Goal: Task Accomplishment & Management: Manage account settings

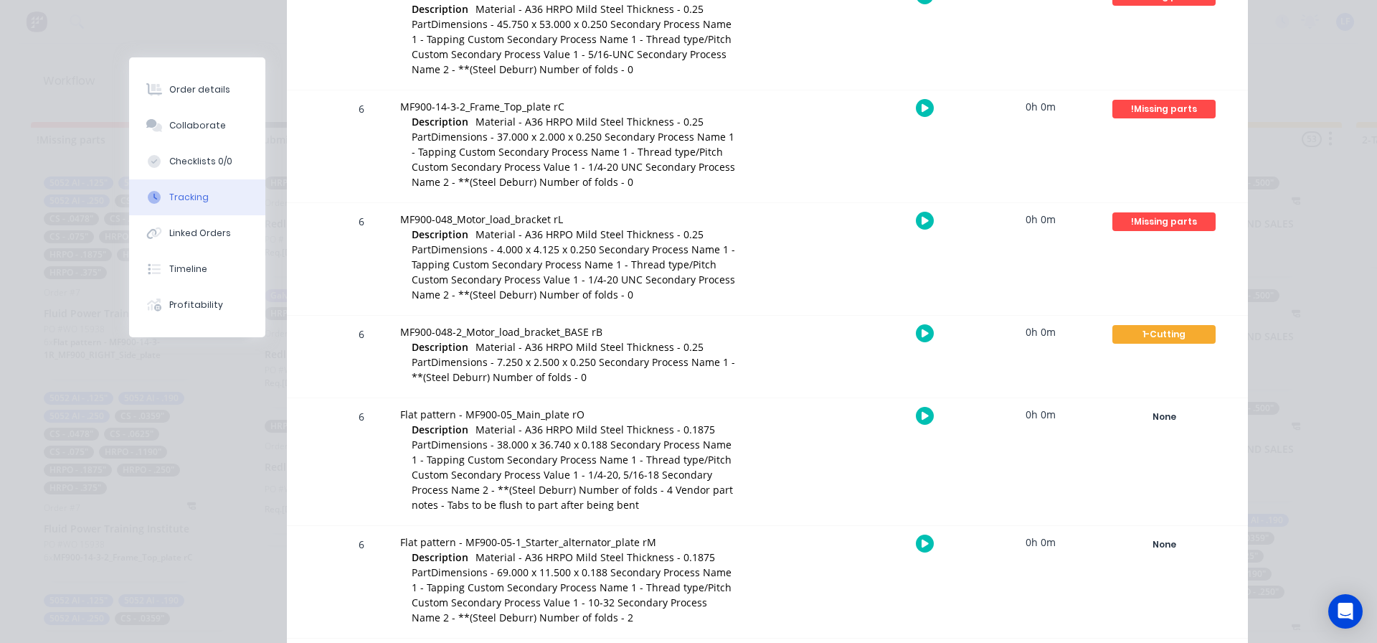
scroll to position [1148, 0]
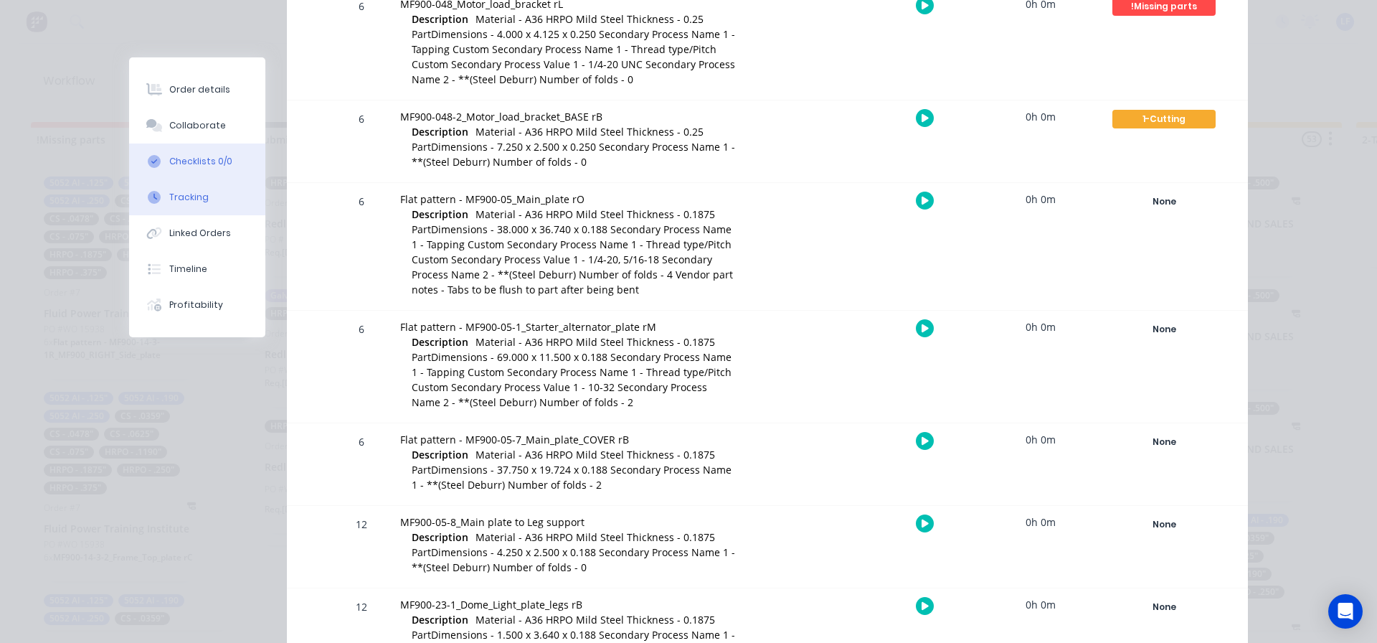
click at [191, 159] on div "Checklists 0/0" at bounding box center [200, 161] width 63 height 13
type textarea "x"
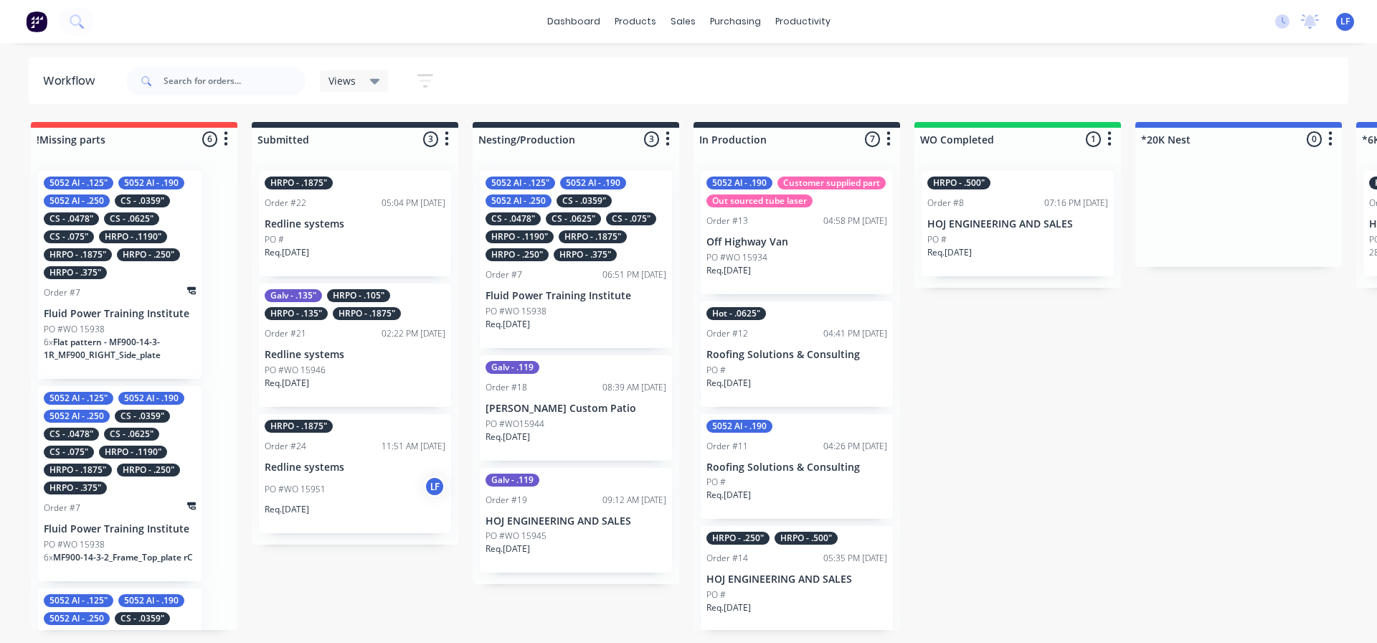
click at [359, 474] on div "HRPO - .1875" Order #24 11:51 AM 10/10/25 Redline systems PO #WO 15951 LF Req. …" at bounding box center [355, 474] width 192 height 120
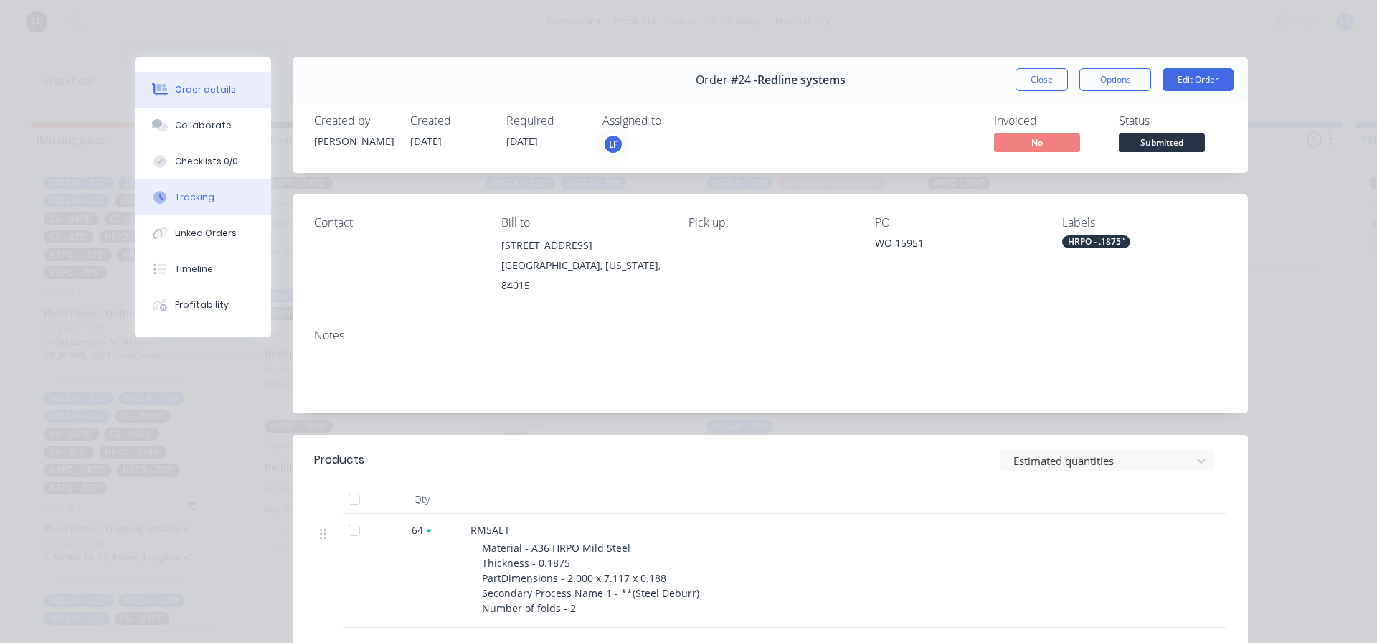
click at [181, 193] on div "Tracking" at bounding box center [194, 197] width 39 height 13
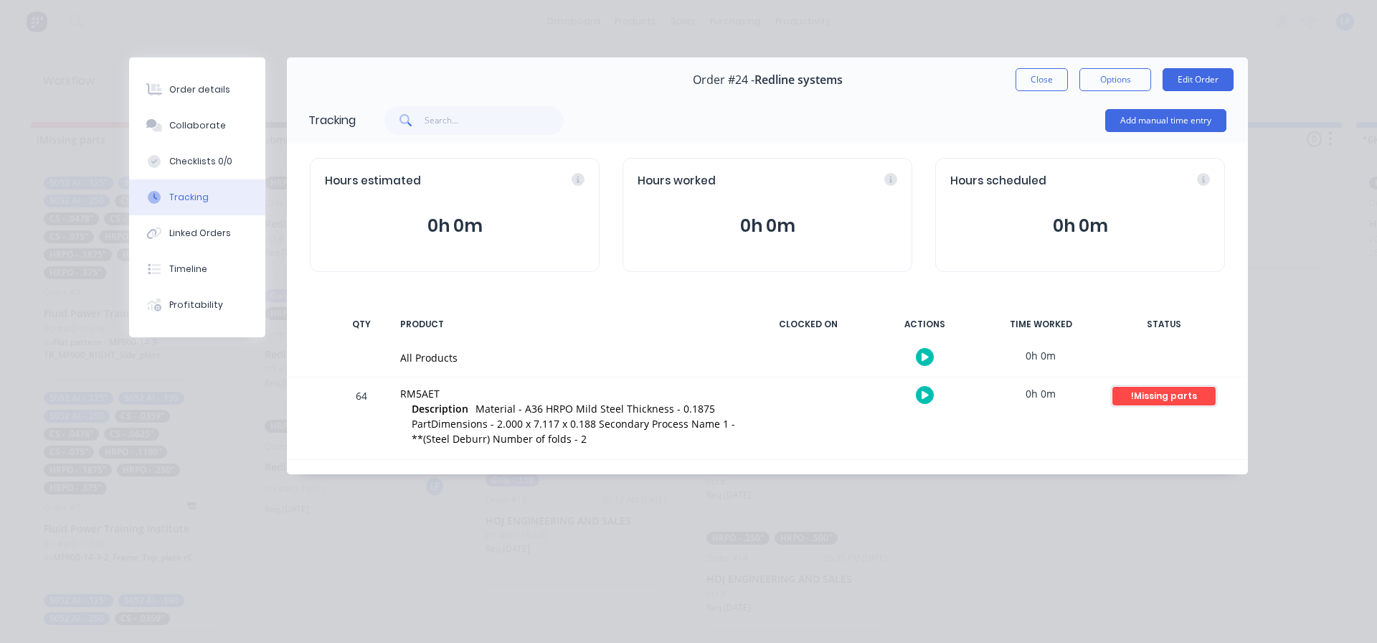
click at [1149, 400] on div "!Missing parts" at bounding box center [1163, 396] width 103 height 19
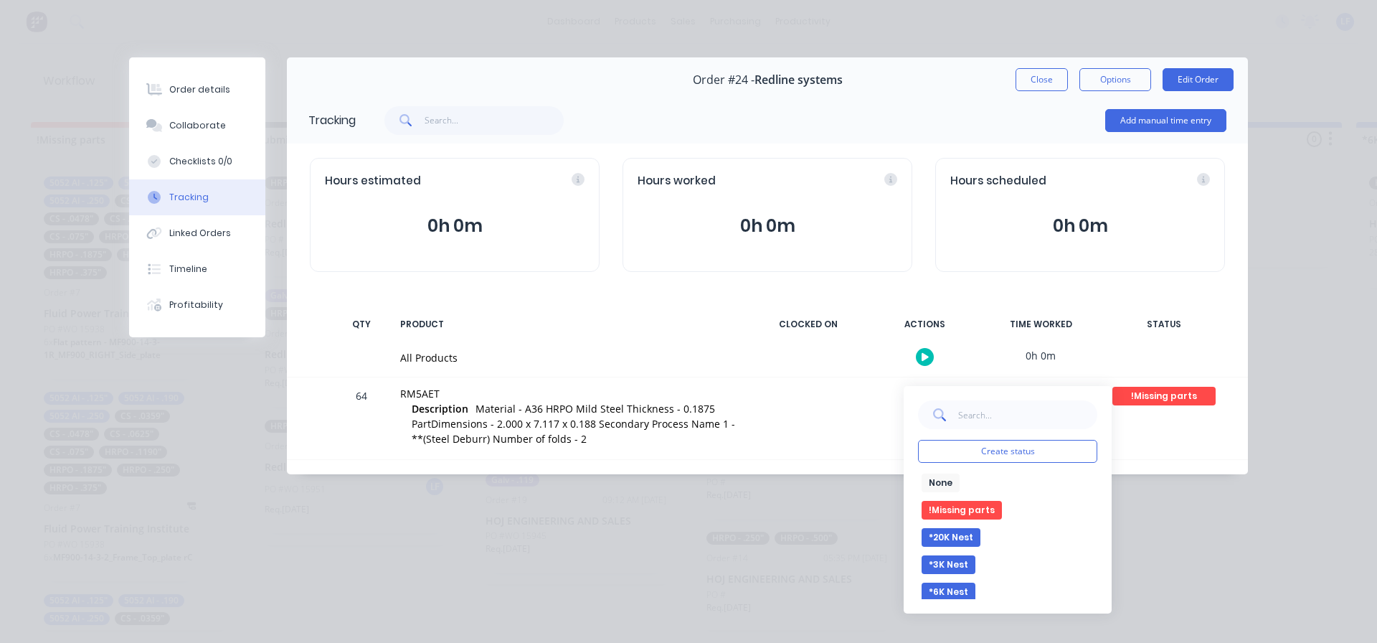
click at [965, 535] on button "*20K Nest" at bounding box center [951, 537] width 59 height 19
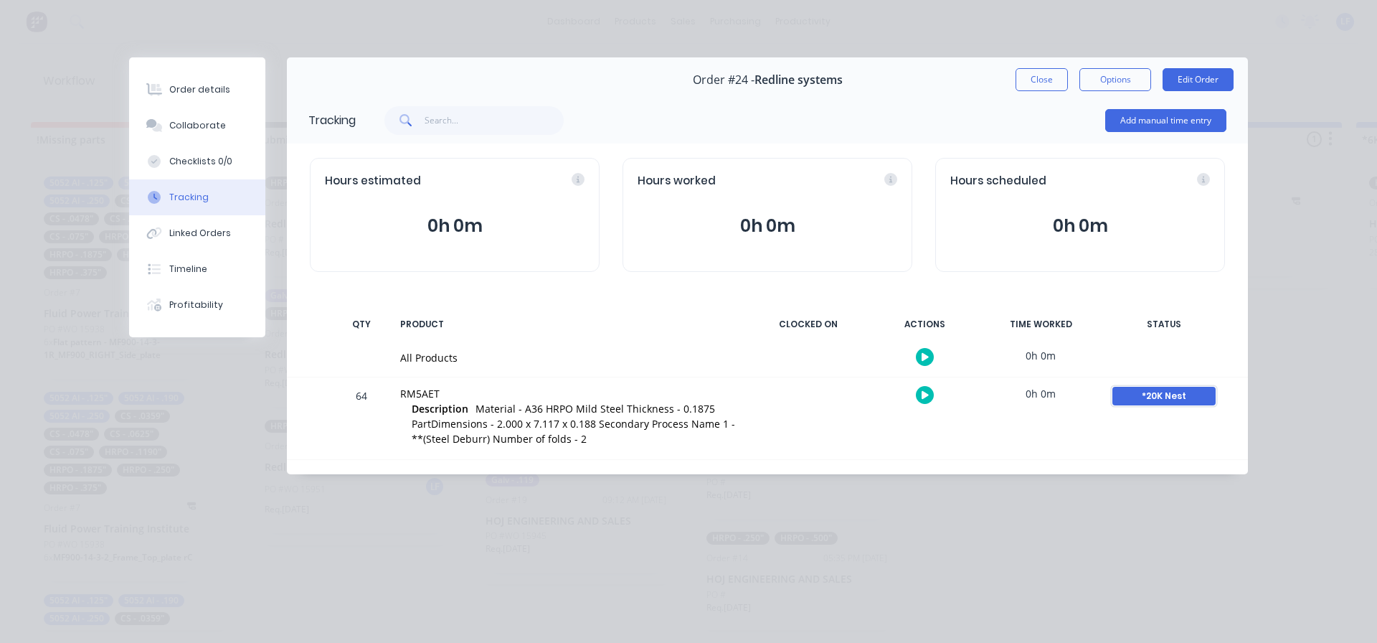
click at [1167, 402] on div "*20K Nest" at bounding box center [1163, 396] width 103 height 19
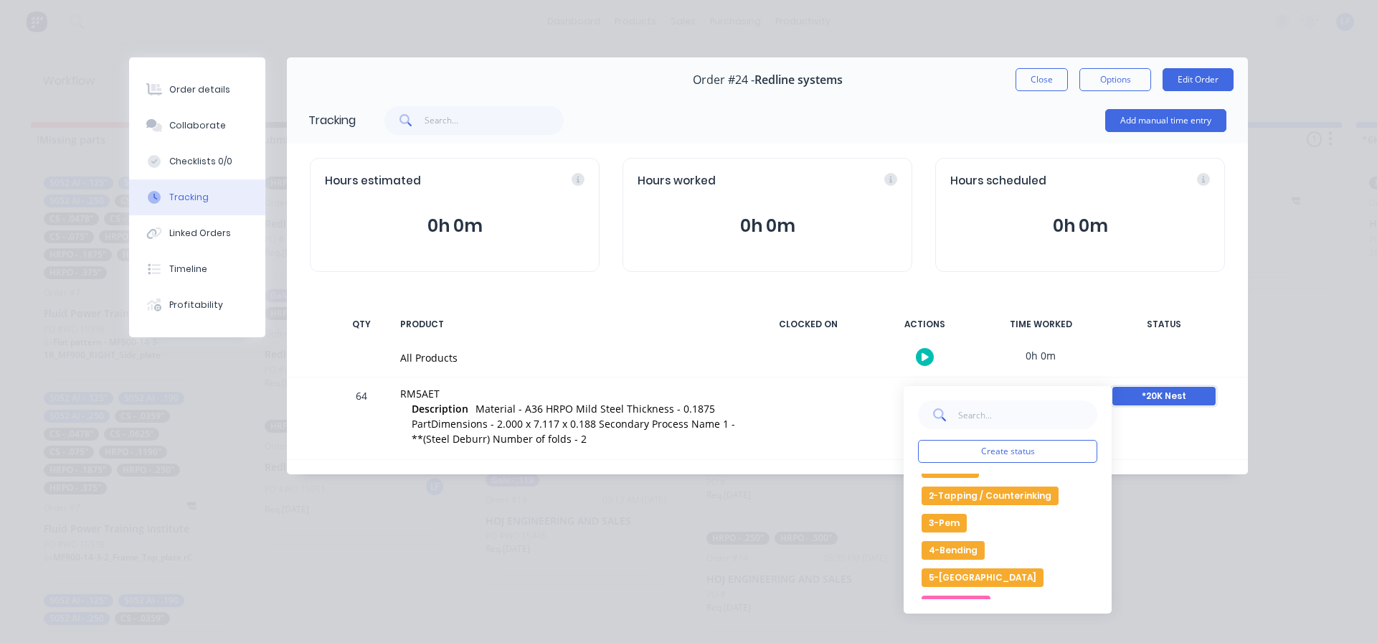
scroll to position [72, 0]
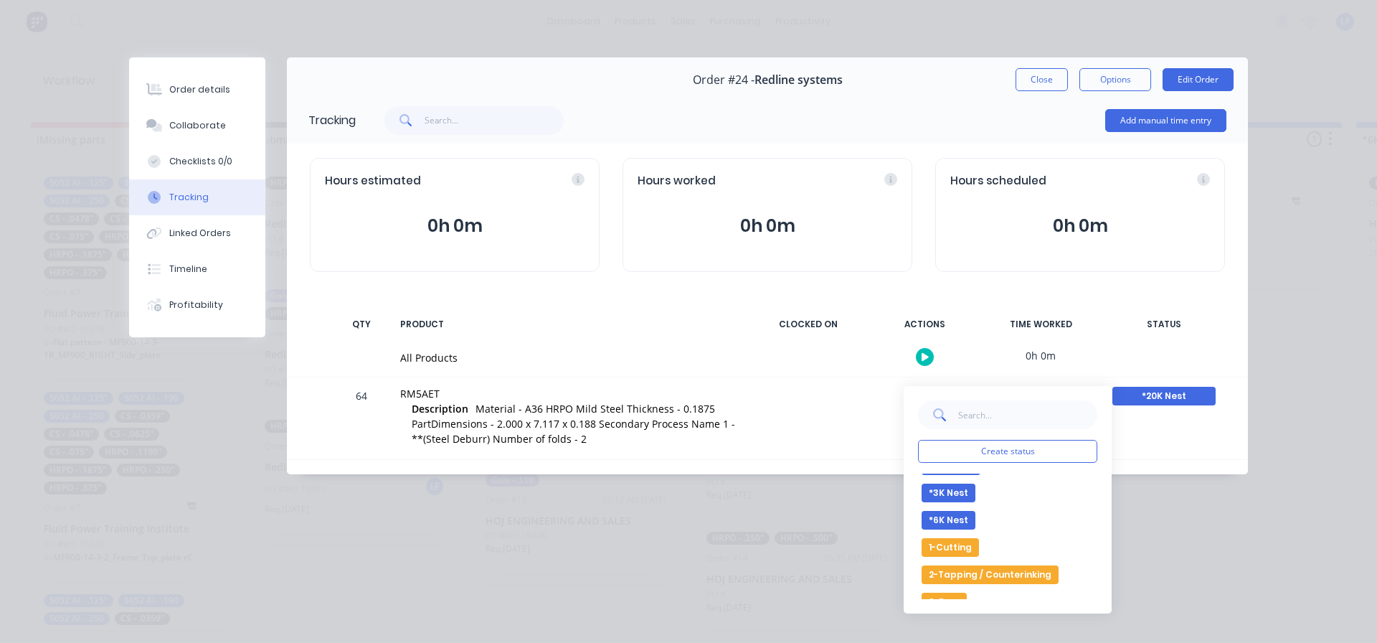
click at [960, 549] on button "1-Cutting" at bounding box center [950, 547] width 57 height 19
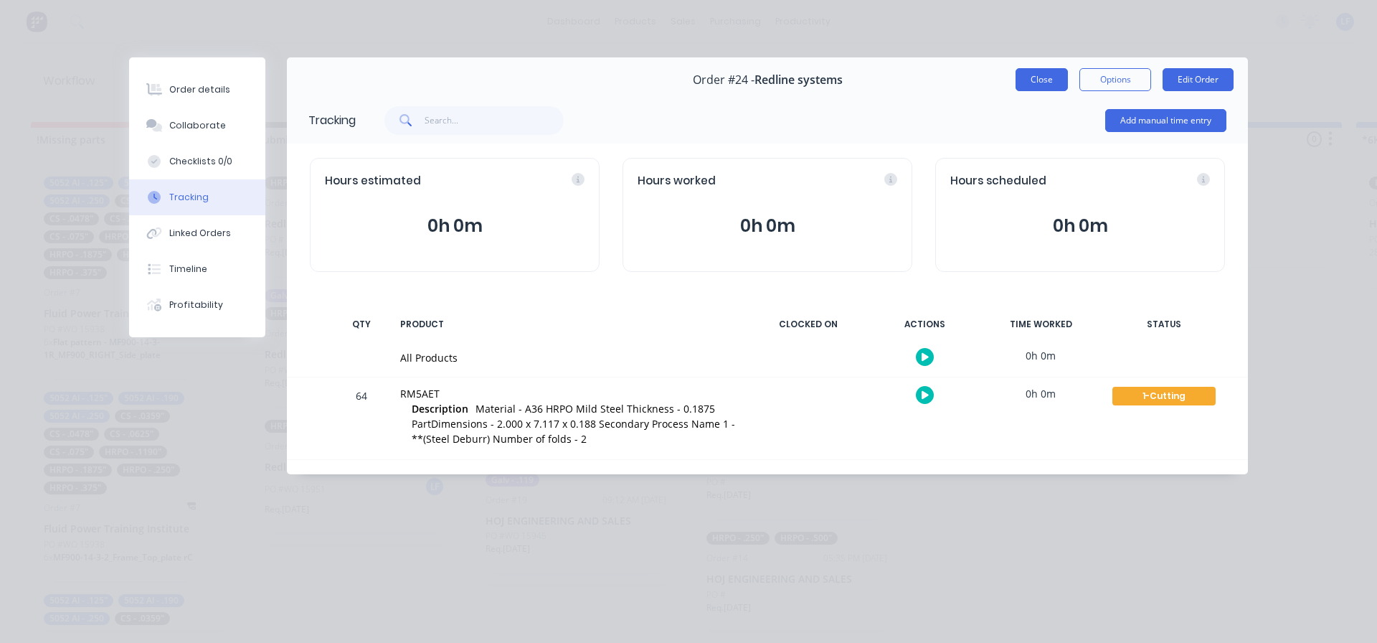
click at [1039, 75] on button "Close" at bounding box center [1042, 79] width 52 height 23
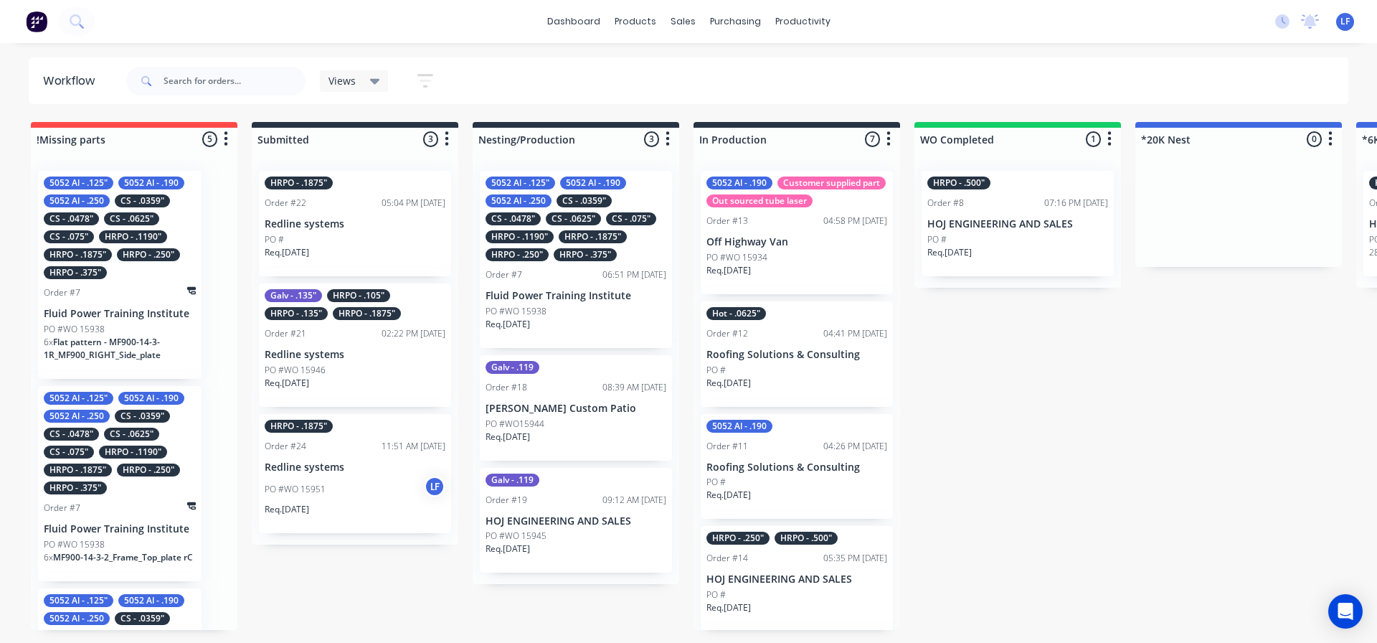
click at [325, 468] on p "Redline systems" at bounding box center [355, 467] width 181 height 12
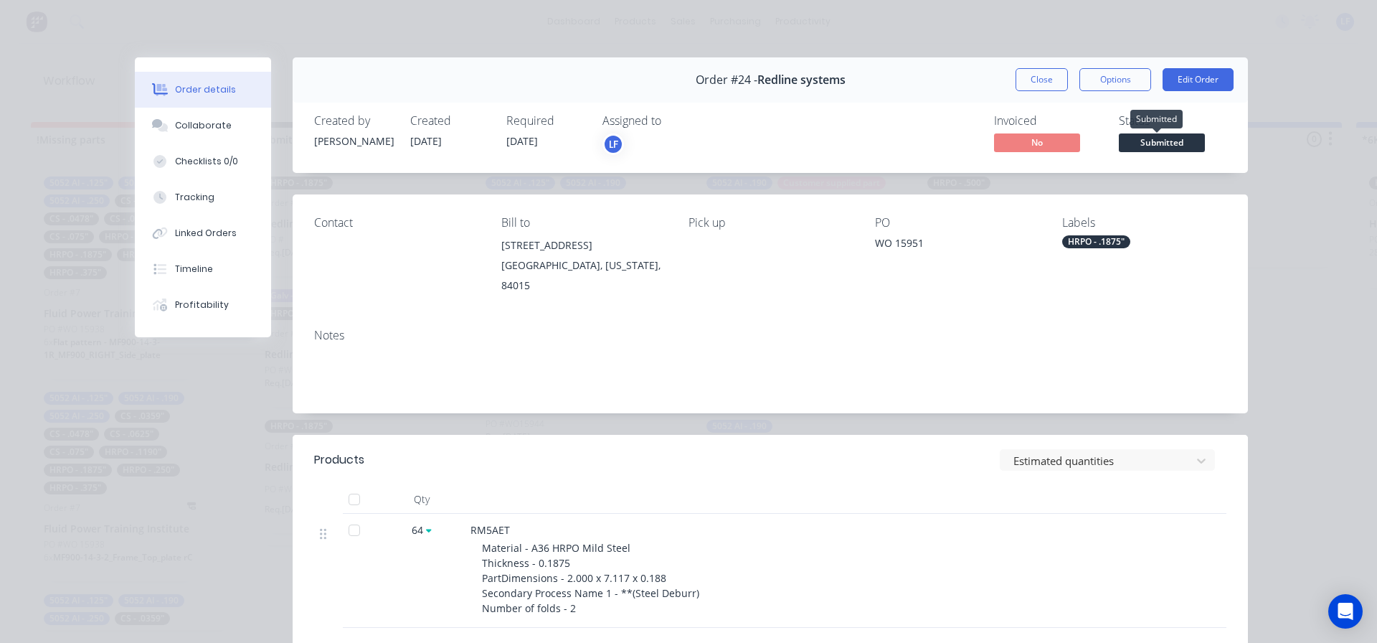
click at [1160, 145] on span "Submitted" at bounding box center [1162, 142] width 86 height 18
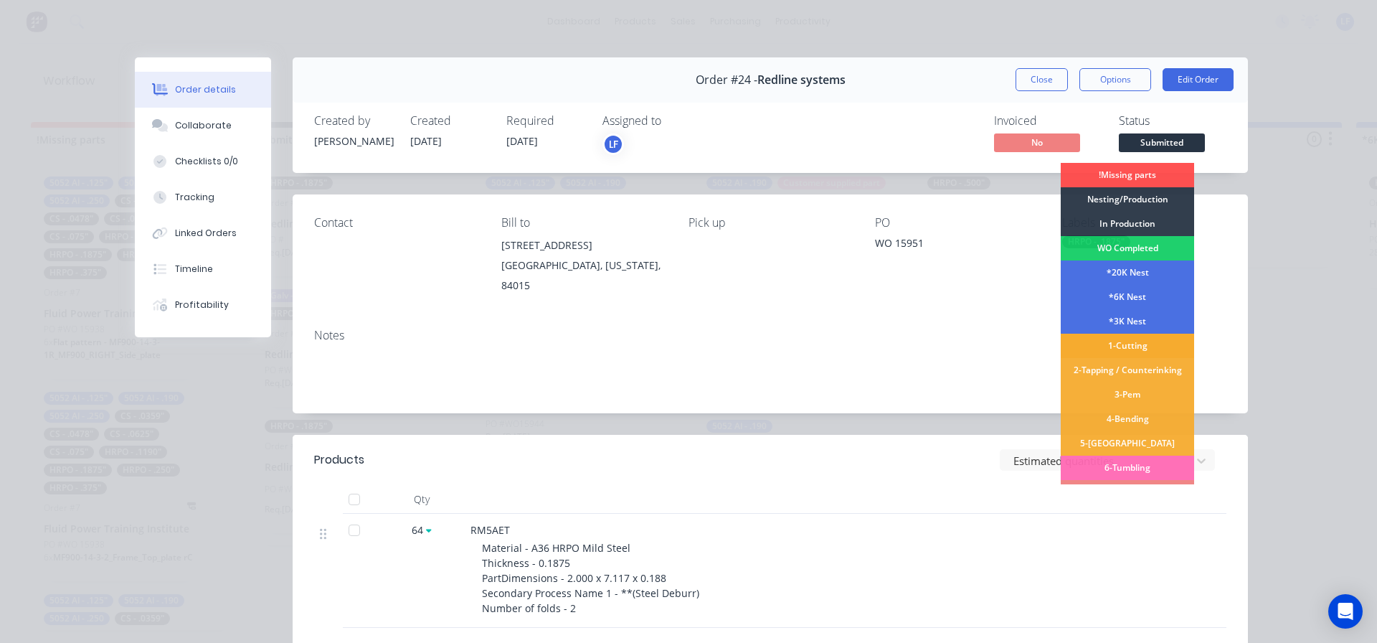
click at [1118, 346] on div "1-Cutting" at bounding box center [1127, 345] width 133 height 24
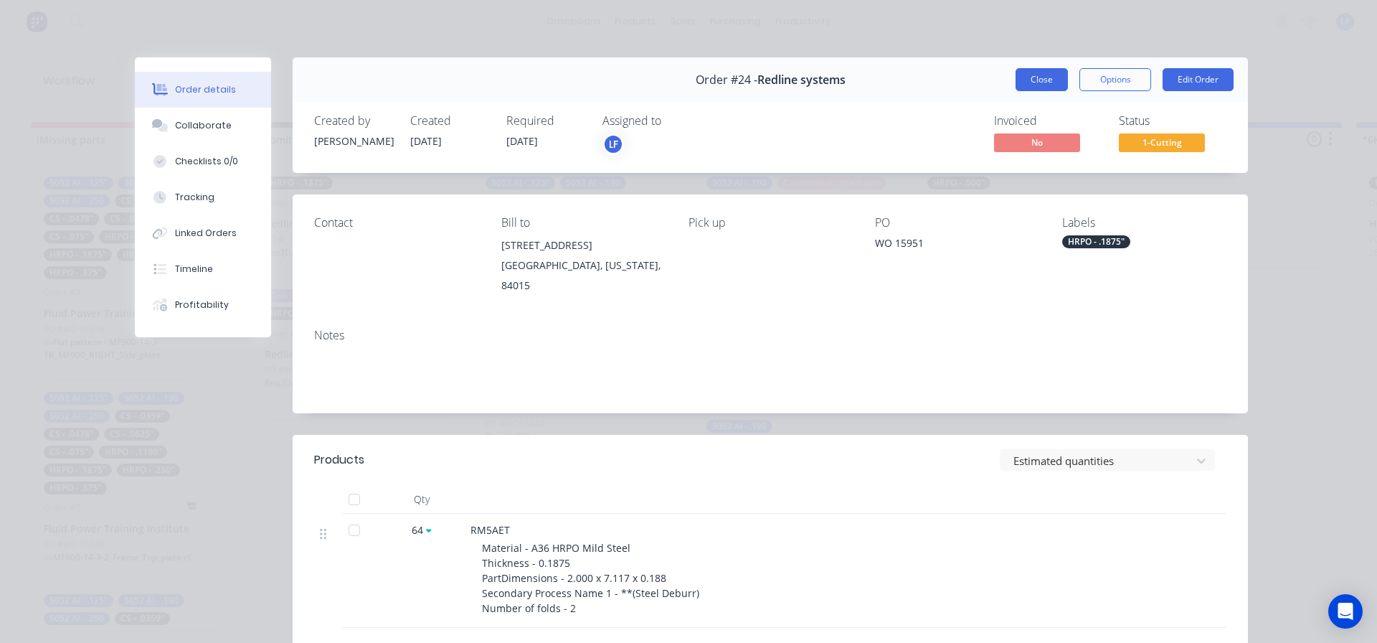
click at [1031, 80] on button "Close" at bounding box center [1042, 79] width 52 height 23
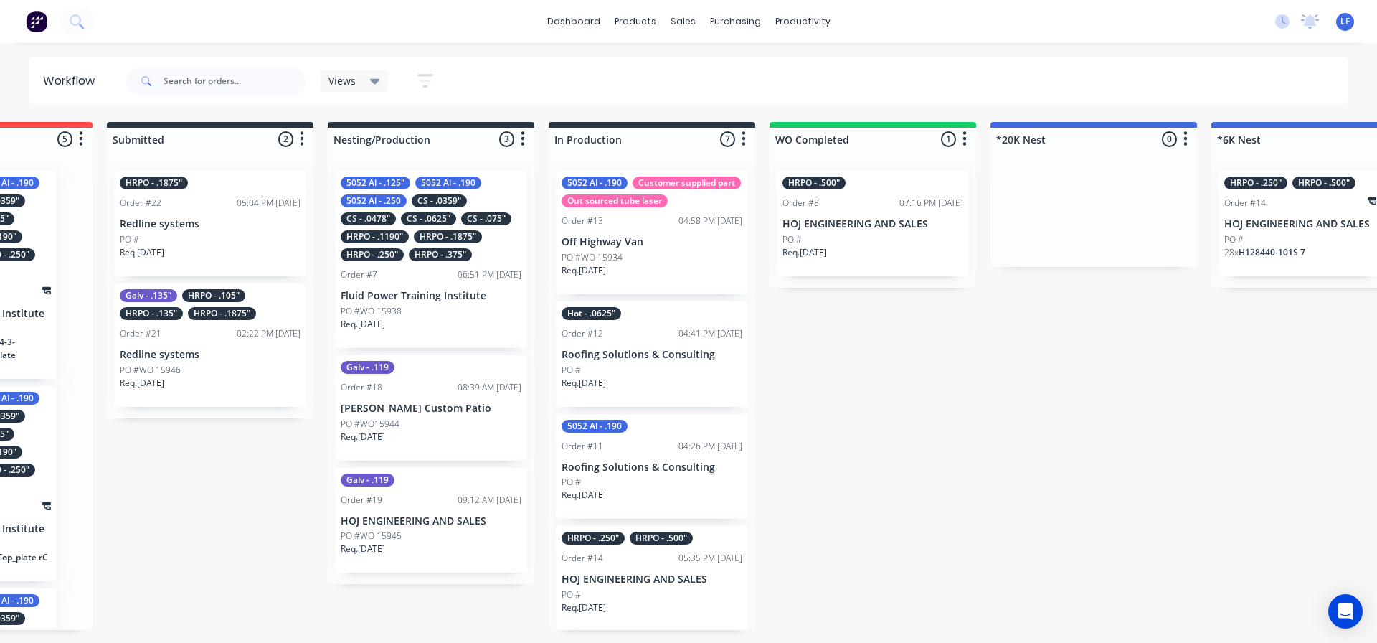
scroll to position [0, 139]
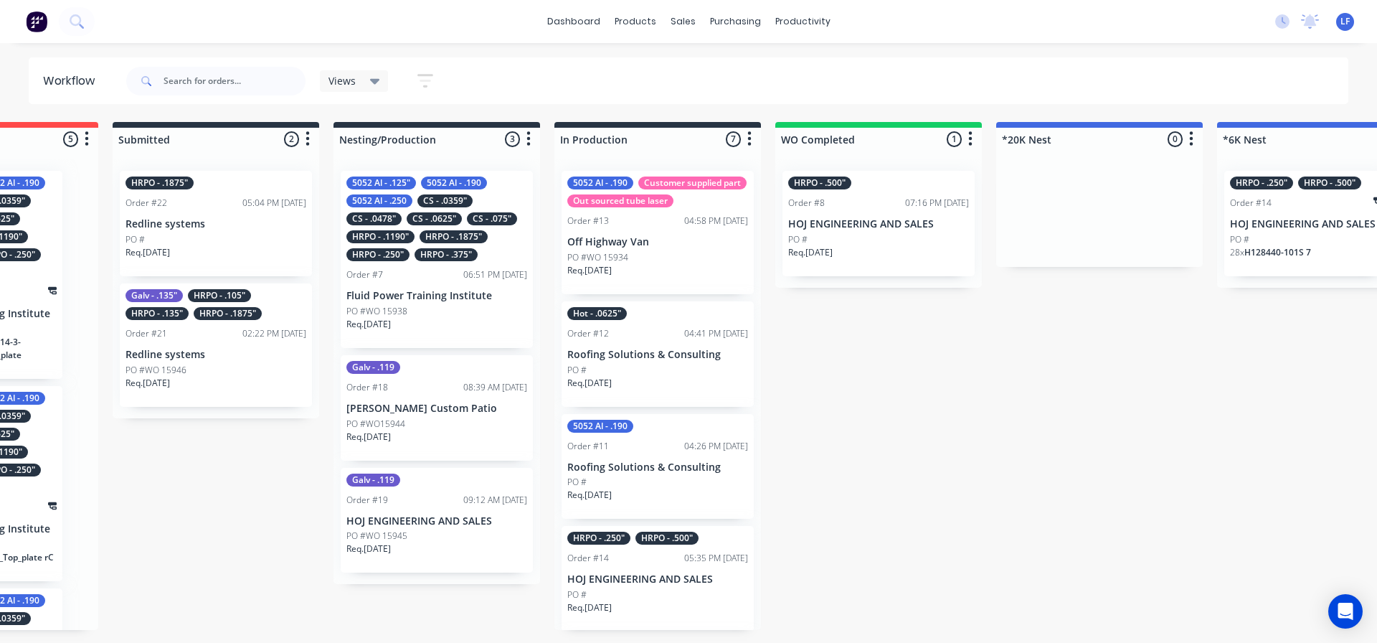
click at [483, 557] on html "dashboard products sales purchasing productivity dashboard products Product Cat…" at bounding box center [549, 278] width 1377 height 557
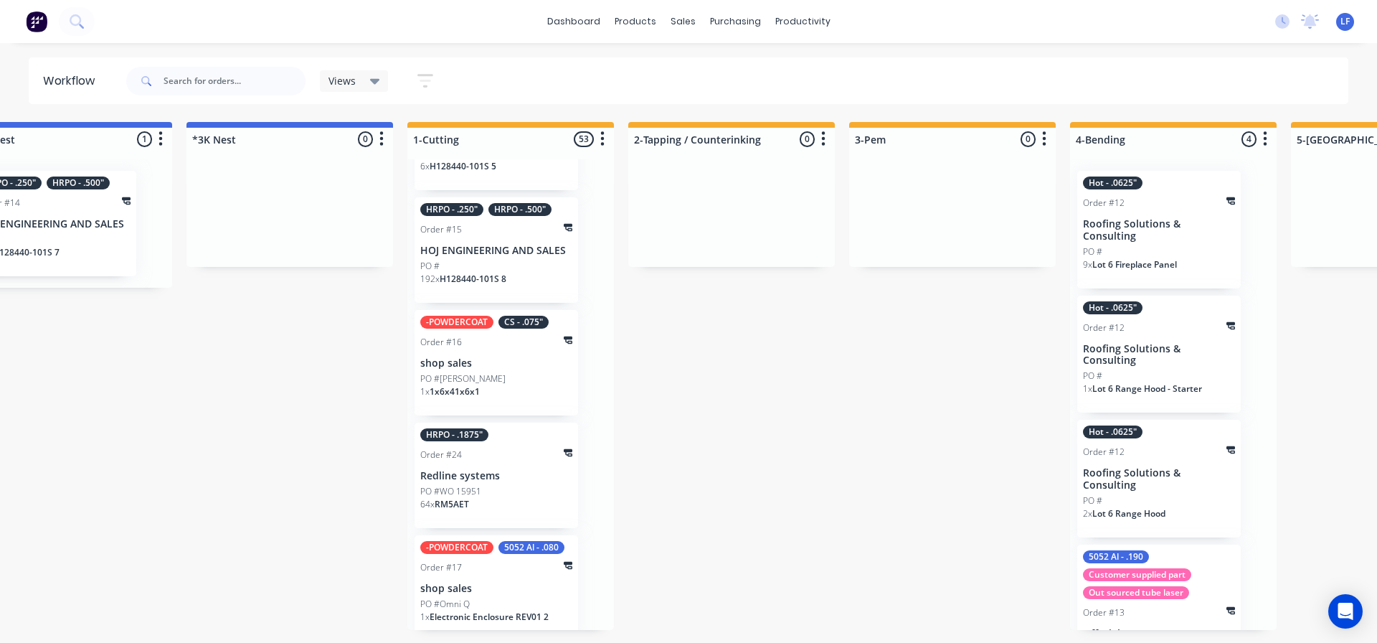
scroll to position [7544, 0]
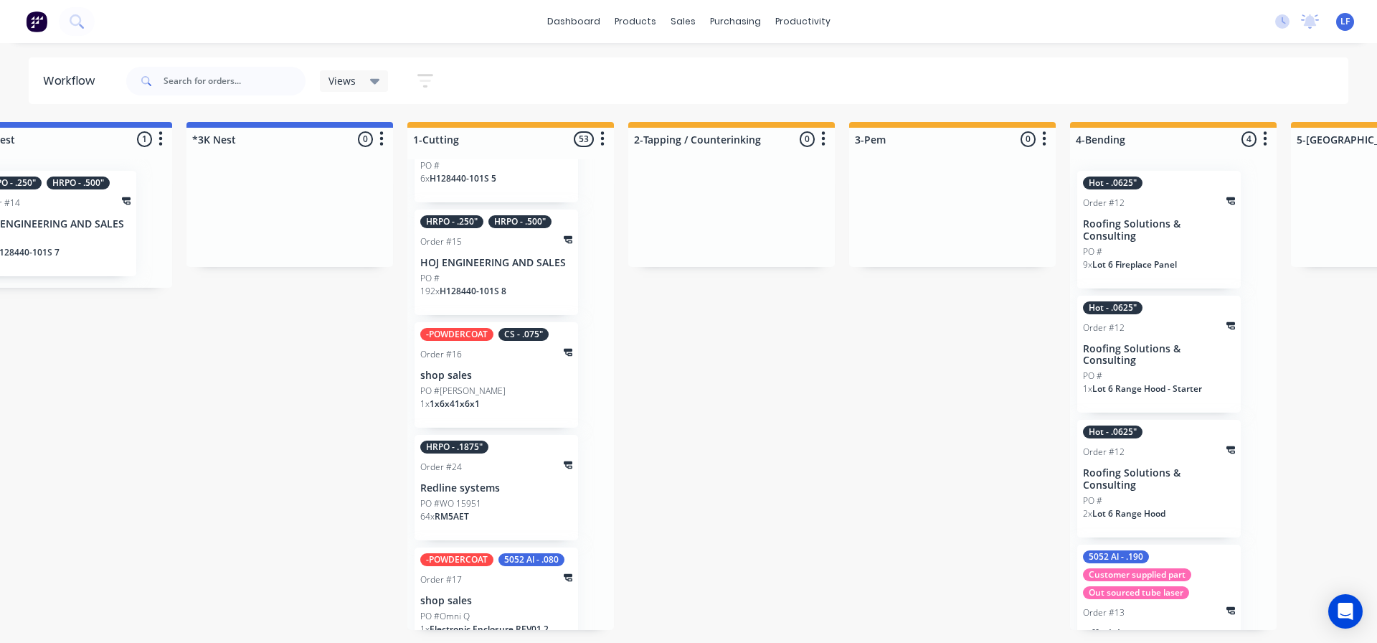
click at [496, 473] on div "Order #24" at bounding box center [496, 466] width 152 height 13
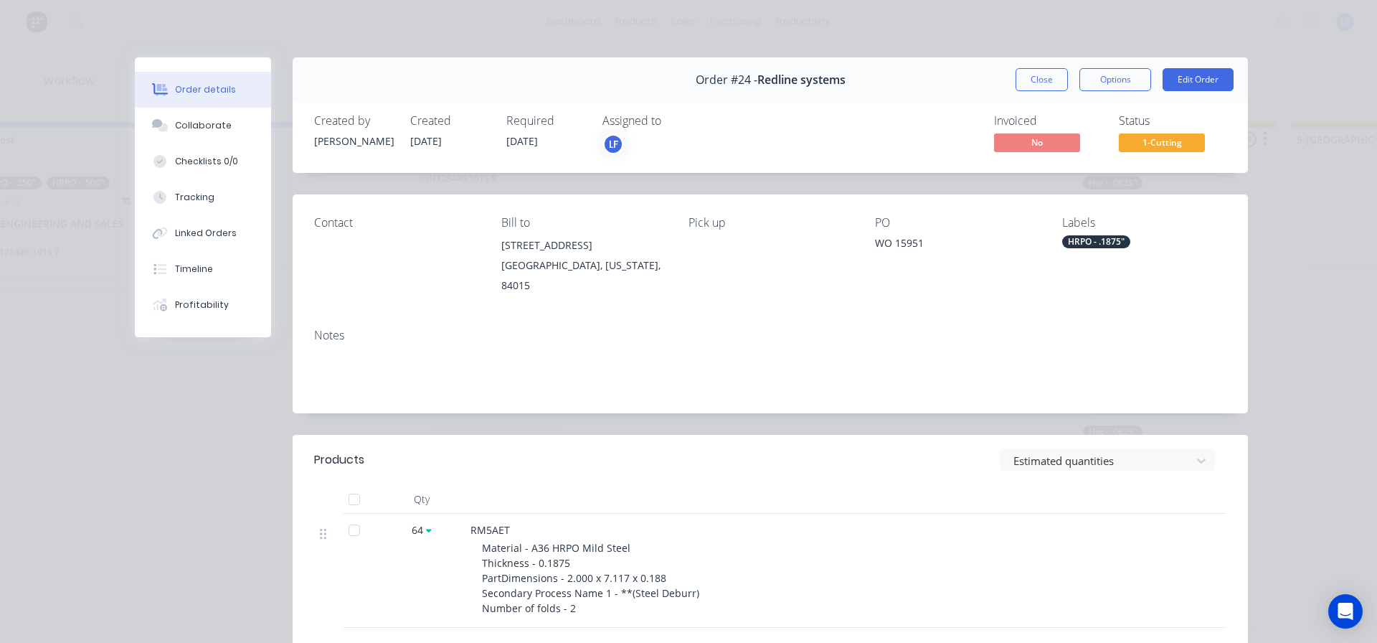
click at [1158, 143] on span "1-Cutting" at bounding box center [1162, 142] width 86 height 18
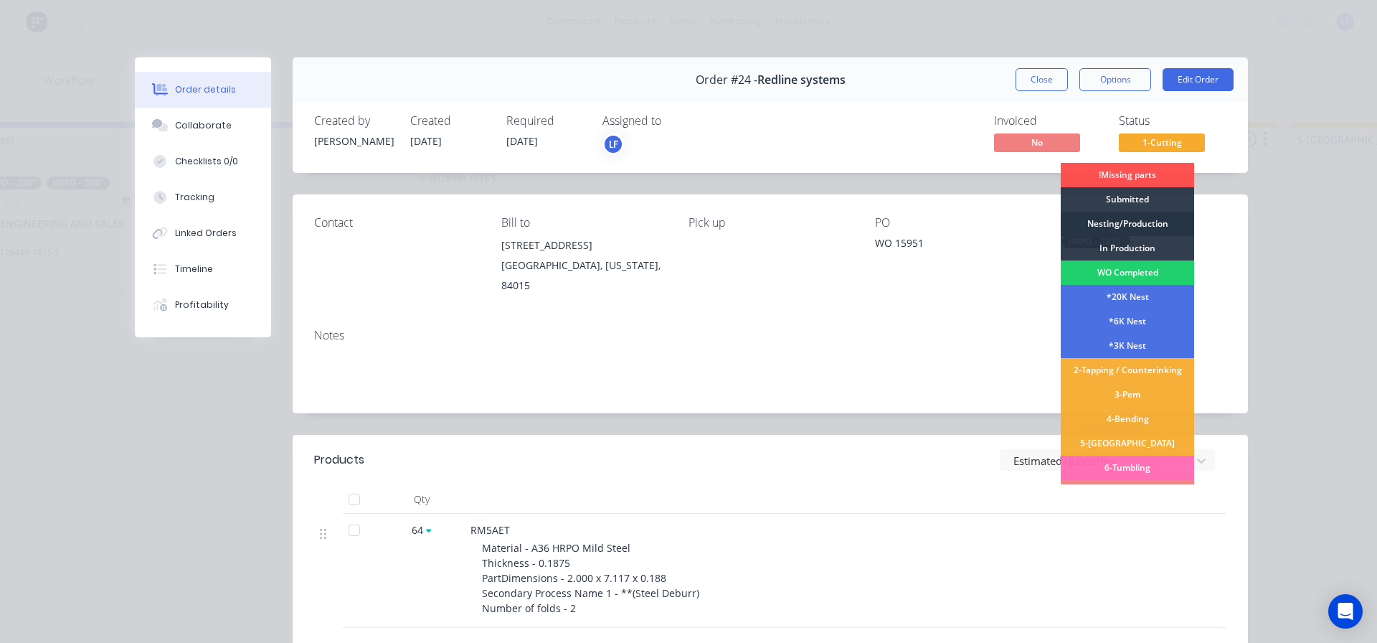
click at [1115, 223] on div "Nesting/Production" at bounding box center [1127, 224] width 133 height 24
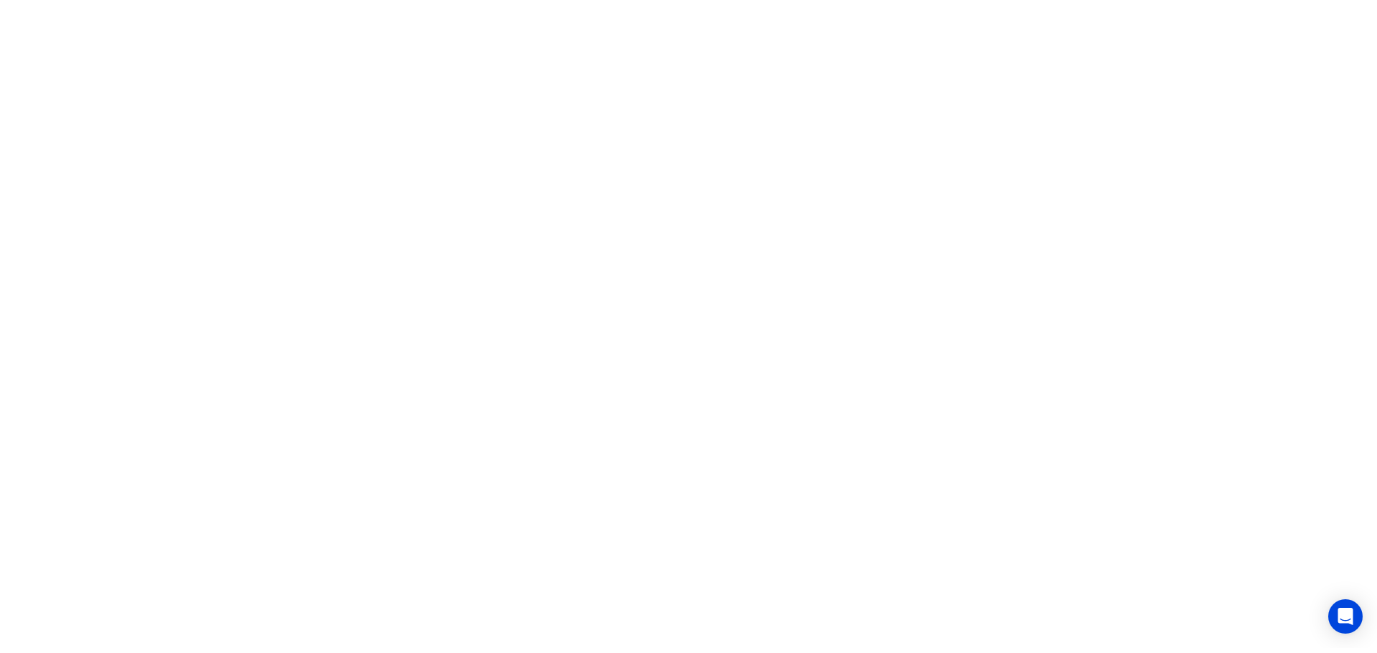
scroll to position [0, 0]
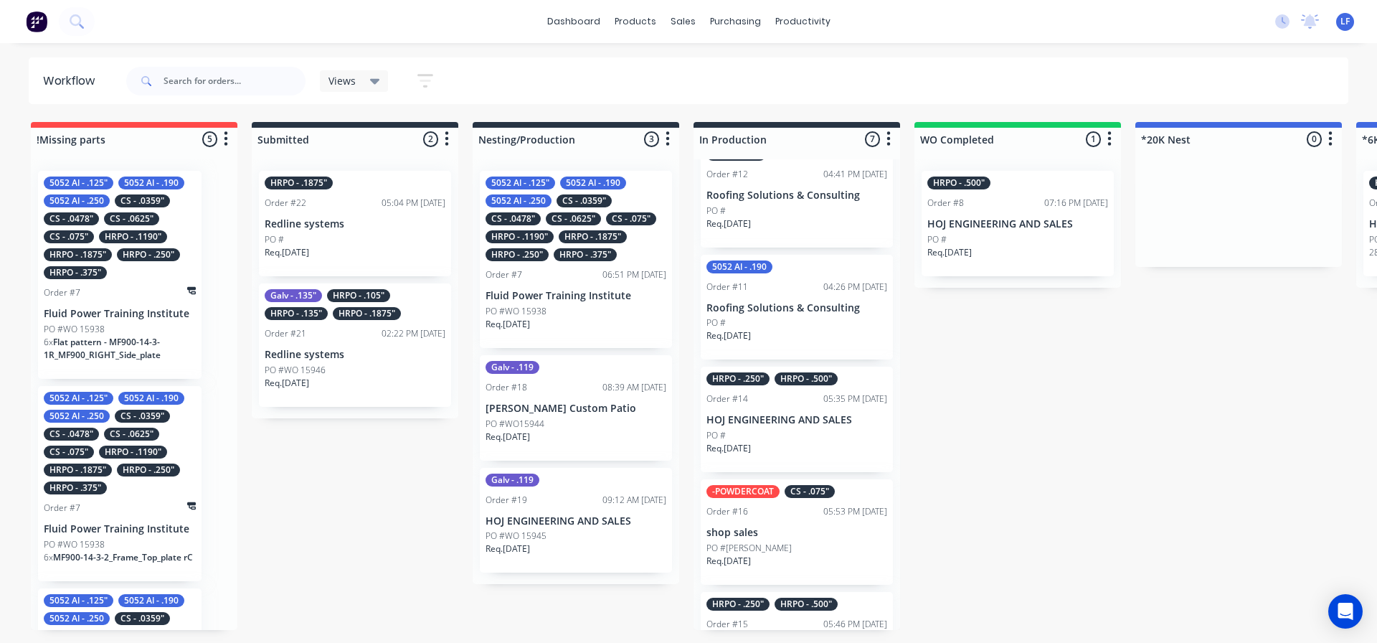
scroll to position [358, 0]
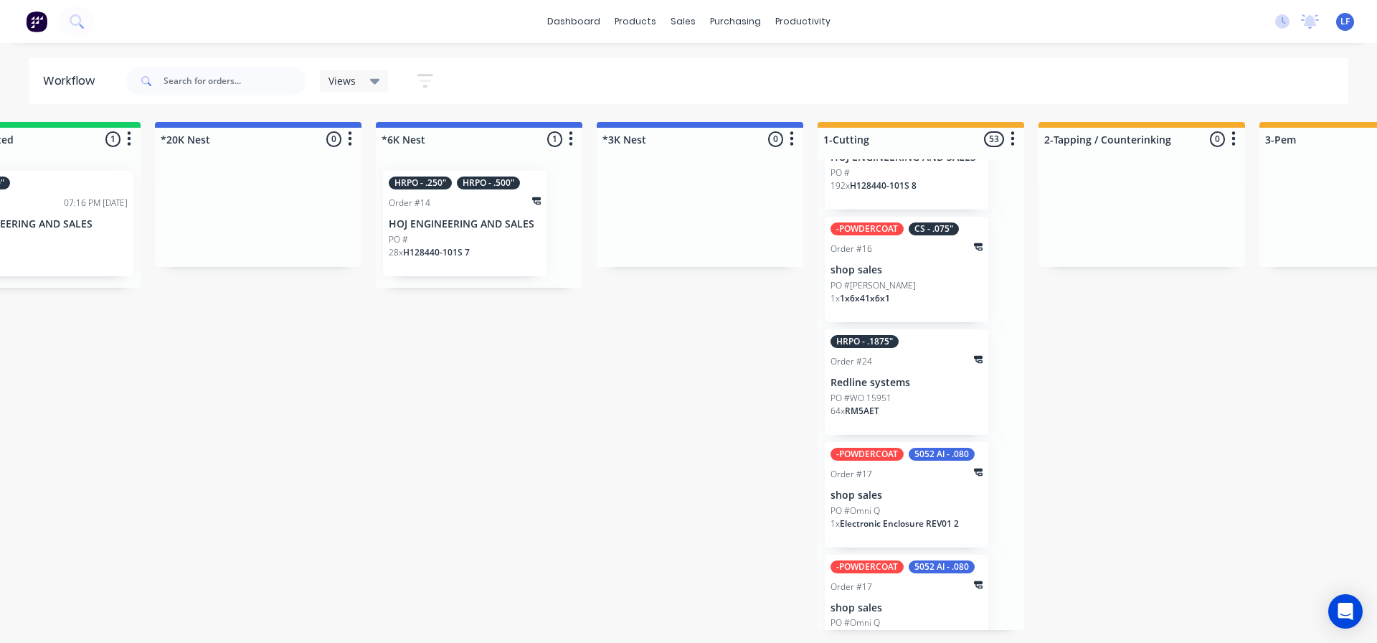
scroll to position [7674, 0]
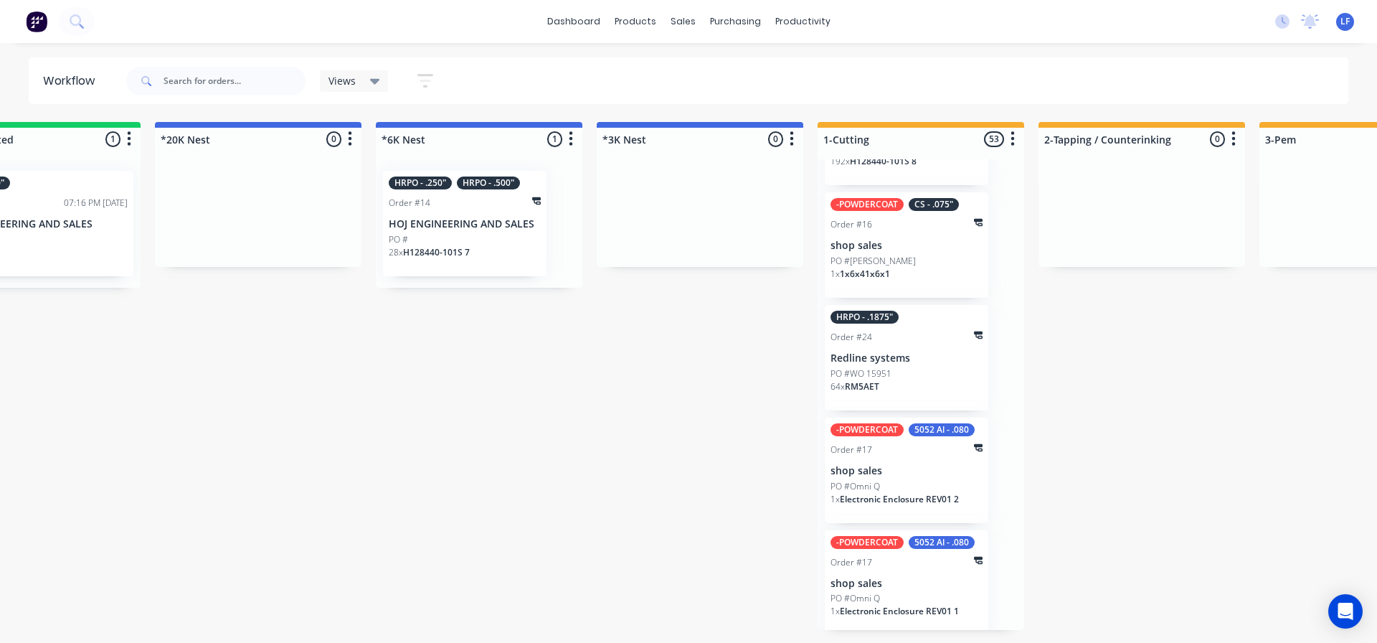
click at [890, 380] on p "PO #WO 15951" at bounding box center [861, 373] width 61 height 13
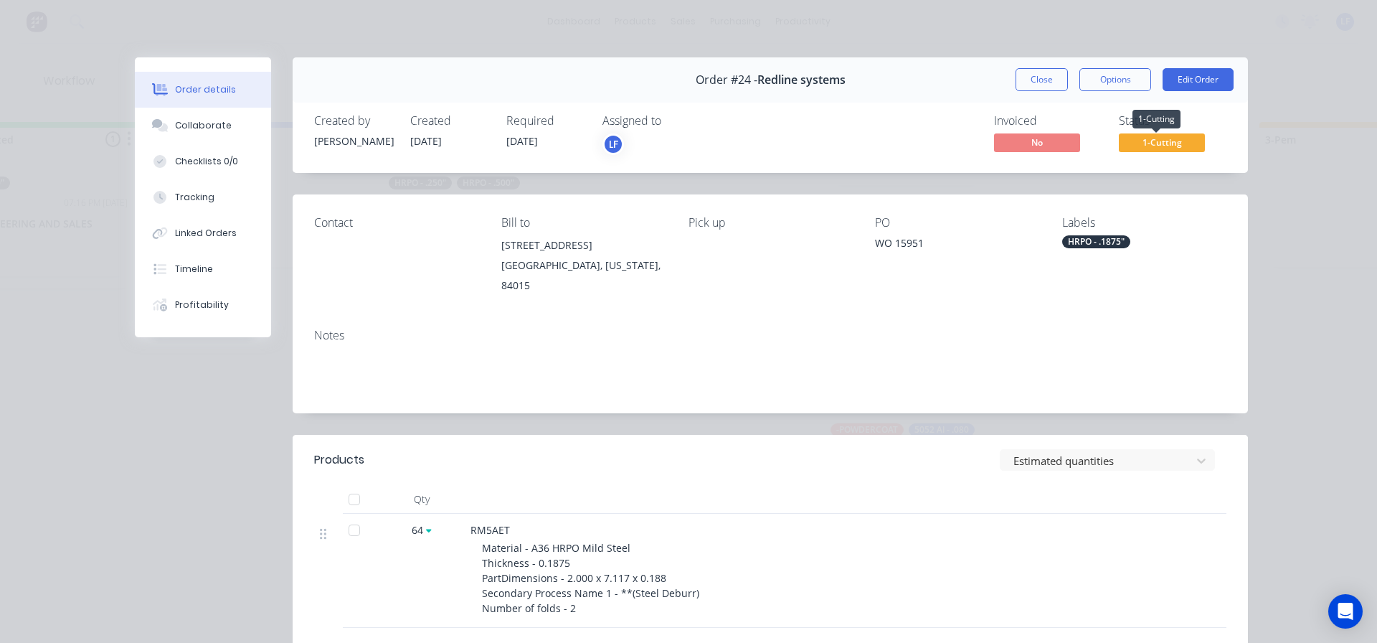
click at [1173, 141] on span "1-Cutting" at bounding box center [1162, 142] width 86 height 18
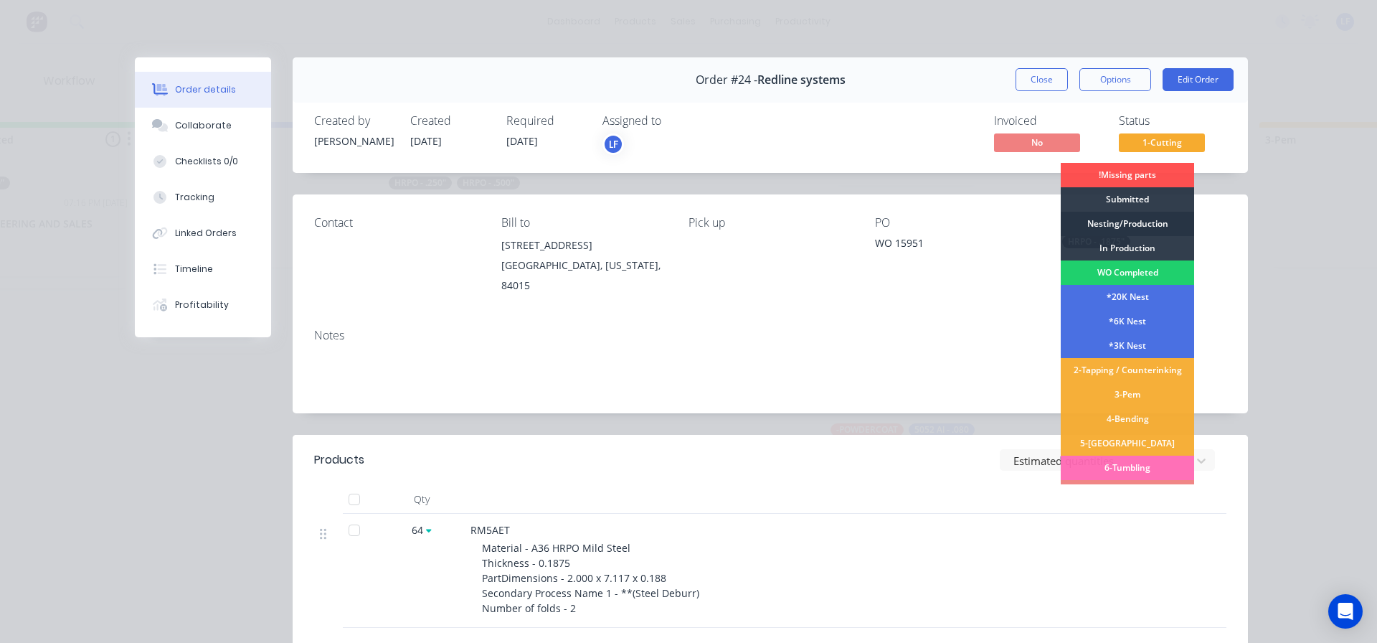
click at [1090, 220] on div "Nesting/Production" at bounding box center [1127, 224] width 133 height 24
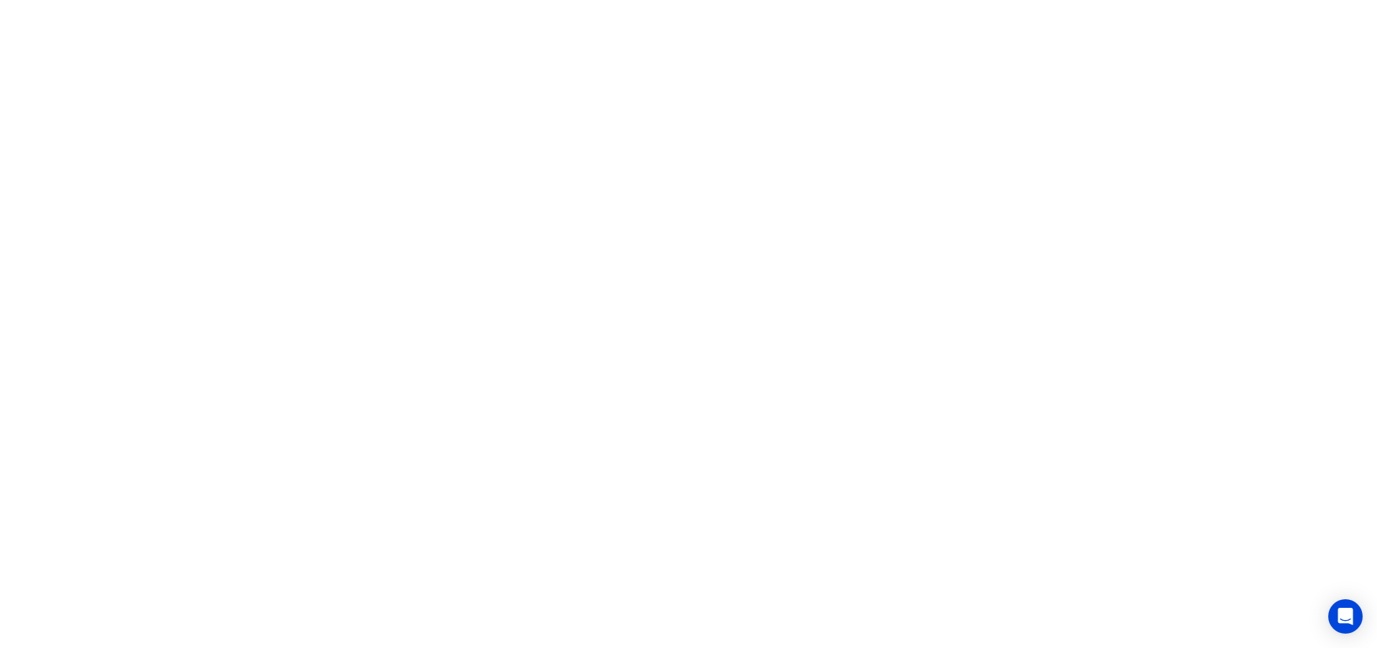
scroll to position [0, 0]
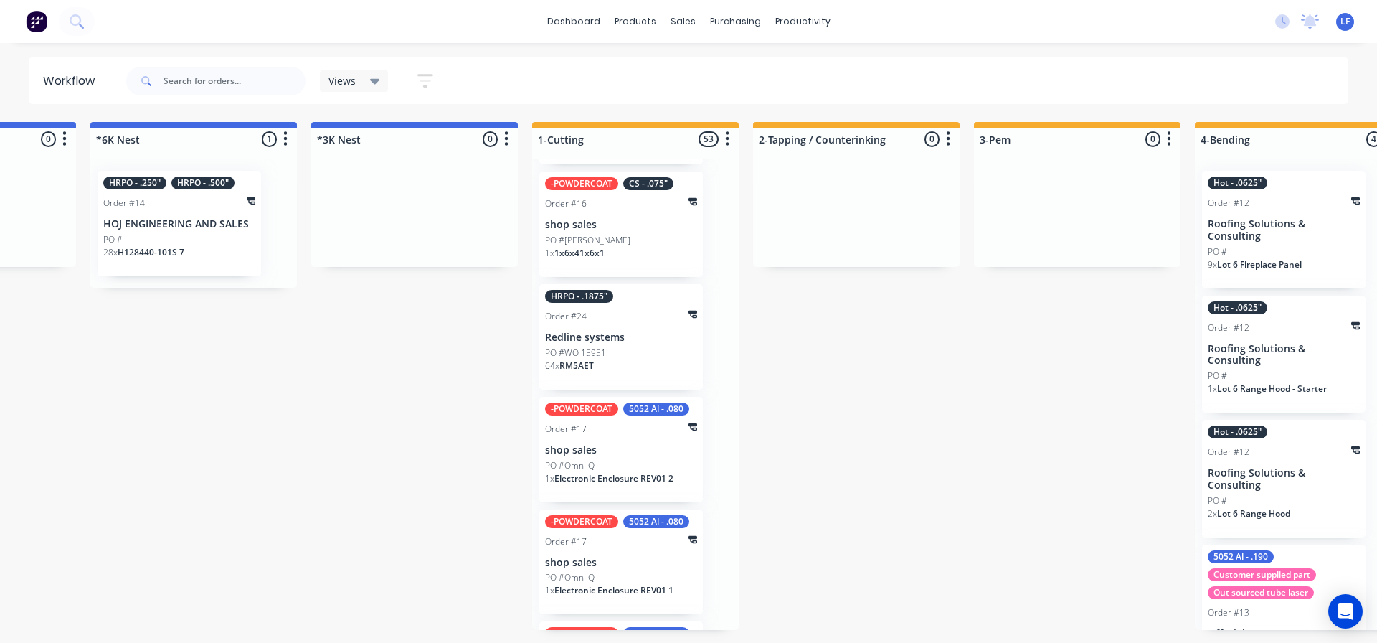
scroll to position [7735, 0]
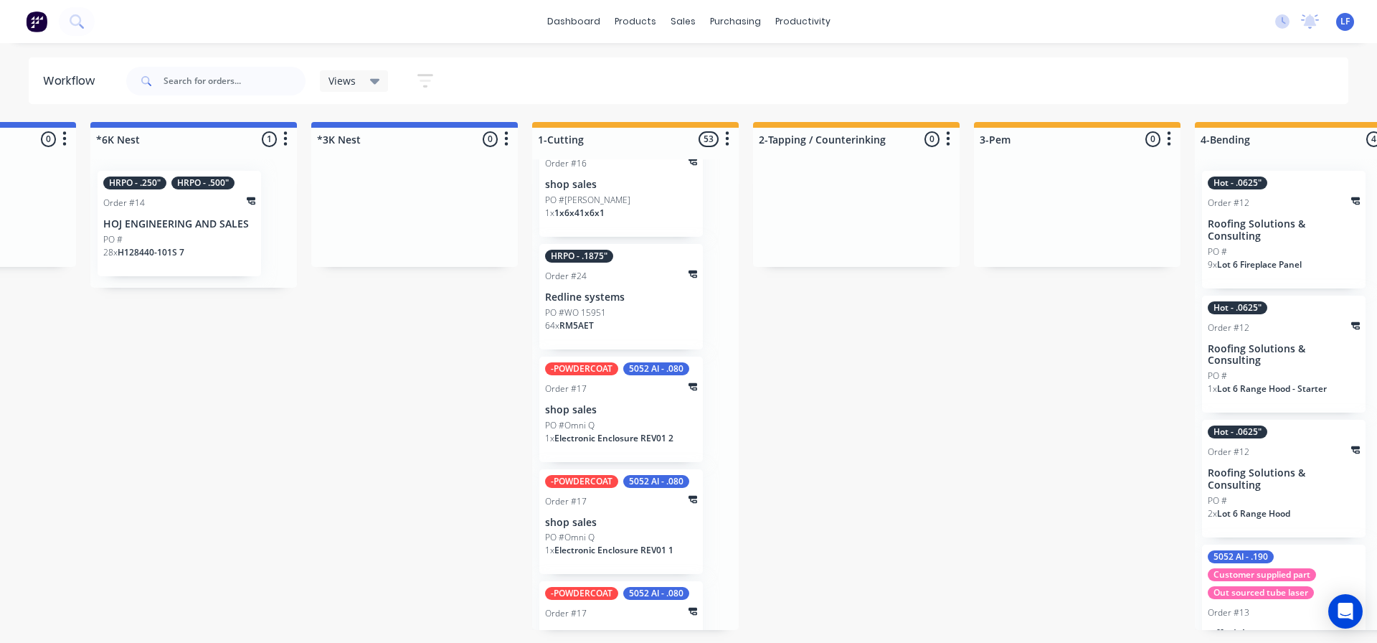
click at [577, 303] on p "Redline systems" at bounding box center [621, 297] width 152 height 12
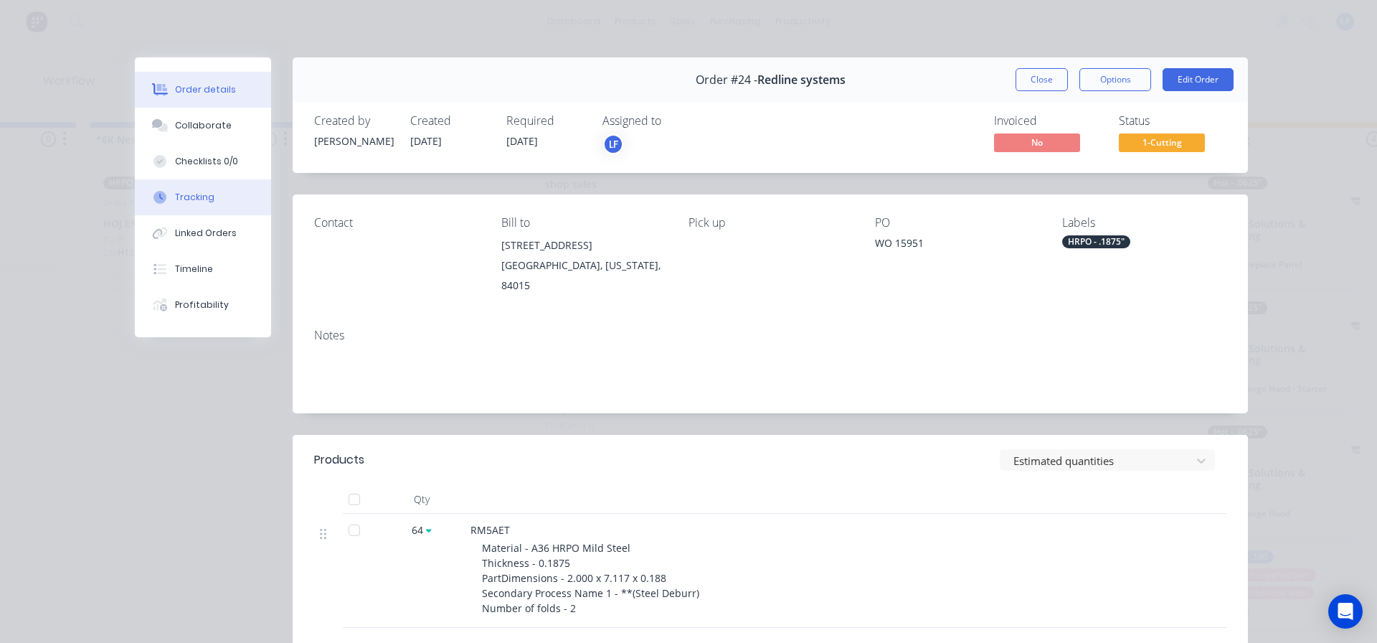
click at [182, 190] on button "Tracking" at bounding box center [203, 197] width 136 height 36
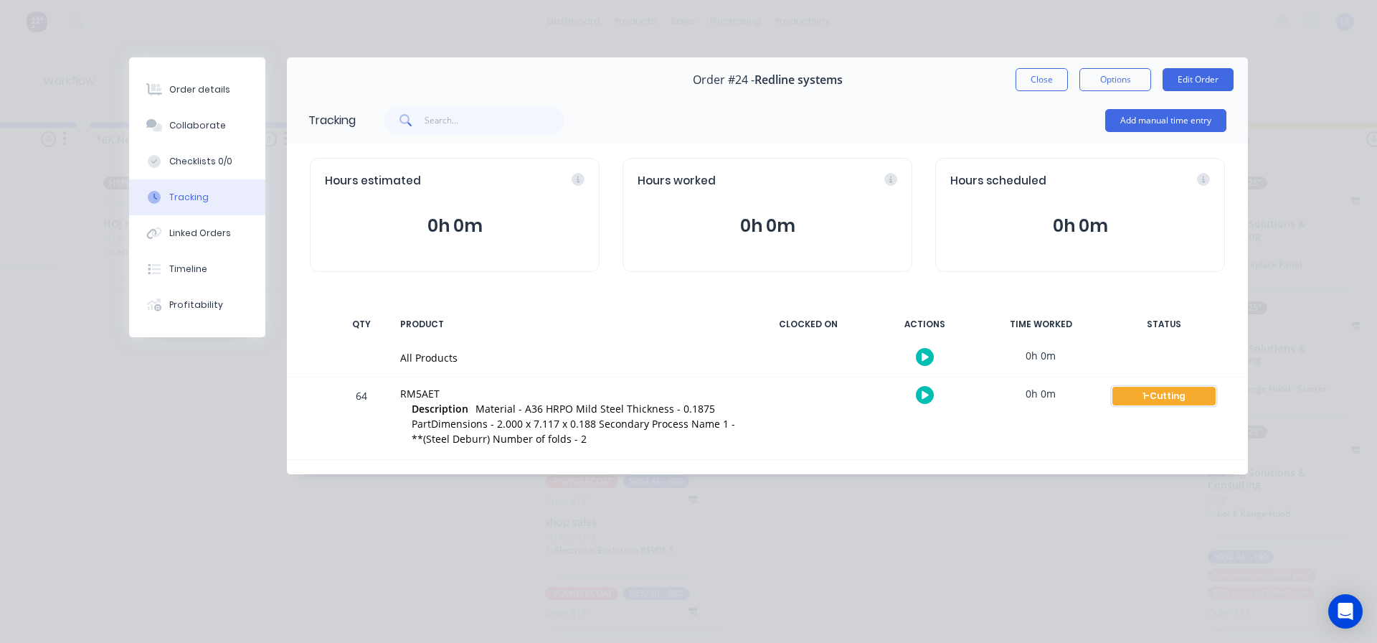
click at [1174, 392] on div "1-Cutting" at bounding box center [1163, 396] width 103 height 19
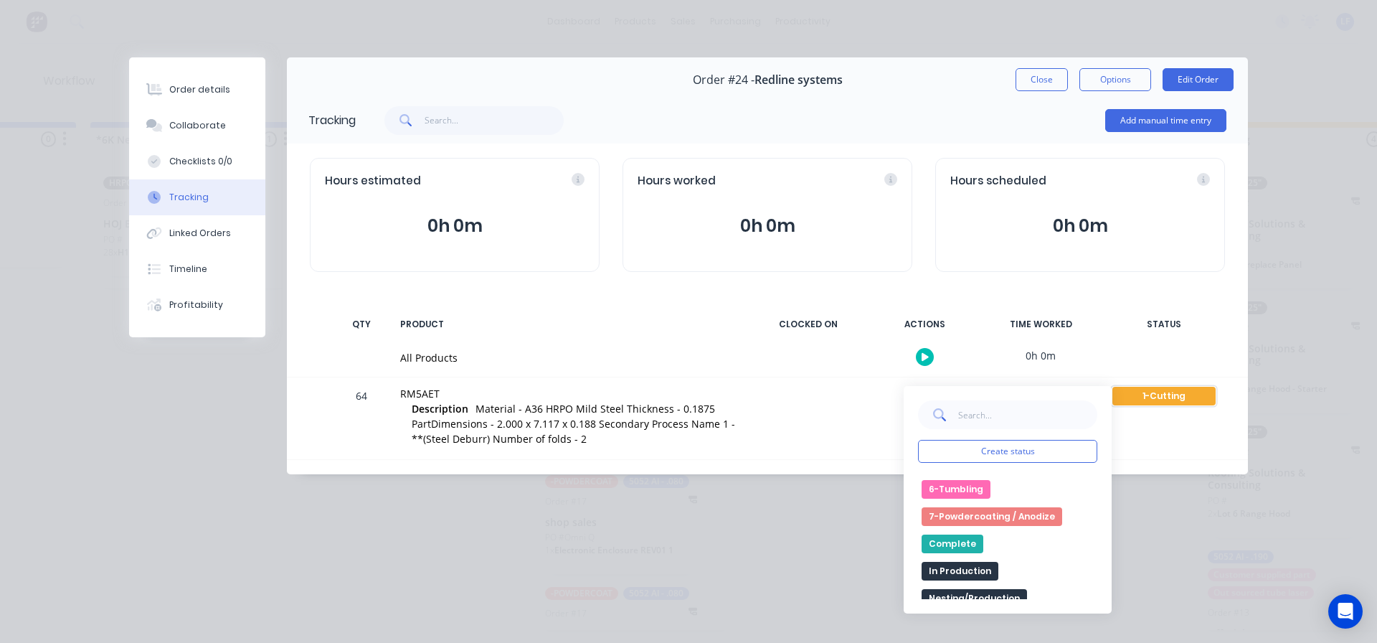
scroll to position [359, 0]
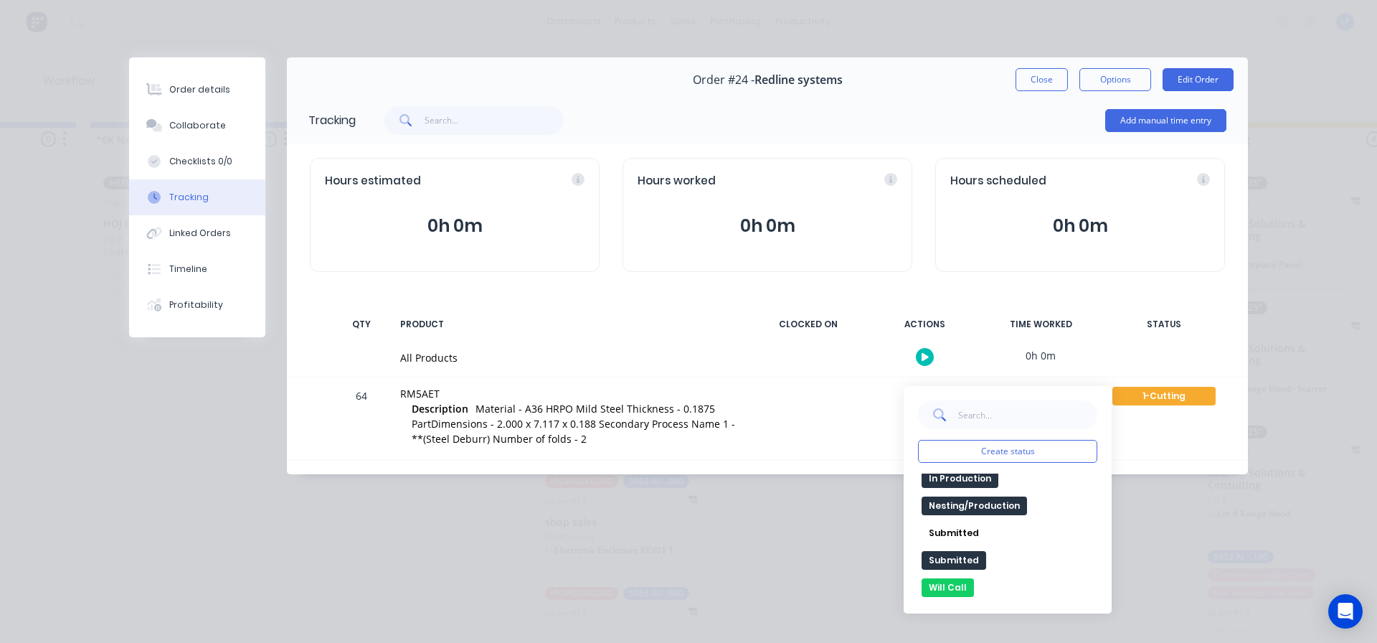
click at [992, 506] on button "Nesting/Production" at bounding box center [974, 505] width 105 height 19
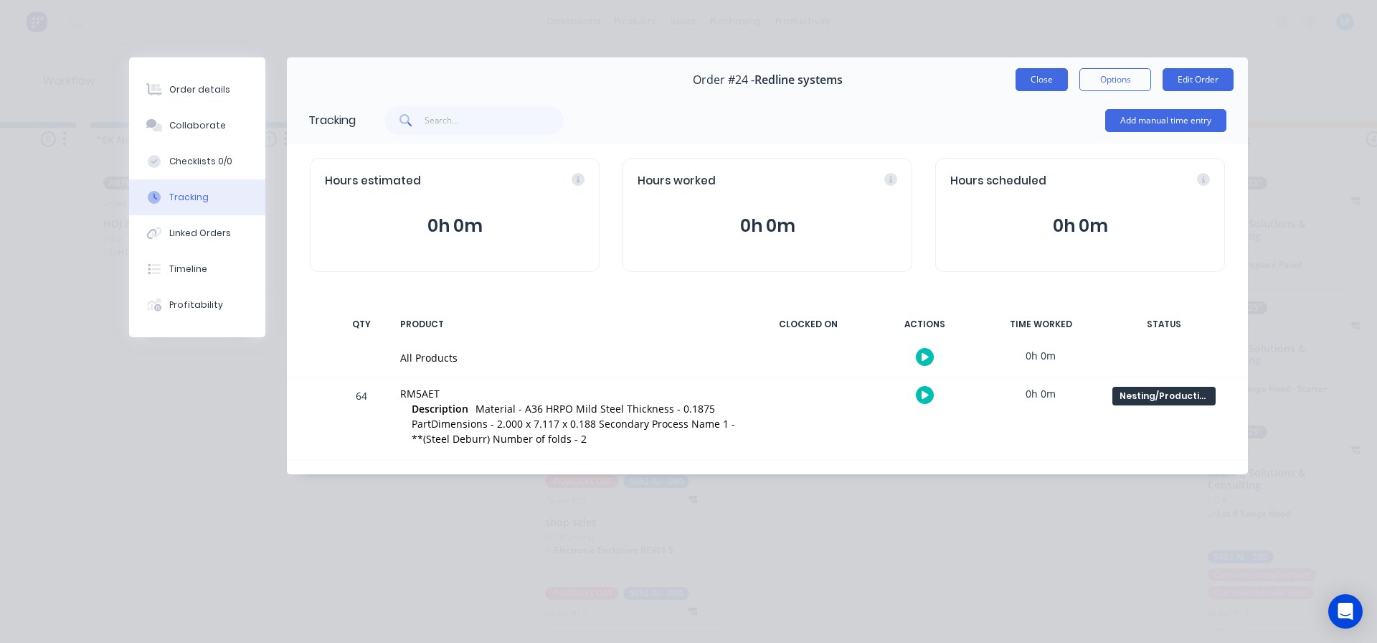
click at [1042, 76] on button "Close" at bounding box center [1042, 79] width 52 height 23
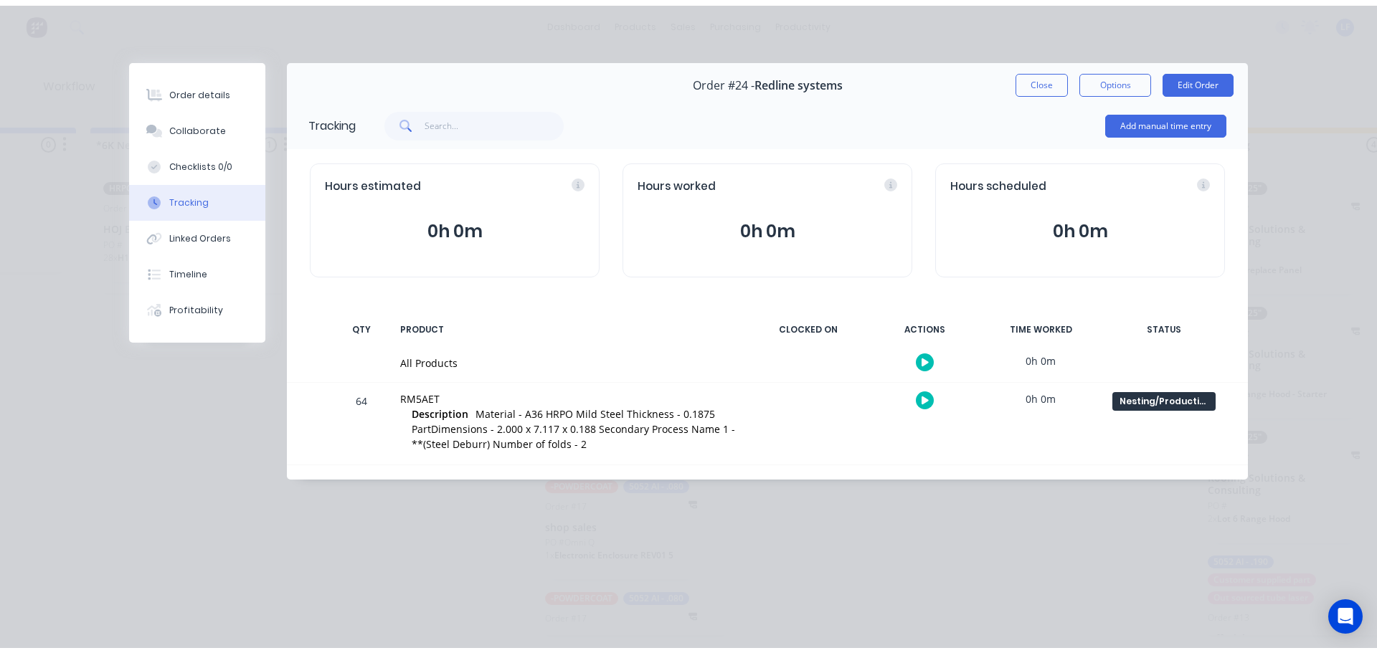
scroll to position [0, 0]
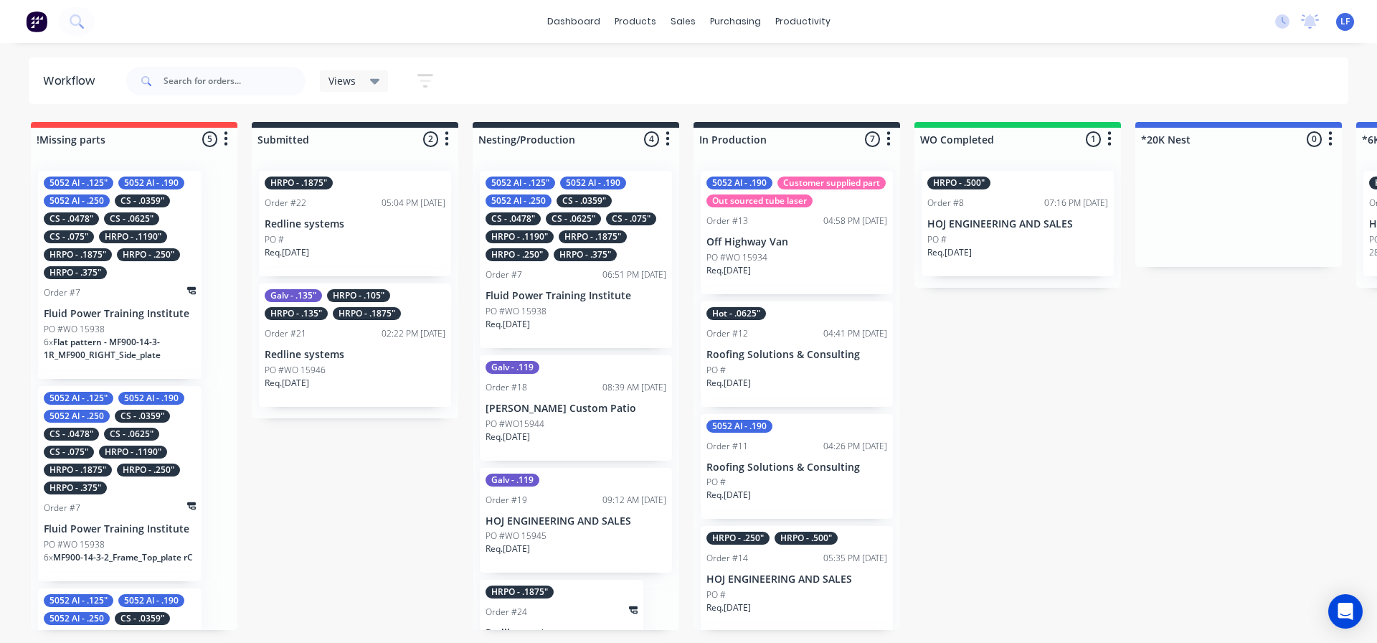
click at [564, 239] on div "HRPO - .1875"" at bounding box center [593, 236] width 68 height 13
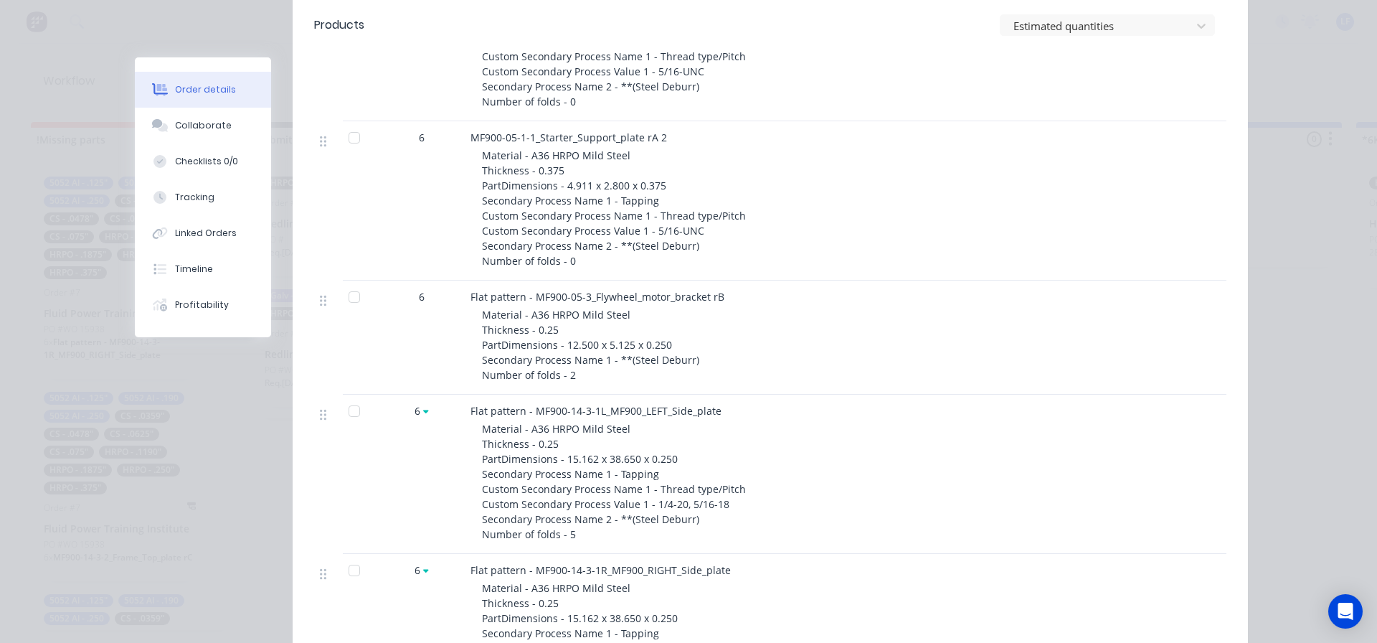
scroll to position [789, 0]
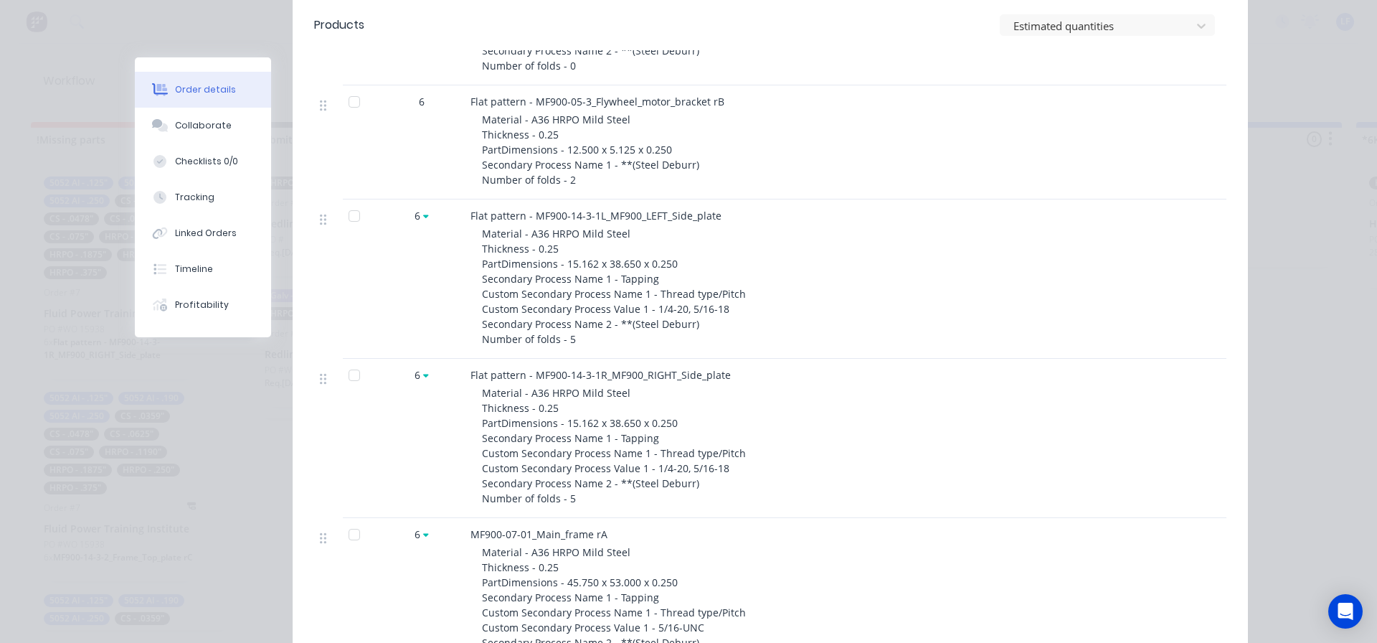
drag, startPoint x: 194, startPoint y: 197, endPoint x: 283, endPoint y: 215, distance: 91.6
click at [194, 197] on div "Tracking" at bounding box center [194, 197] width 39 height 13
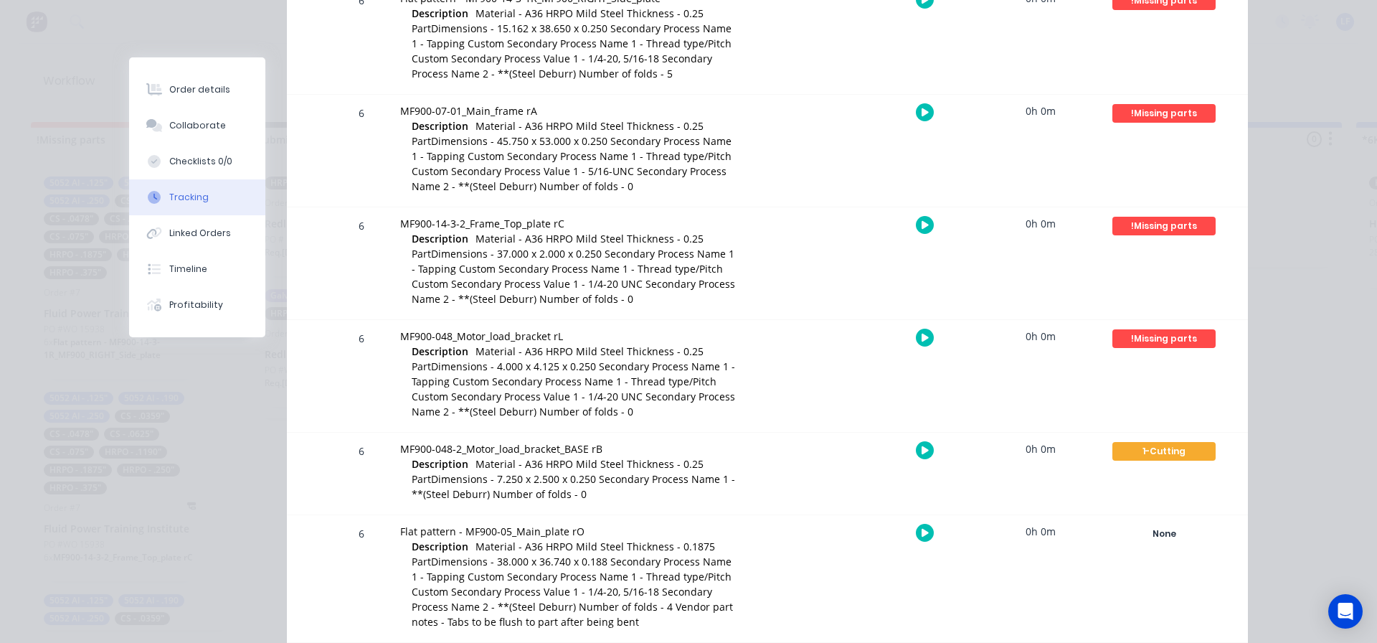
scroll to position [1076, 0]
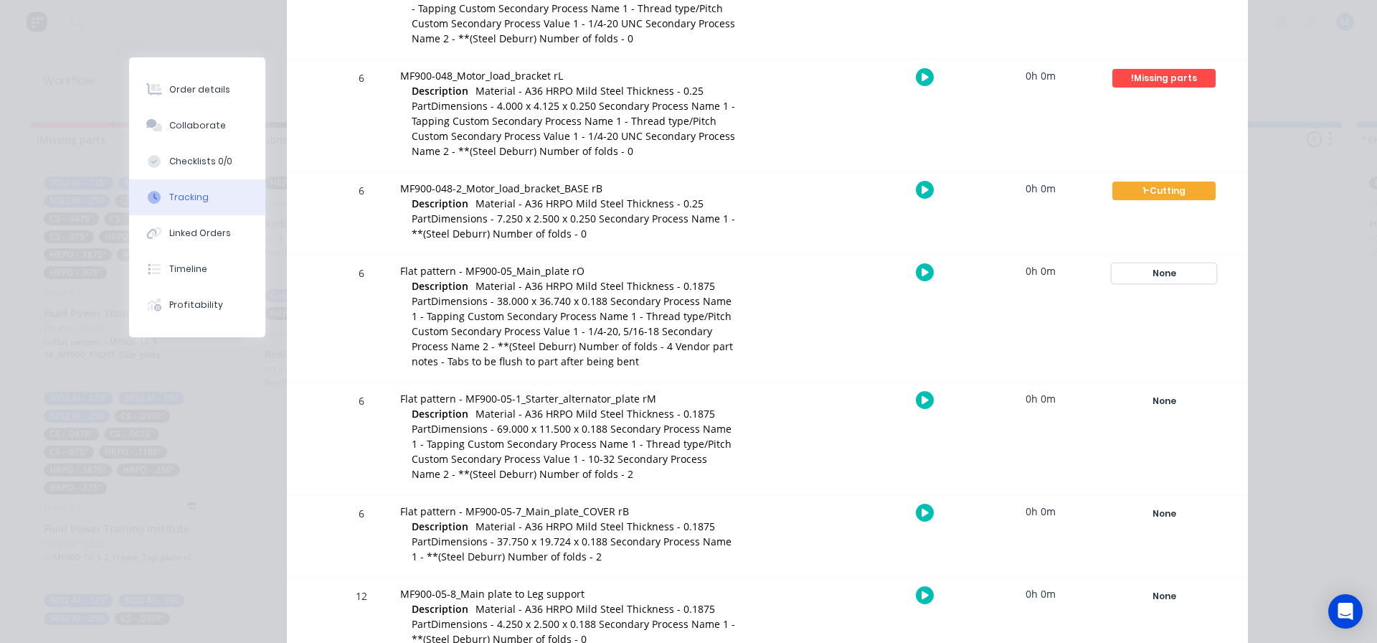
click at [1168, 270] on div "None" at bounding box center [1163, 273] width 103 height 19
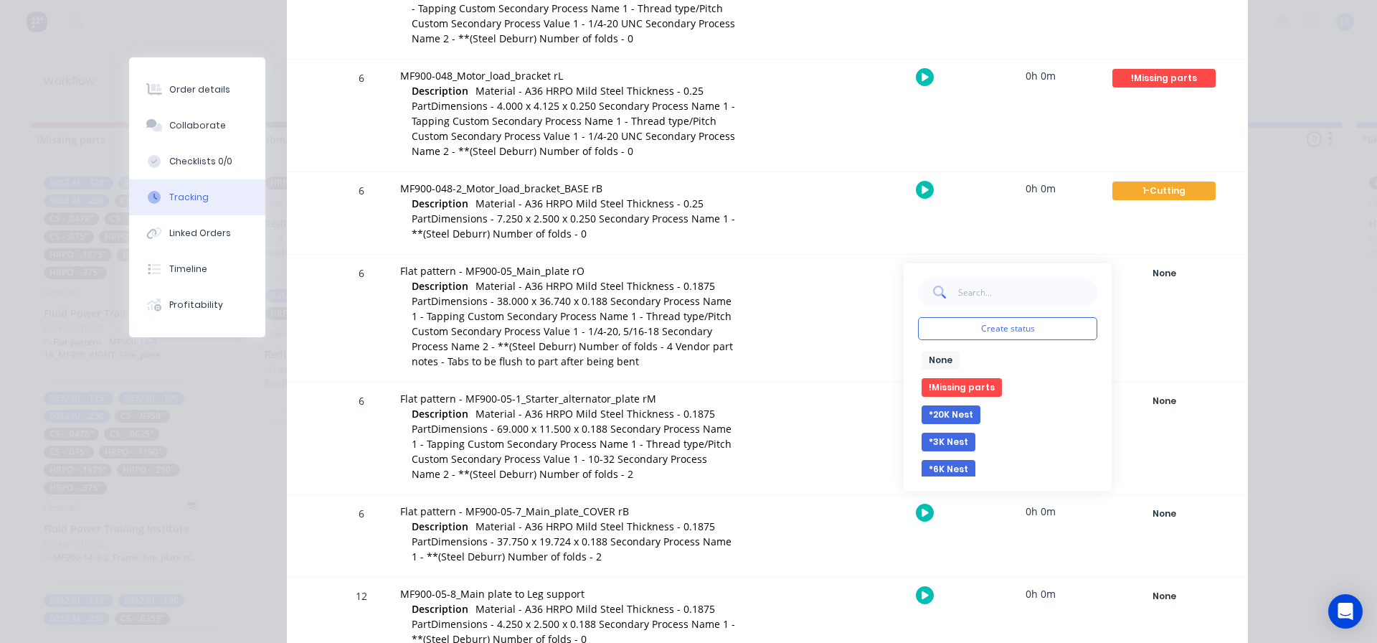
click at [953, 466] on button "*6K Nest" at bounding box center [949, 469] width 54 height 19
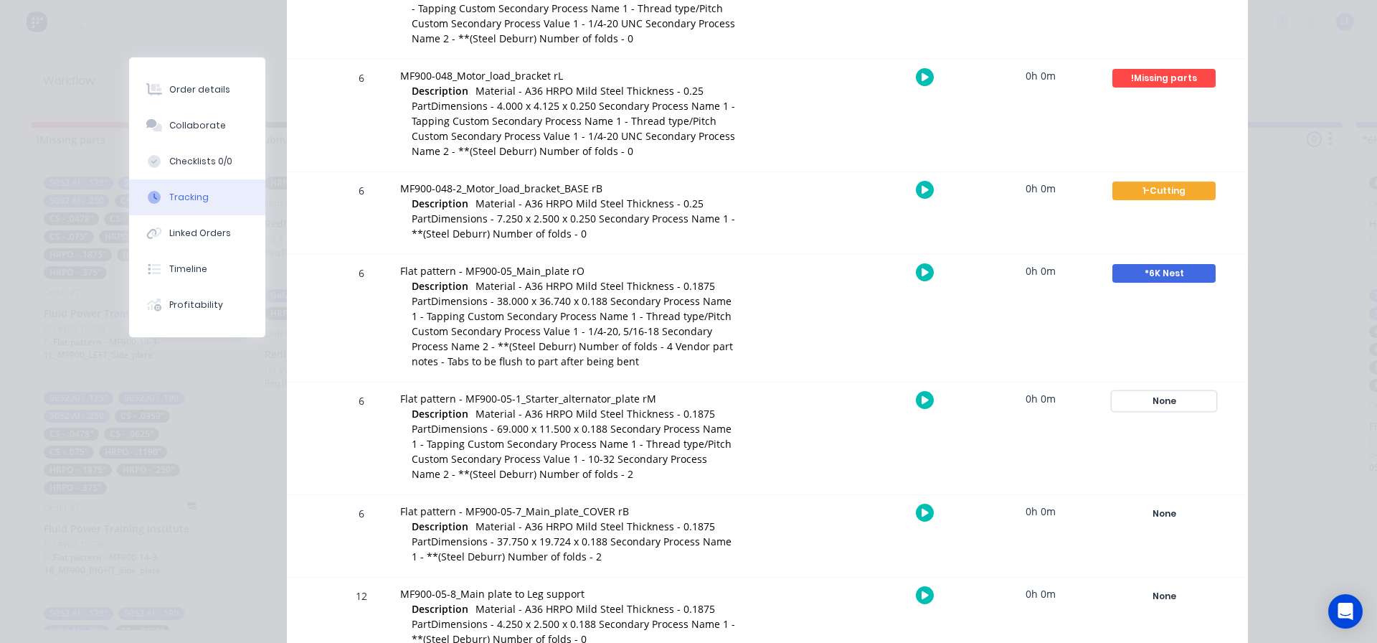
click at [1152, 402] on div "None" at bounding box center [1163, 401] width 103 height 19
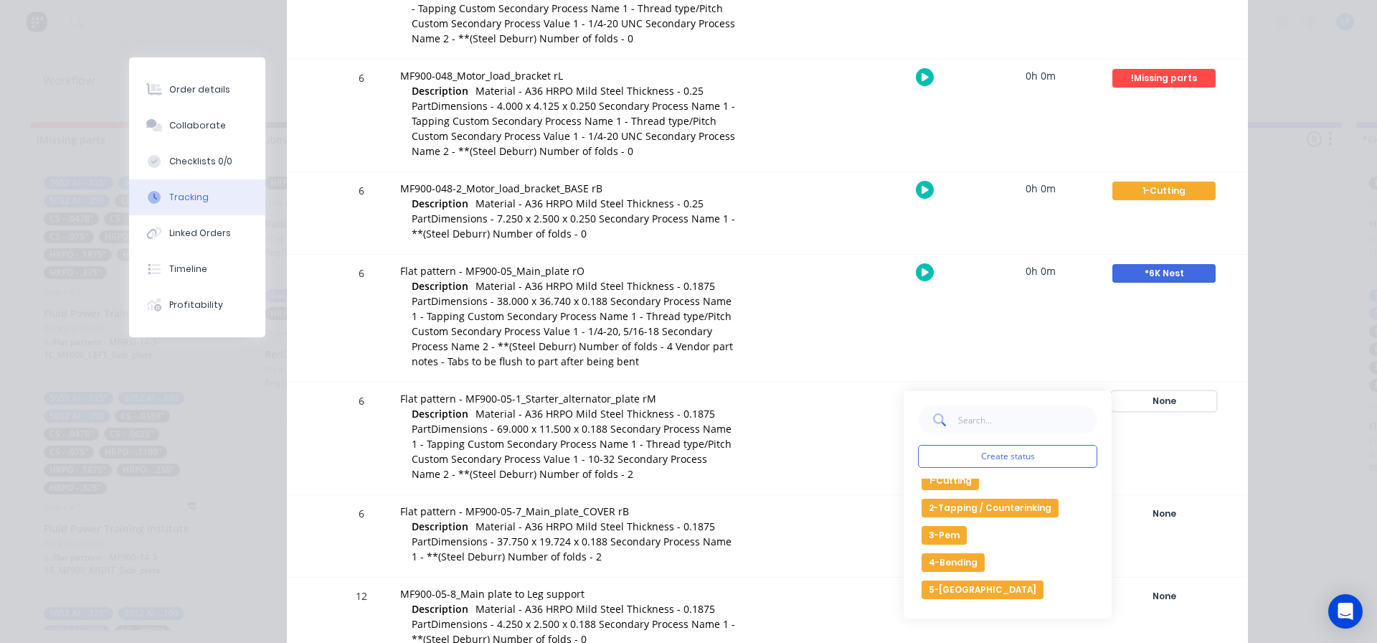
scroll to position [72, 0]
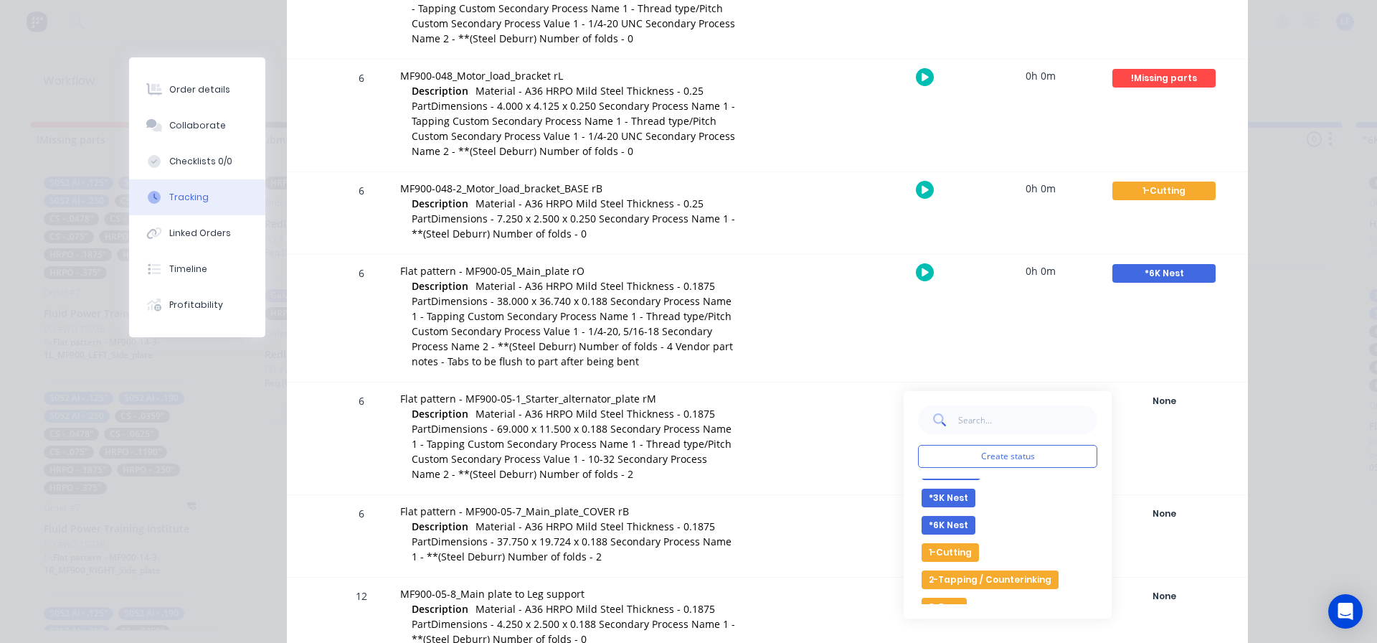
click at [953, 550] on button "1-Cutting" at bounding box center [950, 552] width 57 height 19
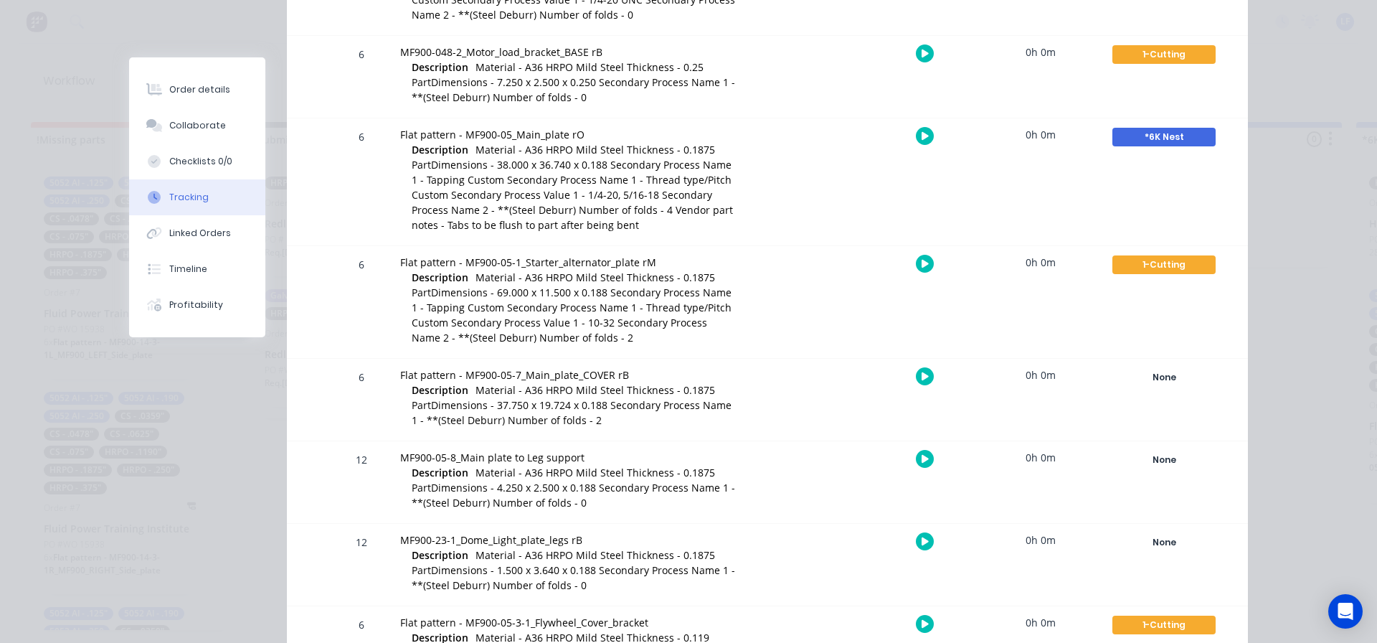
scroll to position [1219, 0]
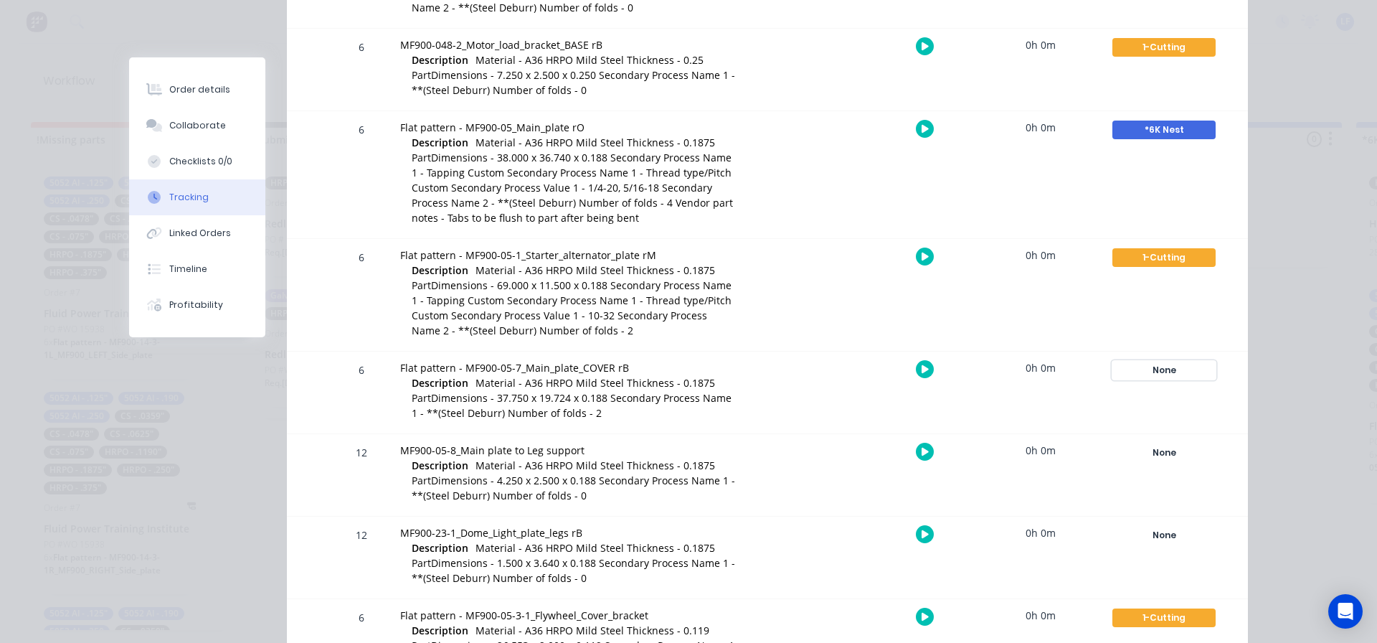
click at [1164, 377] on div "None" at bounding box center [1163, 370] width 103 height 19
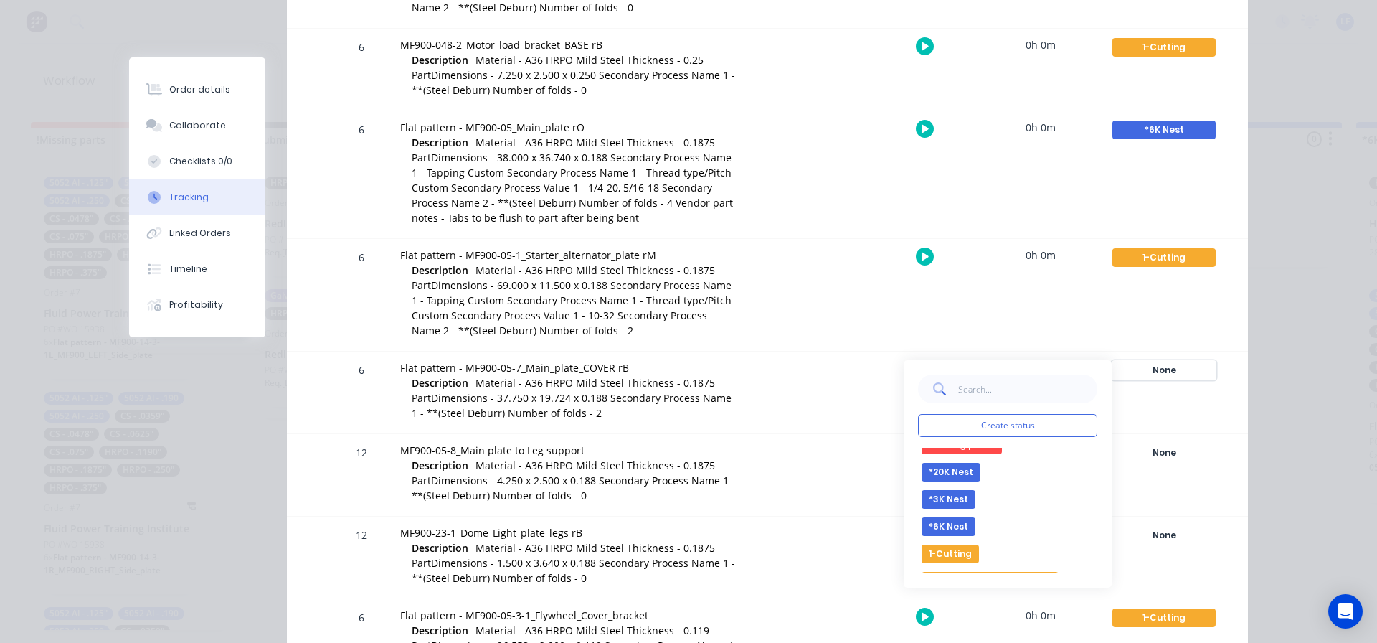
scroll to position [72, 0]
click at [953, 521] on button "1-Cutting" at bounding box center [950, 521] width 57 height 19
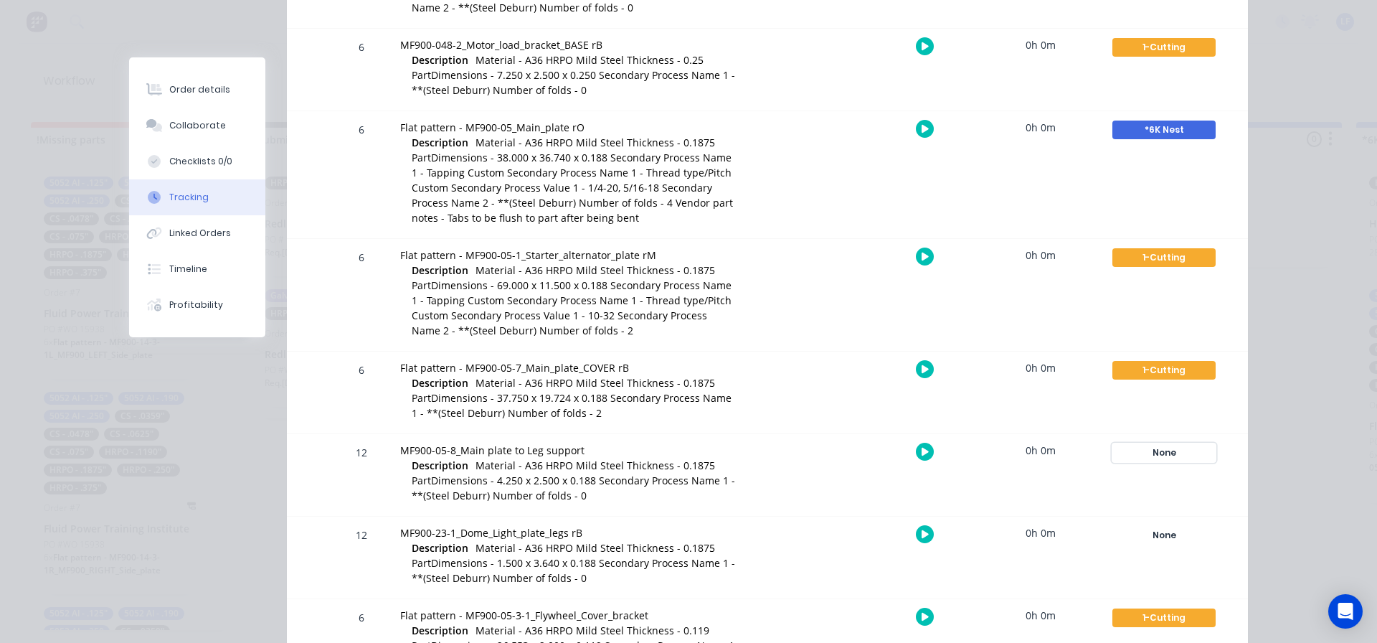
click at [1155, 455] on div "None" at bounding box center [1163, 452] width 103 height 19
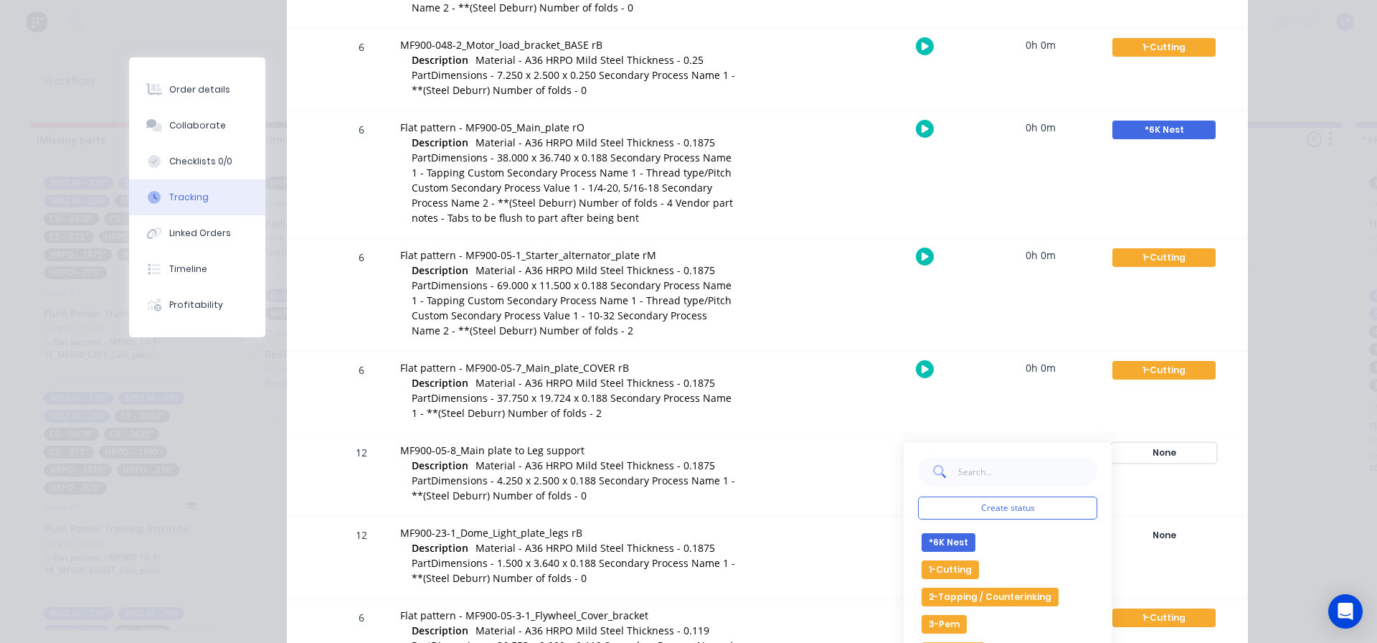
scroll to position [143, 0]
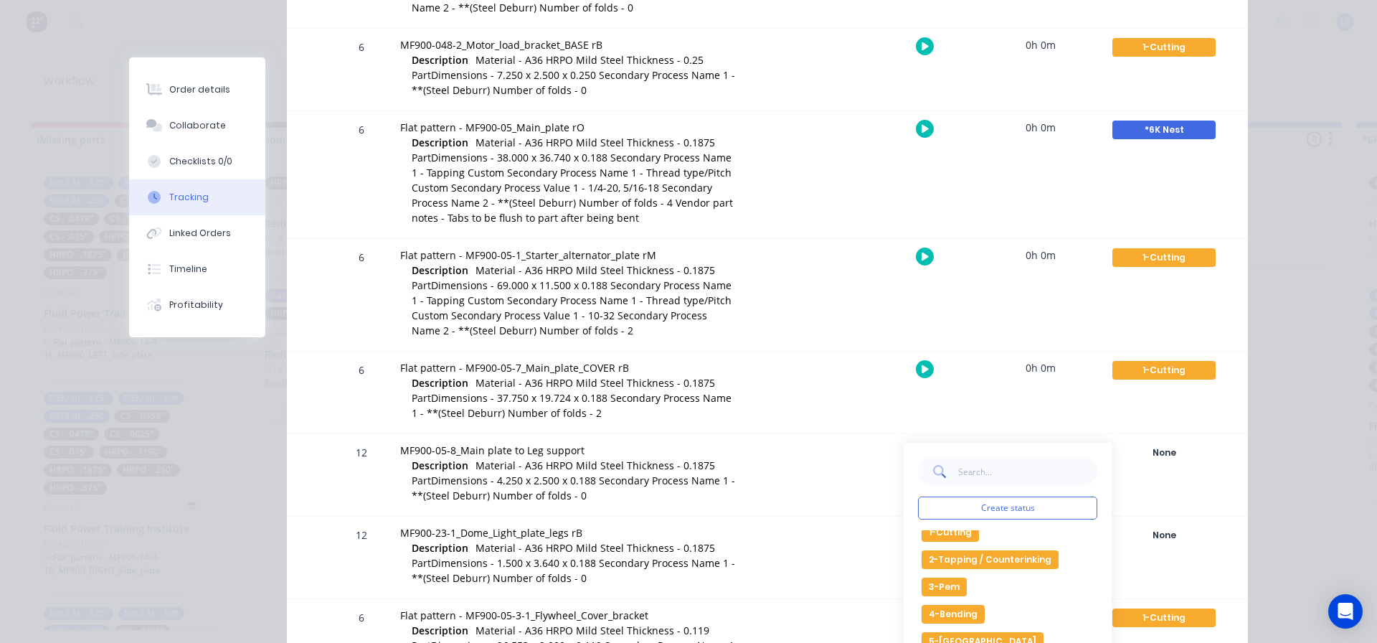
click at [947, 536] on button "1-Cutting" at bounding box center [950, 532] width 57 height 19
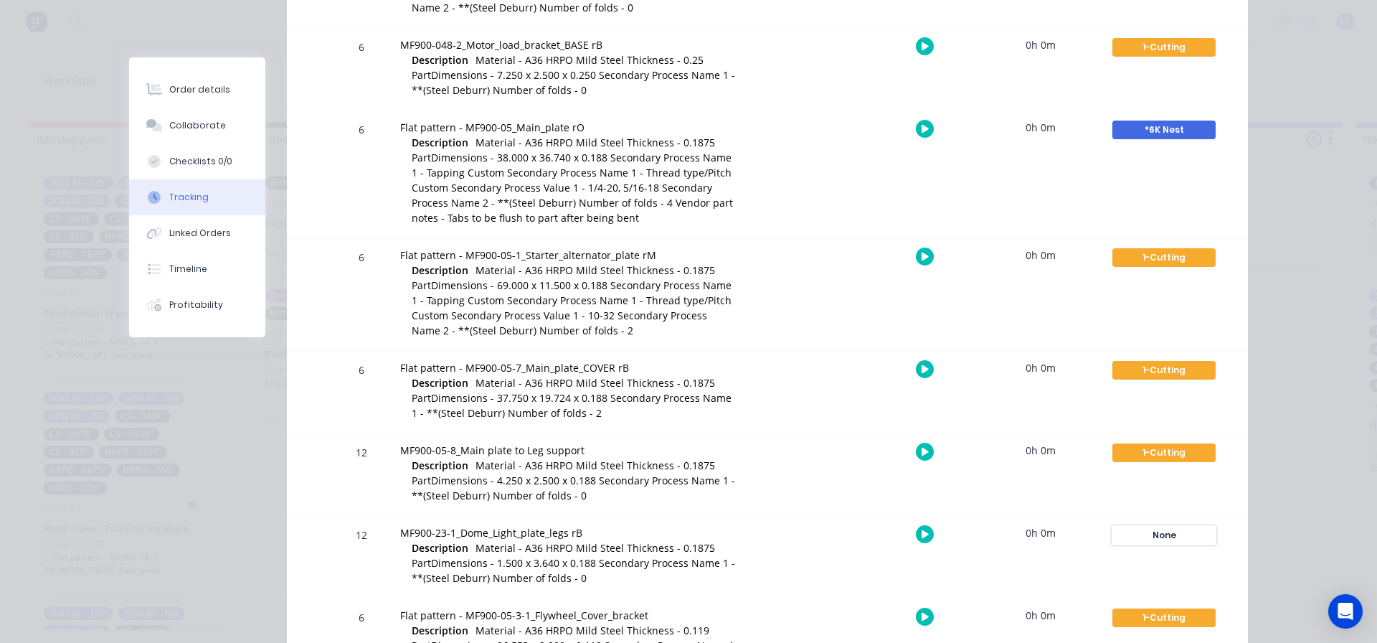
click at [1158, 530] on div "None" at bounding box center [1163, 535] width 103 height 19
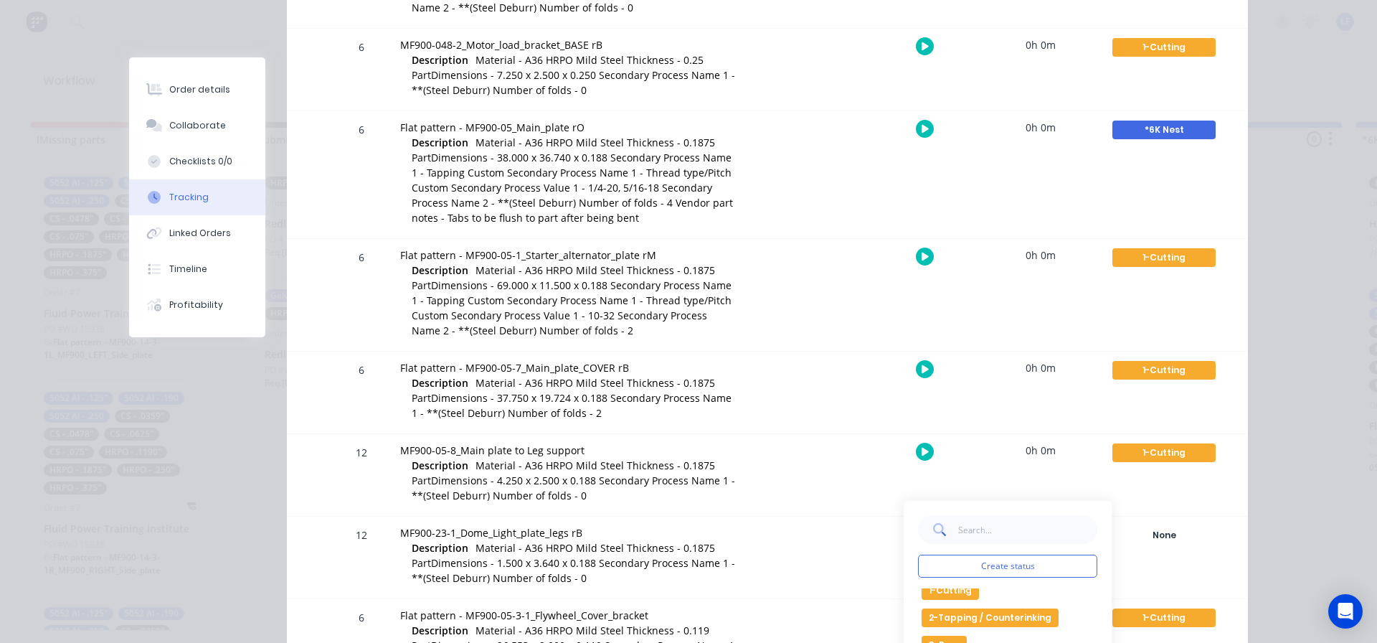
click at [953, 595] on button "1-Cutting" at bounding box center [950, 590] width 57 height 19
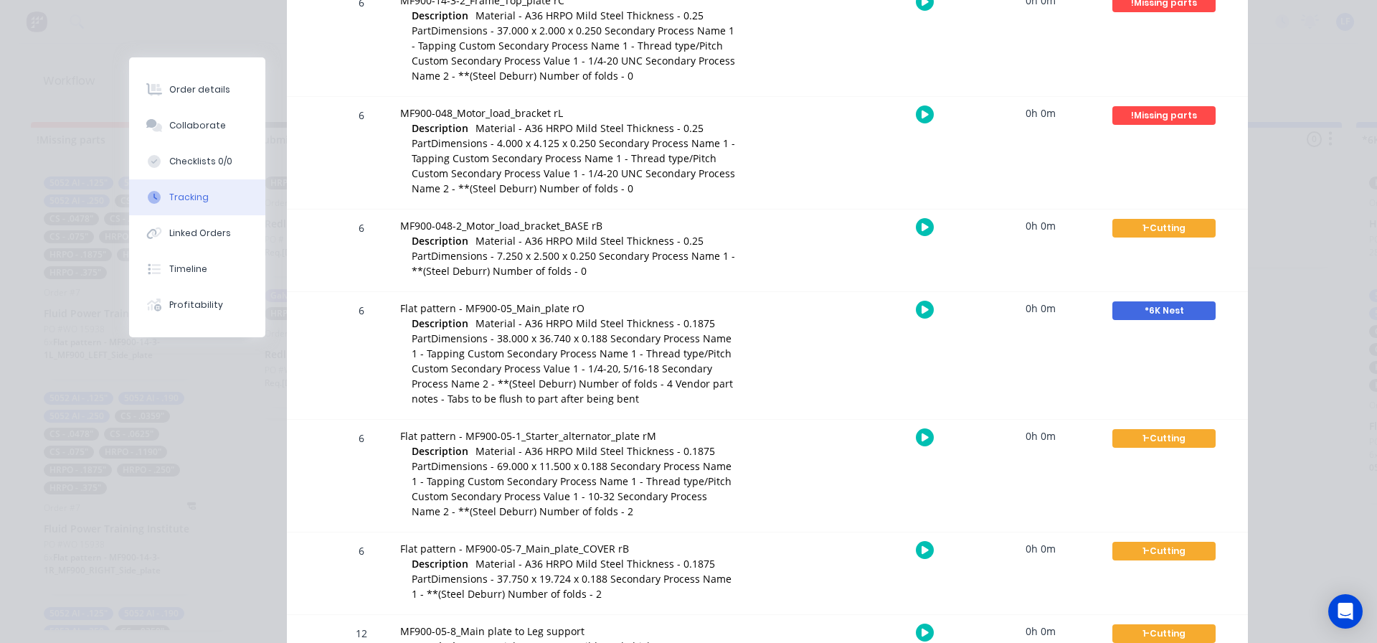
scroll to position [1004, 0]
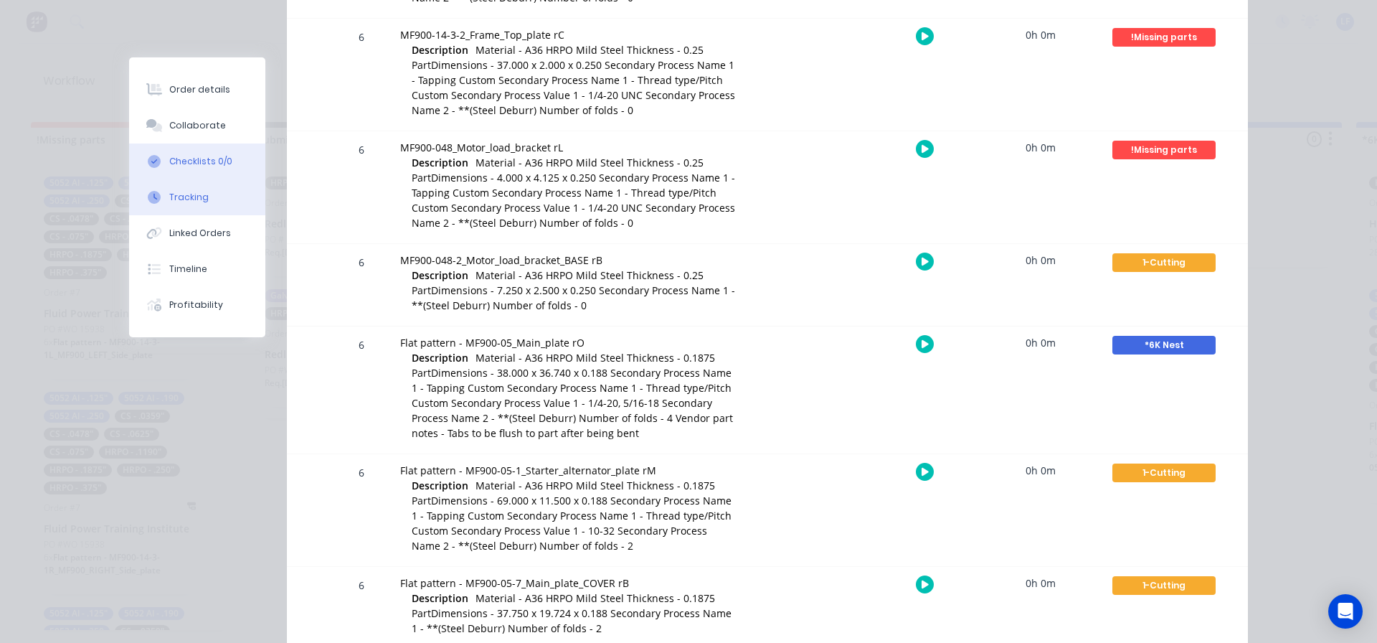
click at [199, 156] on div "Checklists 0/0" at bounding box center [200, 161] width 63 height 13
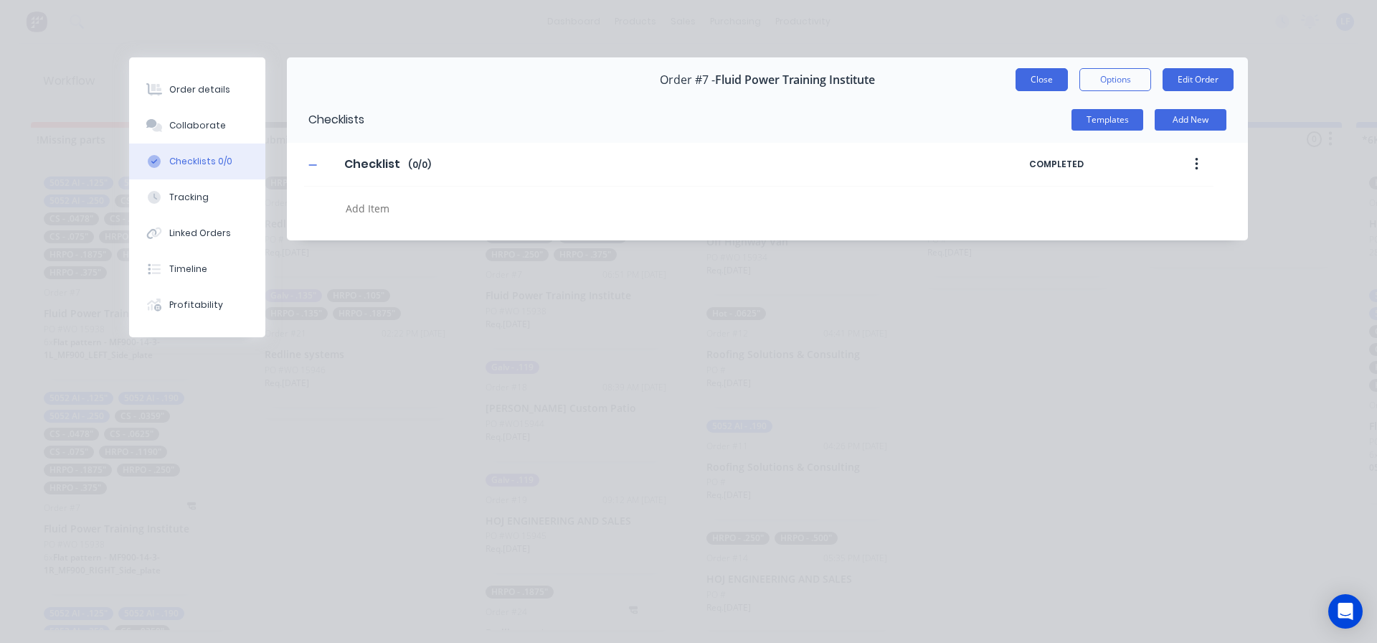
click at [1037, 82] on button "Close" at bounding box center [1042, 79] width 52 height 23
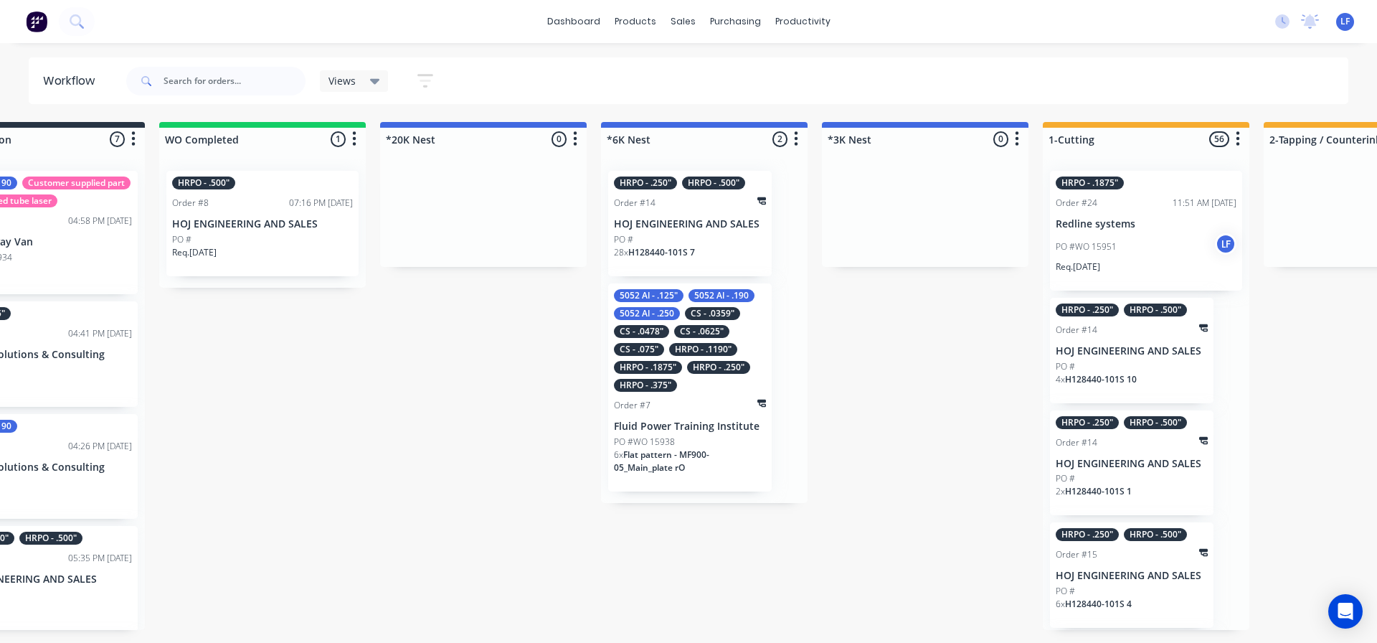
scroll to position [0, 757]
click at [701, 395] on div "5052 Al - .125" 5052 Al - .190 5052 Al - .250 CS - .0359" CS - .0478" CS - .062…" at bounding box center [688, 387] width 164 height 208
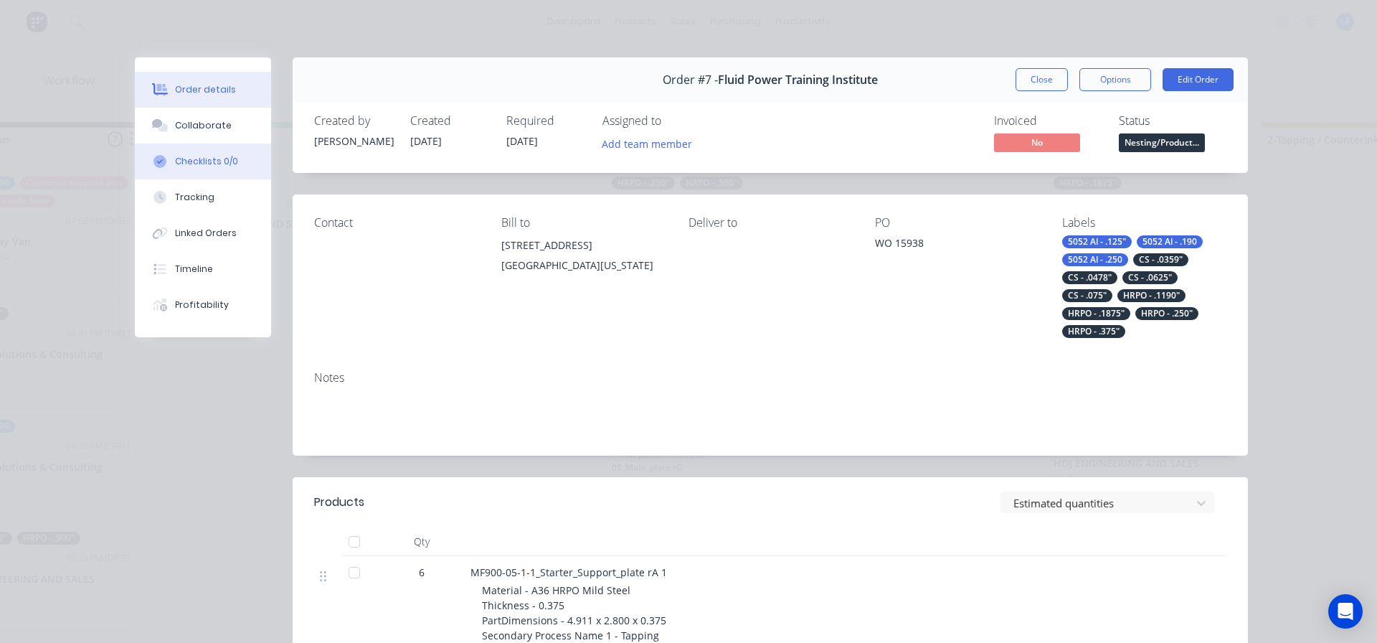
click at [196, 163] on div "Checklists 0/0" at bounding box center [206, 161] width 63 height 13
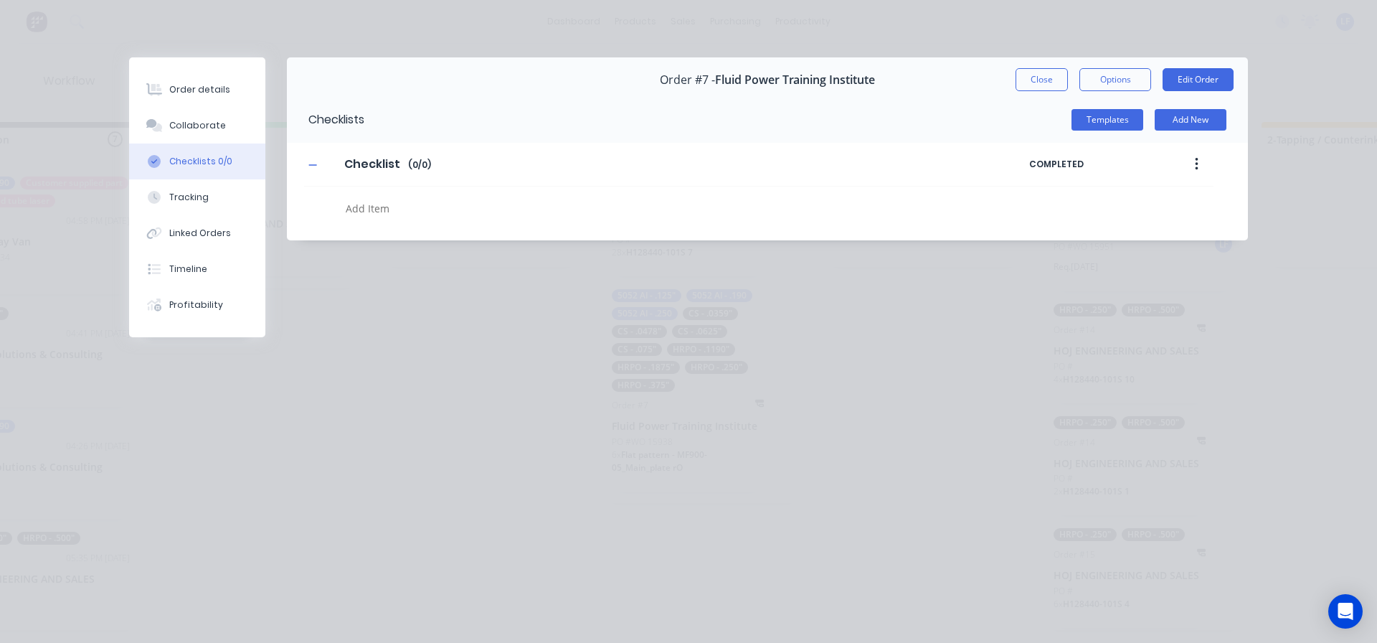
click at [365, 216] on textarea at bounding box center [629, 208] width 579 height 21
click at [413, 216] on textarea at bounding box center [629, 208] width 579 height 21
type textarea "x"
type textarea "1"
type textarea "x"
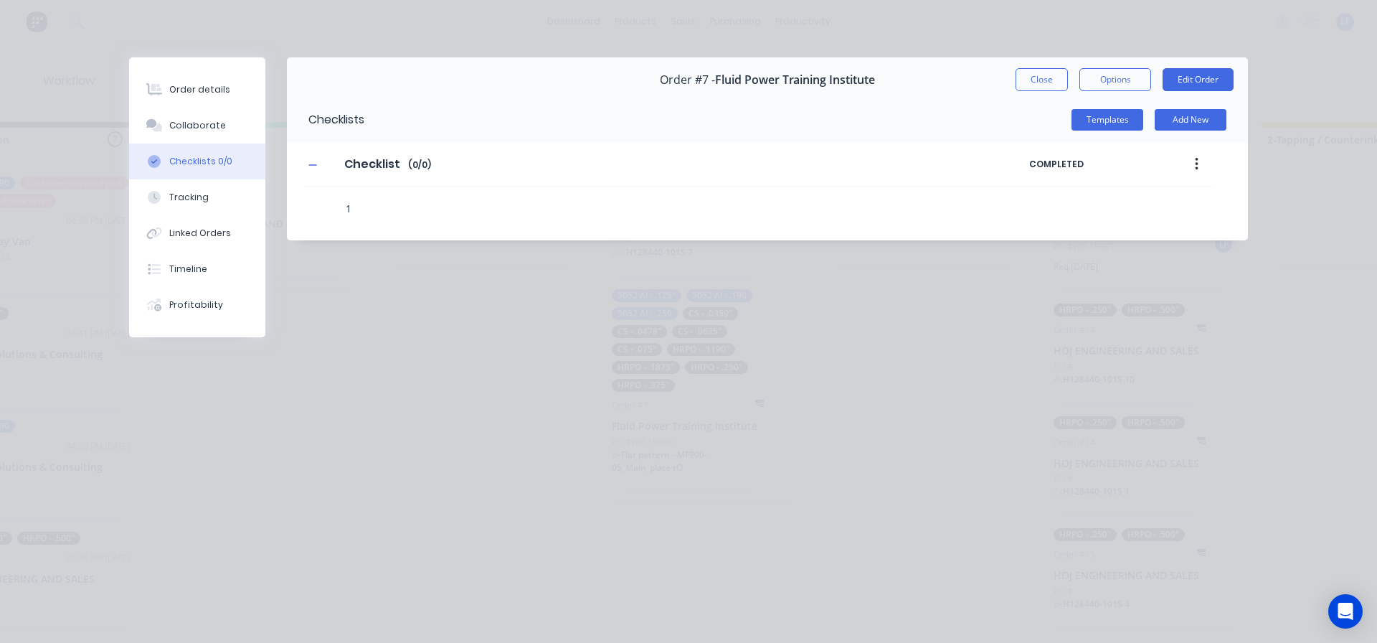
type textarea "18"
type textarea "x"
type textarea "188"
type textarea "x"
type textarea "188"
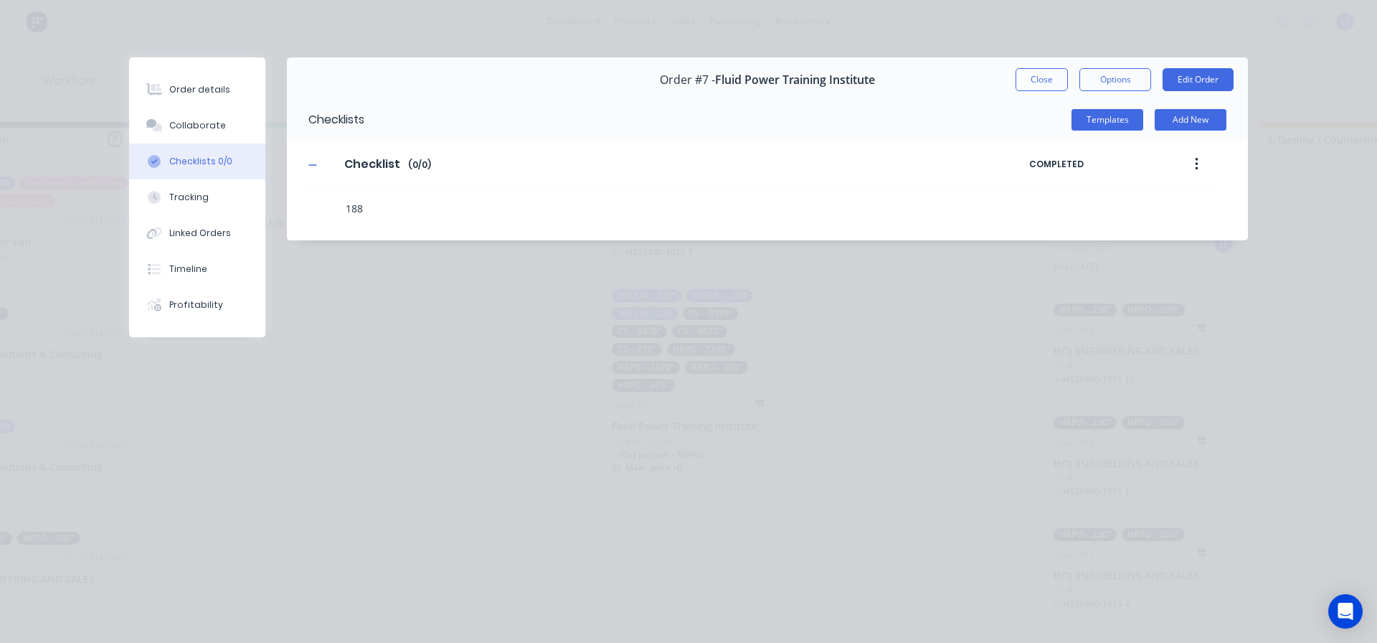
type textarea "x"
type textarea "188 5"
type textarea "x"
type textarea "188 5x"
type textarea "x"
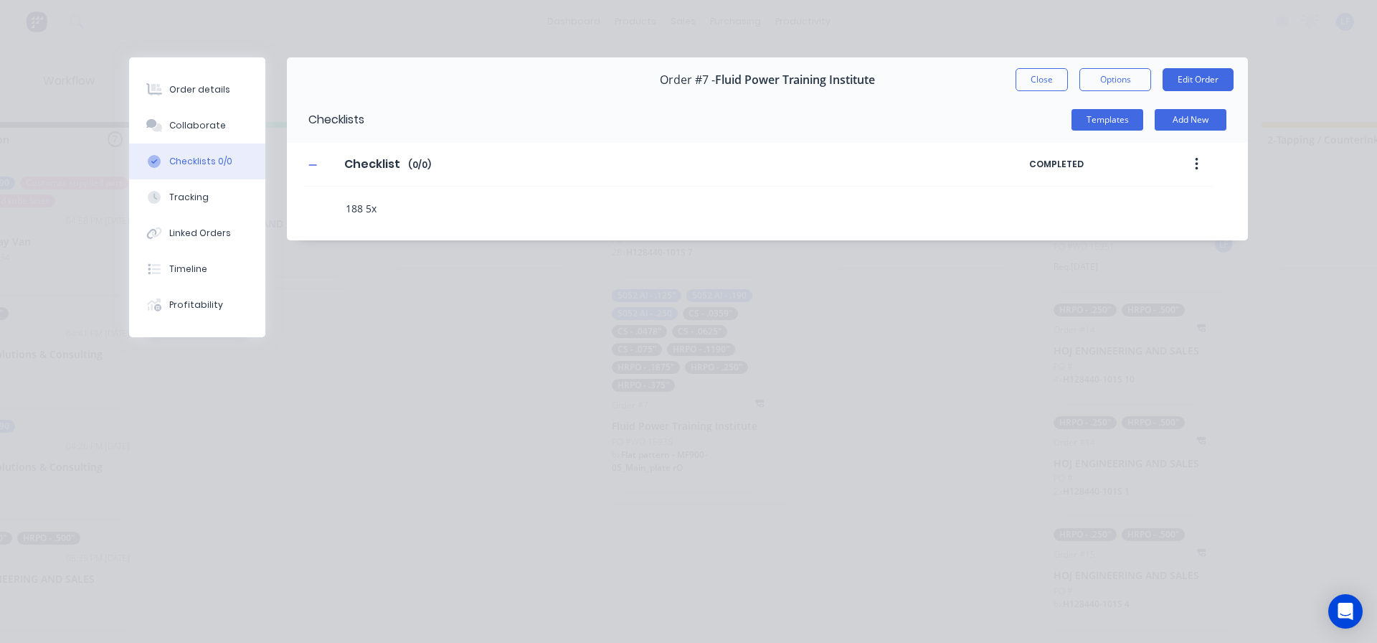
type textarea "188 5x1"
type textarea "x"
type textarea "188 5x10"
type textarea "x"
type textarea "188 5x10-"
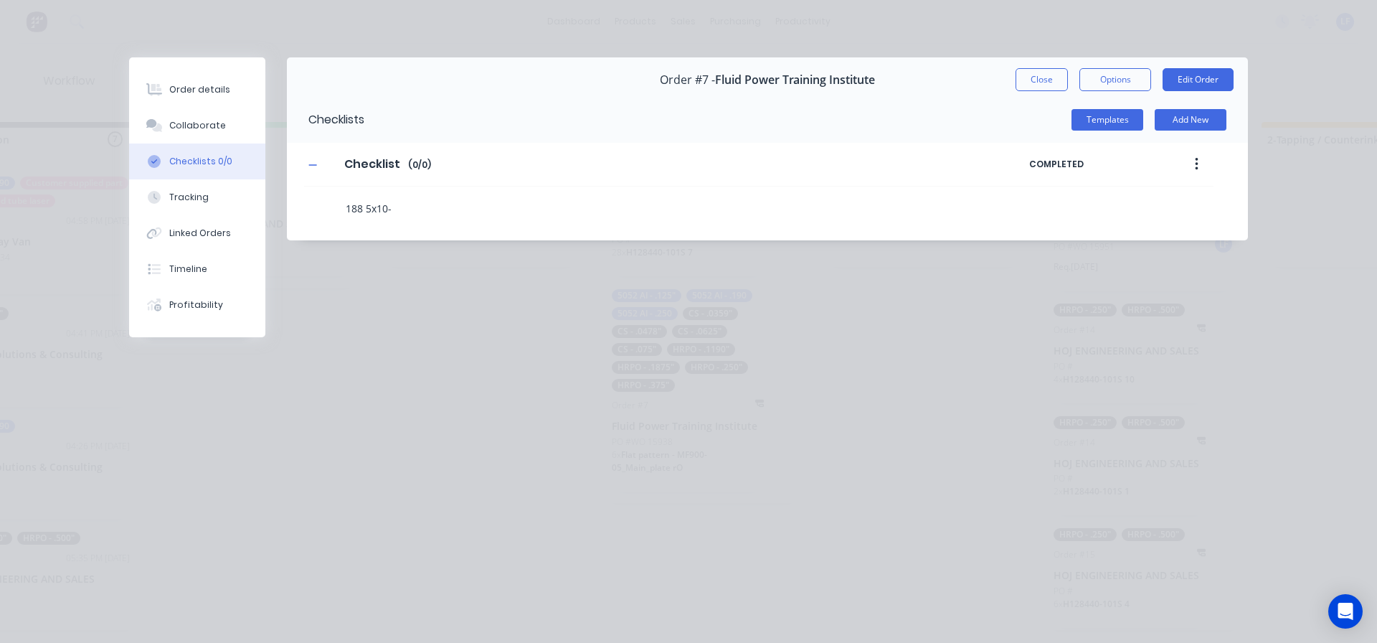
type textarea "x"
type textarea "188 5x10-1"
type textarea "x"
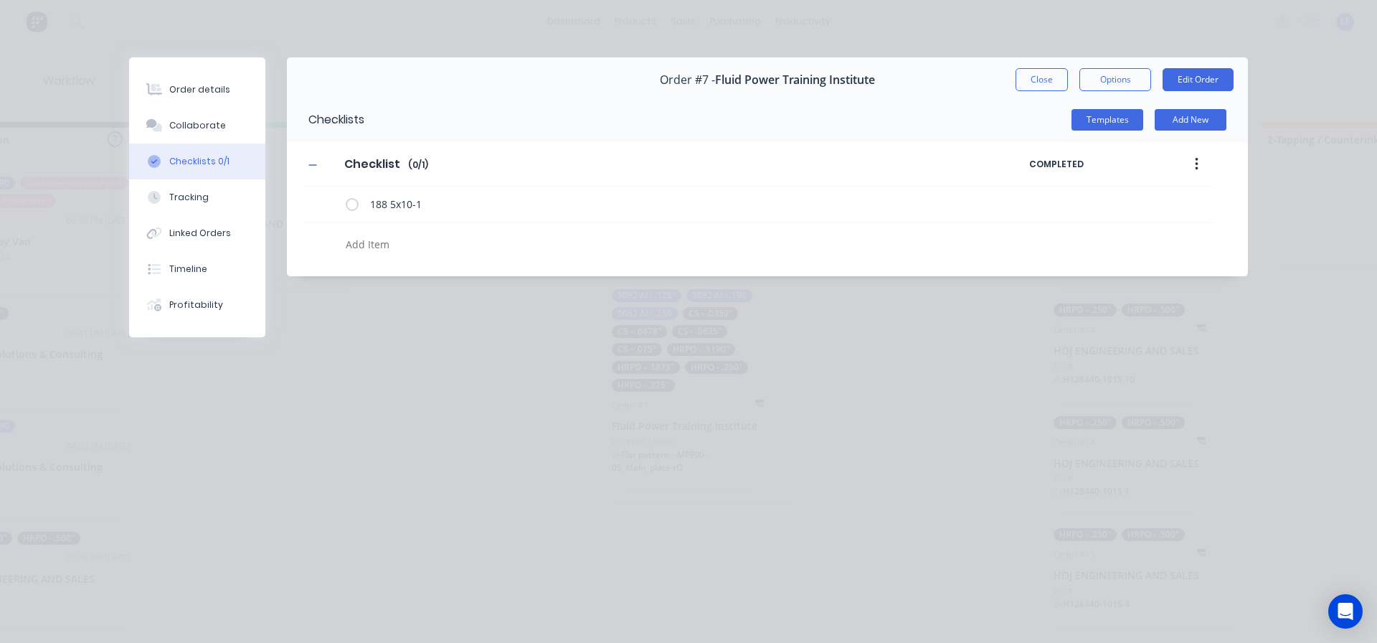
type textarea "x"
type textarea "1"
type textarea "x"
type textarea "18"
type textarea "x"
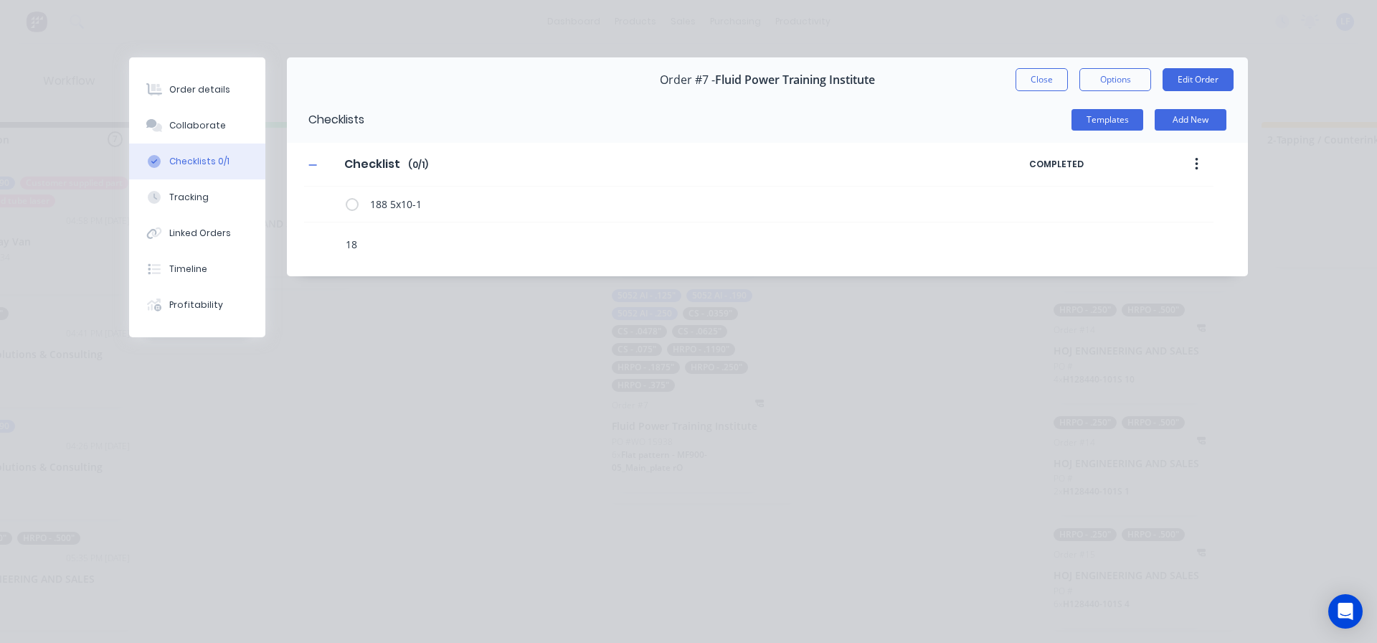
type textarea "188"
type textarea "x"
type textarea "188"
type textarea "x"
type textarea "188 5"
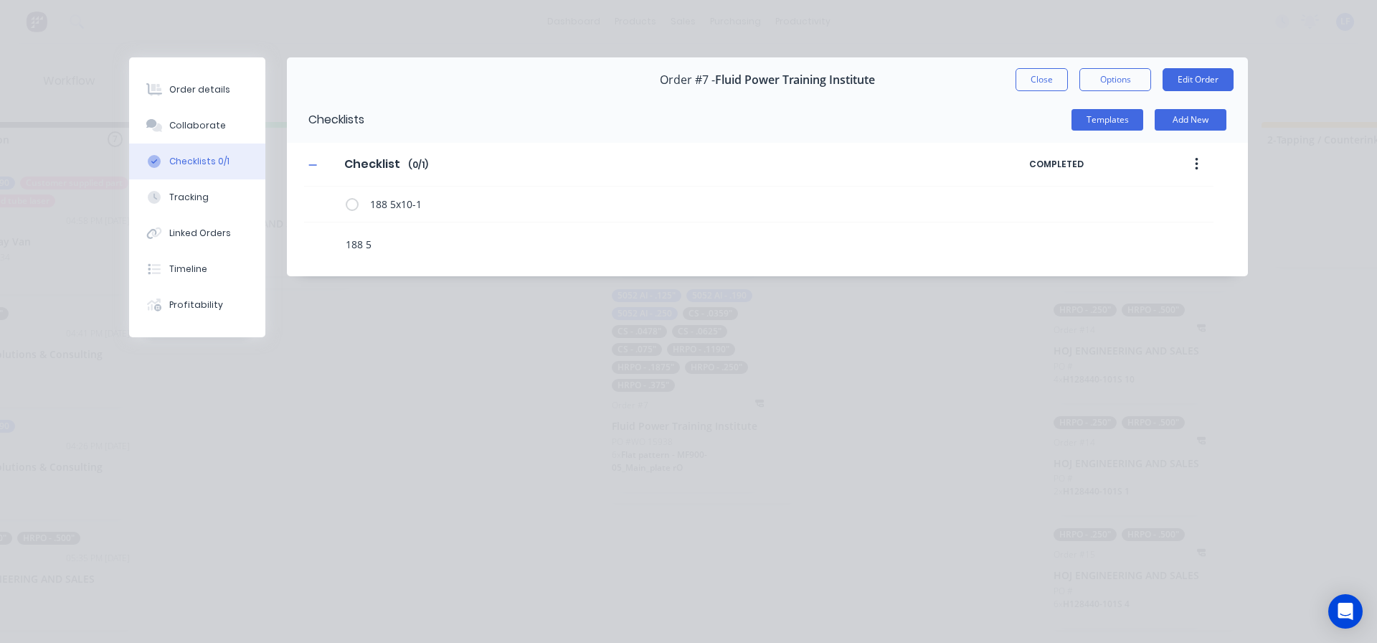
type textarea "x"
type textarea "188 5x"
type textarea "x"
type textarea "188 5x1"
type textarea "x"
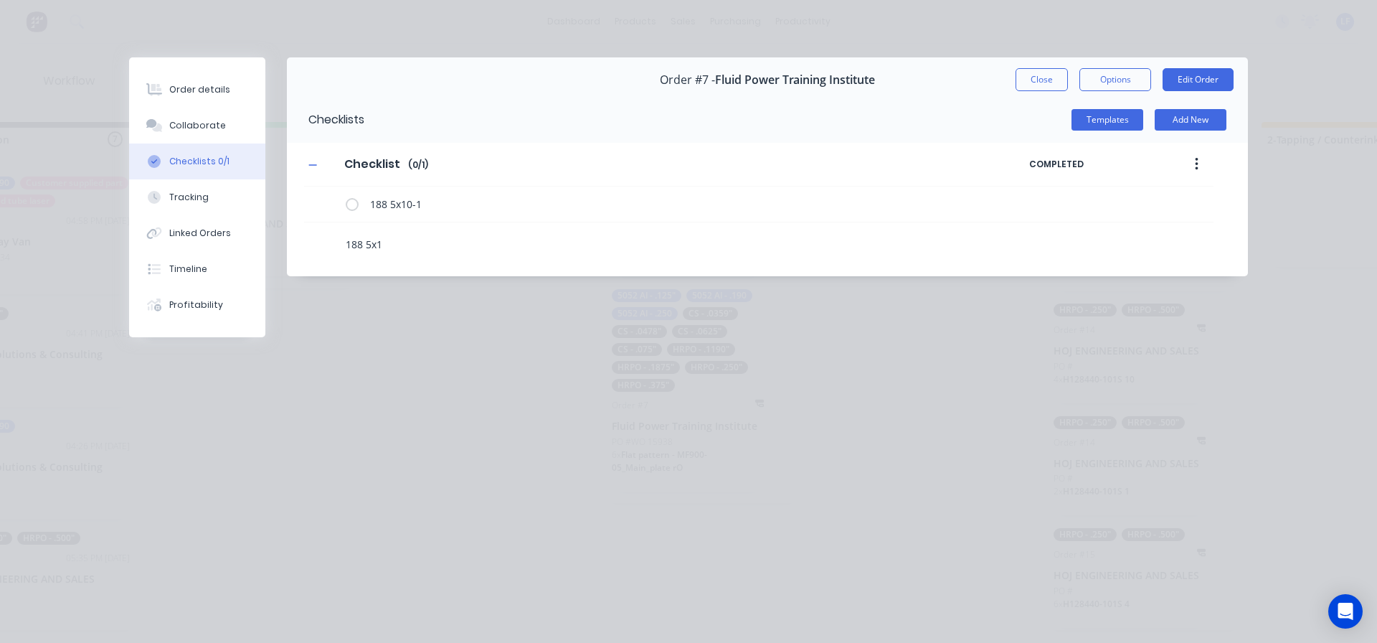
type textarea "188 5x10"
type textarea "x"
type textarea "188 5x10-"
type textarea "x"
type textarea "188 5x10-2"
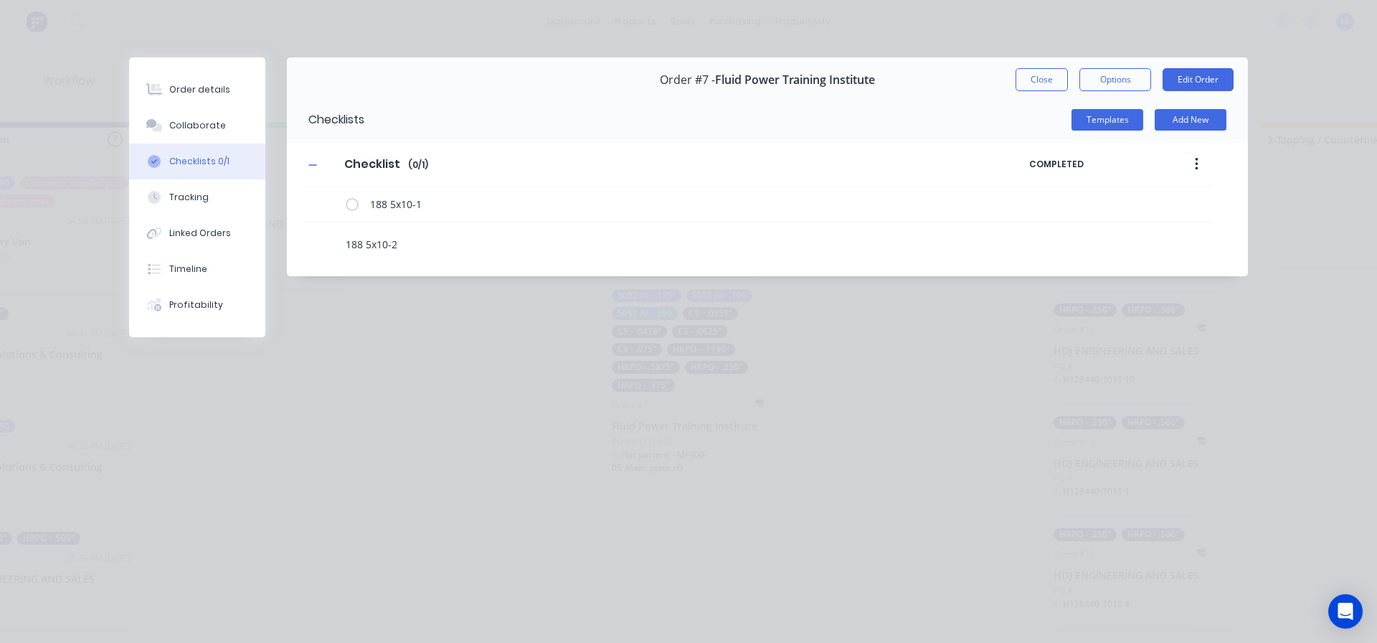
type textarea "x"
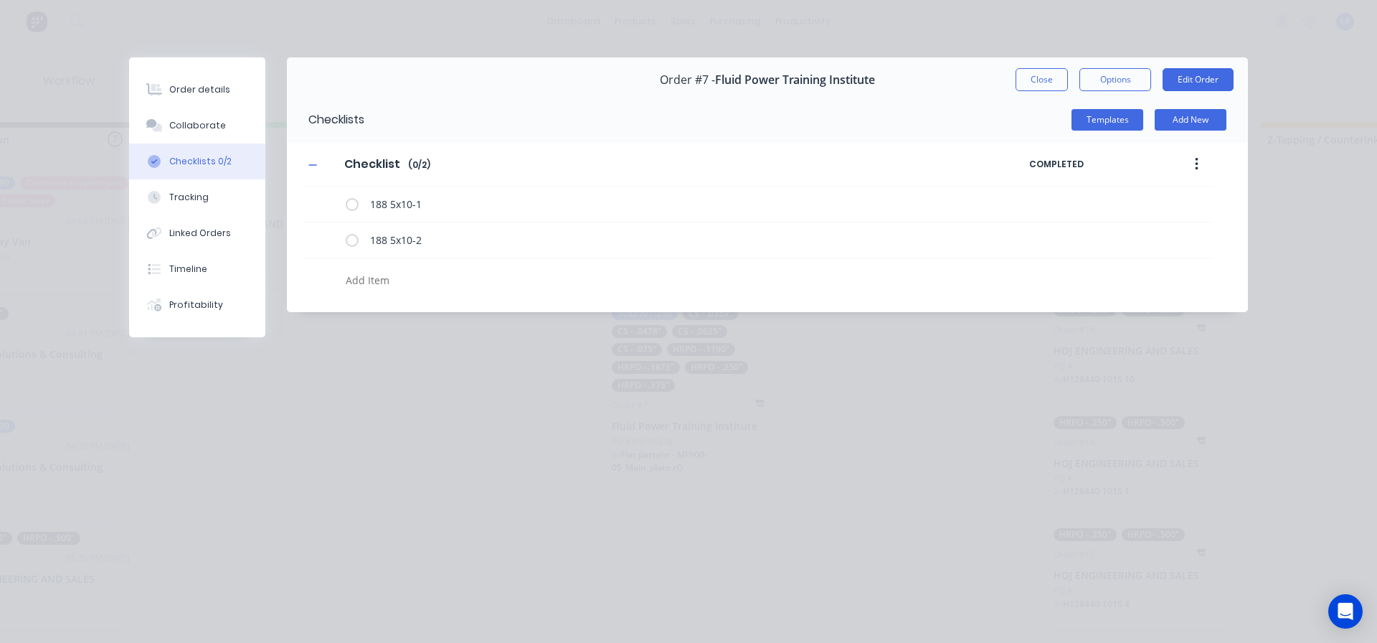
type textarea "x"
type textarea "1"
type textarea "x"
type textarea "18"
type textarea "x"
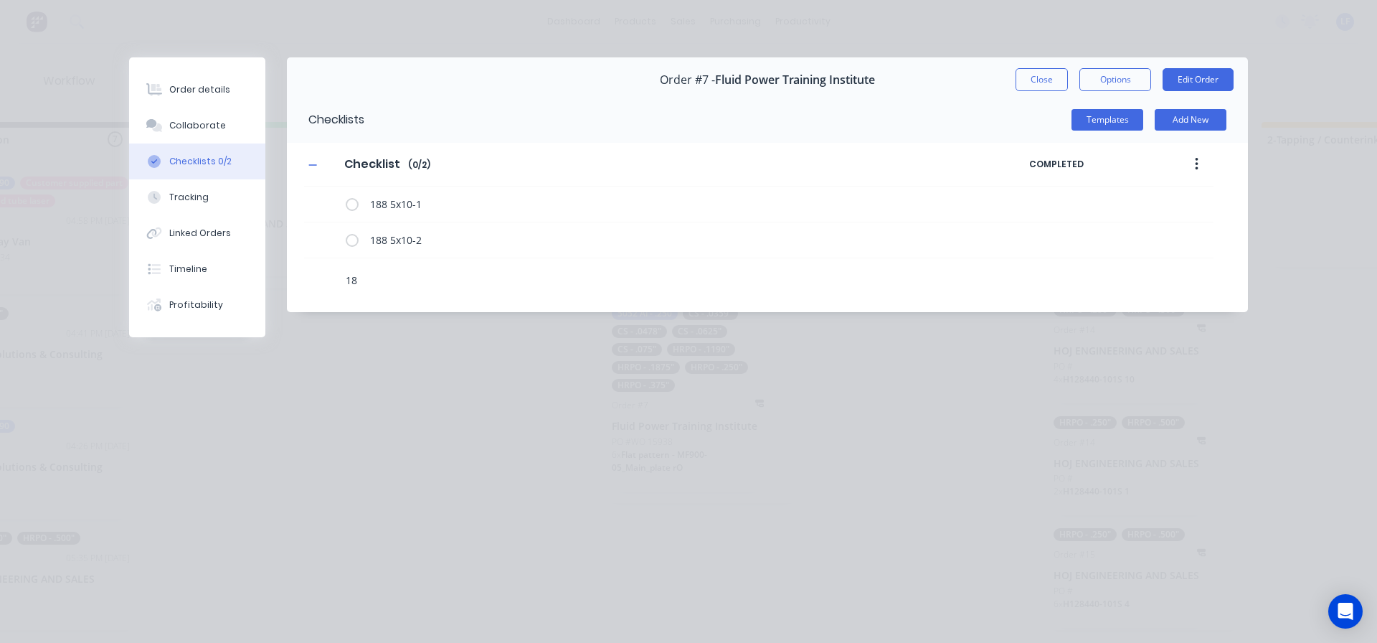
type textarea "188"
type textarea "x"
type textarea "188"
type textarea "x"
type textarea "188 5"
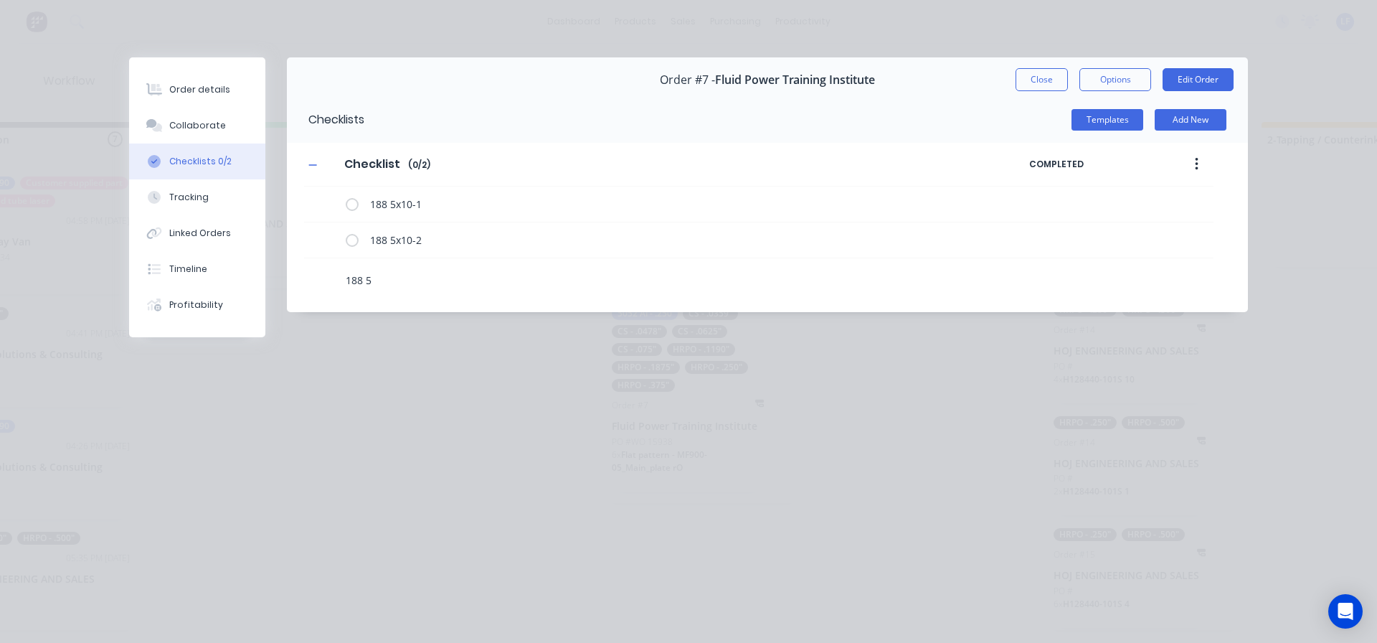
type textarea "x"
type textarea "188 5x"
type textarea "x"
type textarea "188 5x1"
type textarea "x"
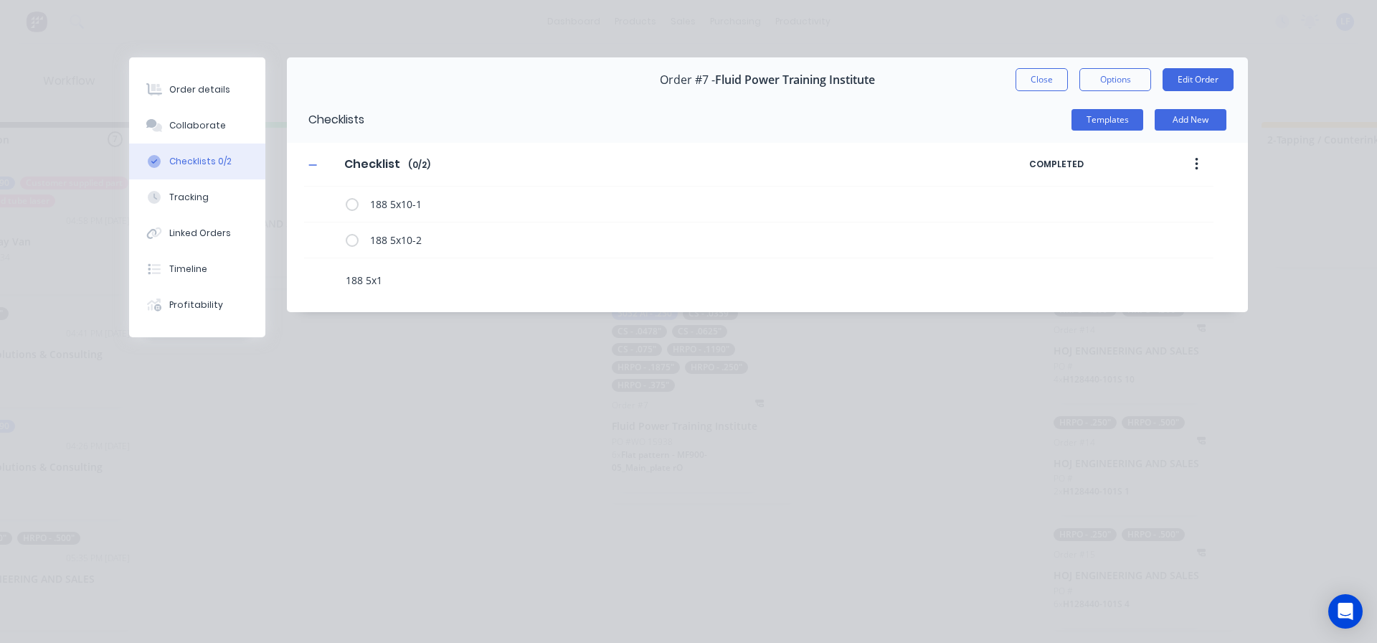
type textarea "188 5x10"
type textarea "x"
type textarea "188 5x10*"
type textarea "x"
type textarea "188 5x10"
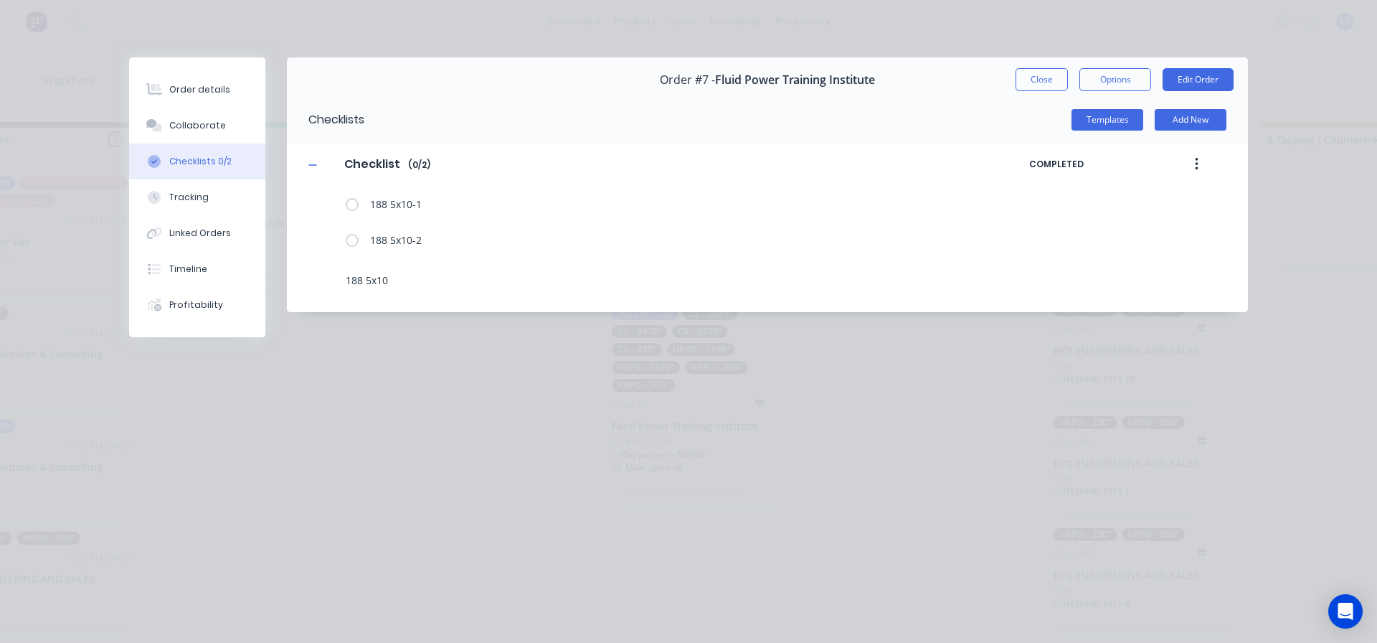
type textarea "x"
type textarea "188 5x10-"
type textarea "x"
type textarea "188 5x10-3"
click at [434, 298] on div "Checklists Templates Add New Checklist Checklist Enter Checklist name ( 0 / 2 )…" at bounding box center [767, 204] width 961 height 215
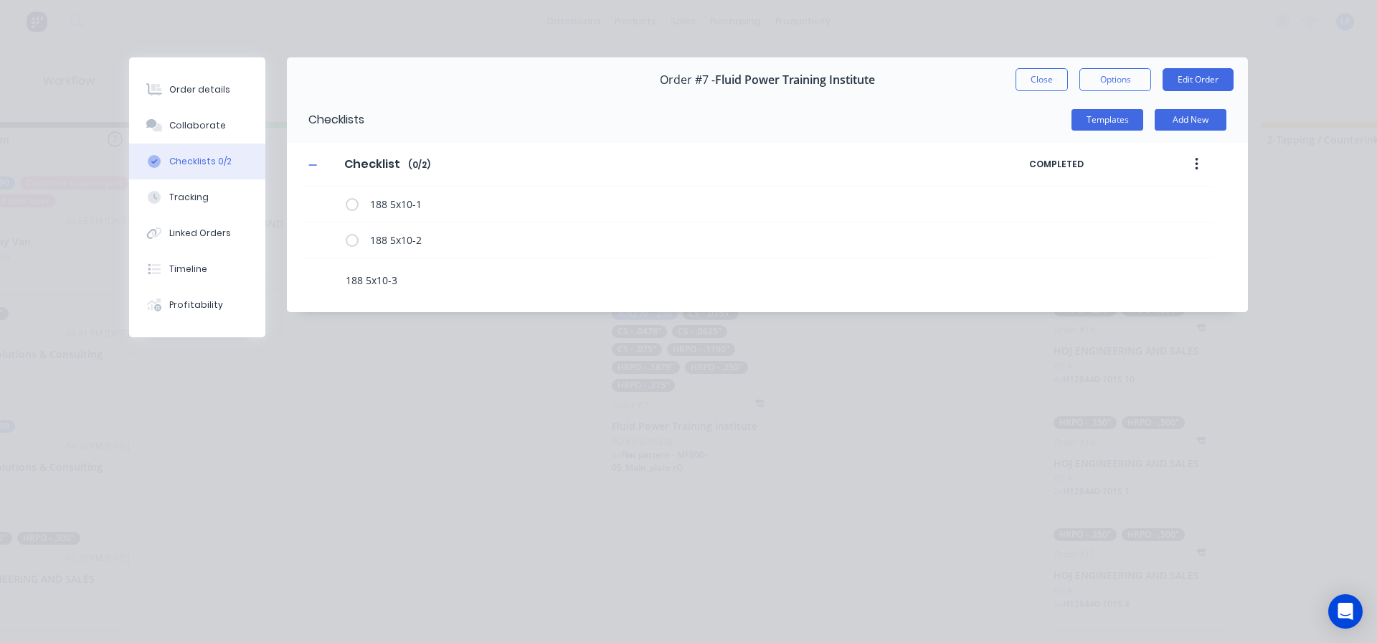
click at [420, 278] on textarea "188 5x10-3" at bounding box center [629, 280] width 579 height 21
type textarea "x"
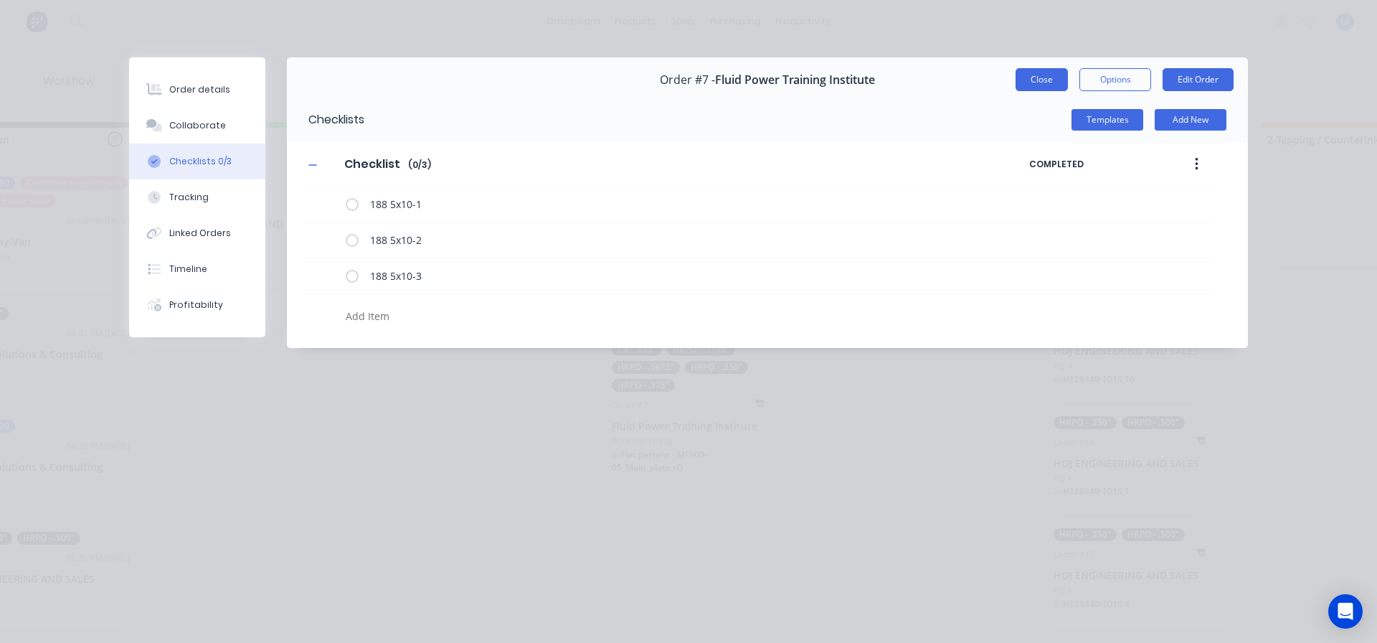
click at [1054, 78] on button "Close" at bounding box center [1042, 79] width 52 height 23
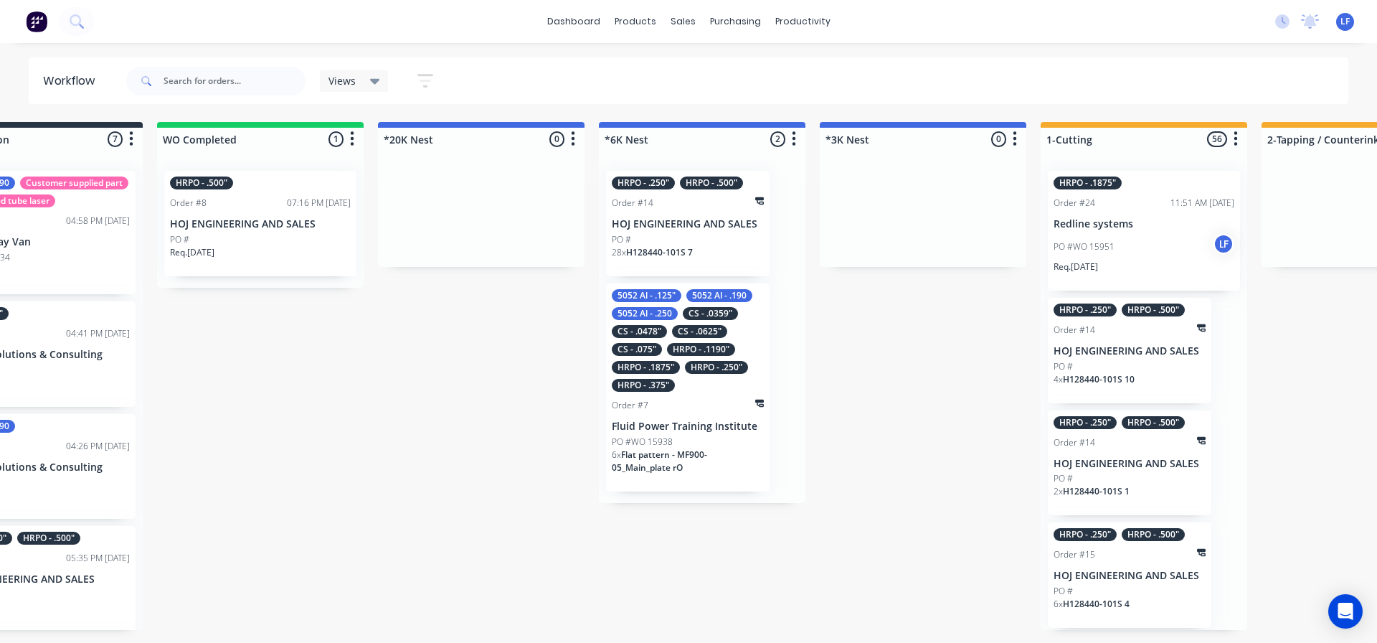
click at [667, 353] on div "HRPO - .1190"" at bounding box center [701, 349] width 68 height 13
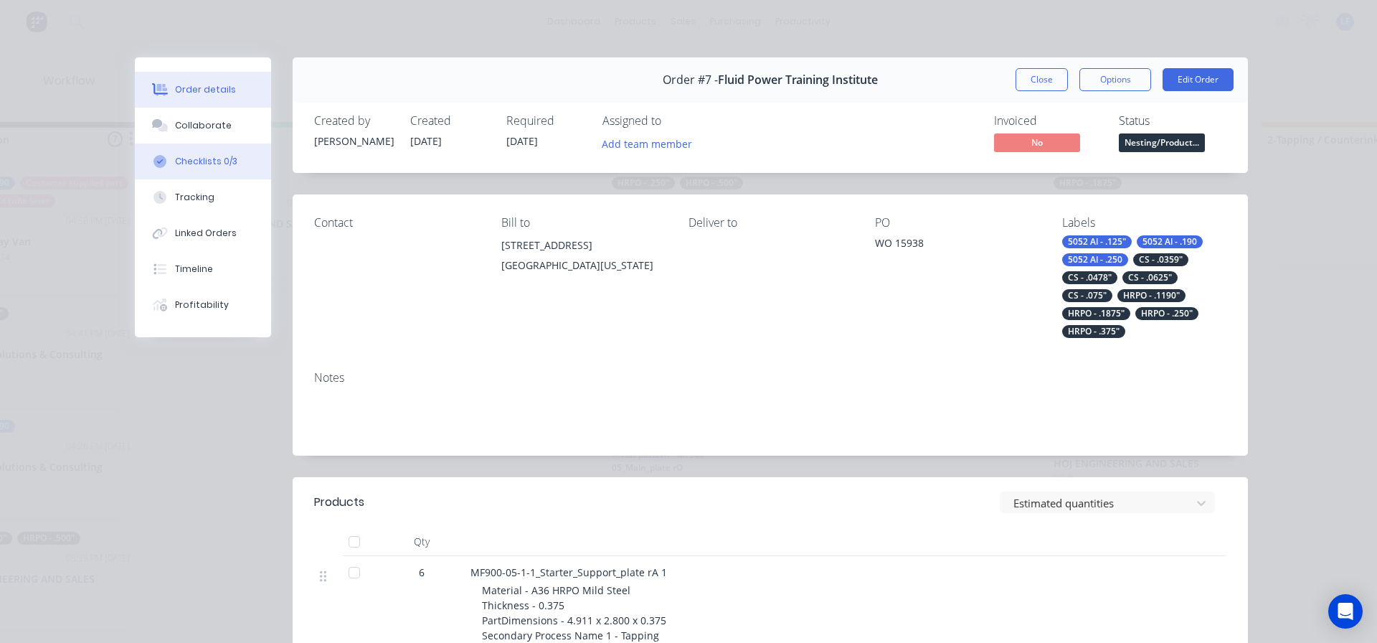
click at [194, 163] on div "Checklists 0/3" at bounding box center [206, 161] width 62 height 13
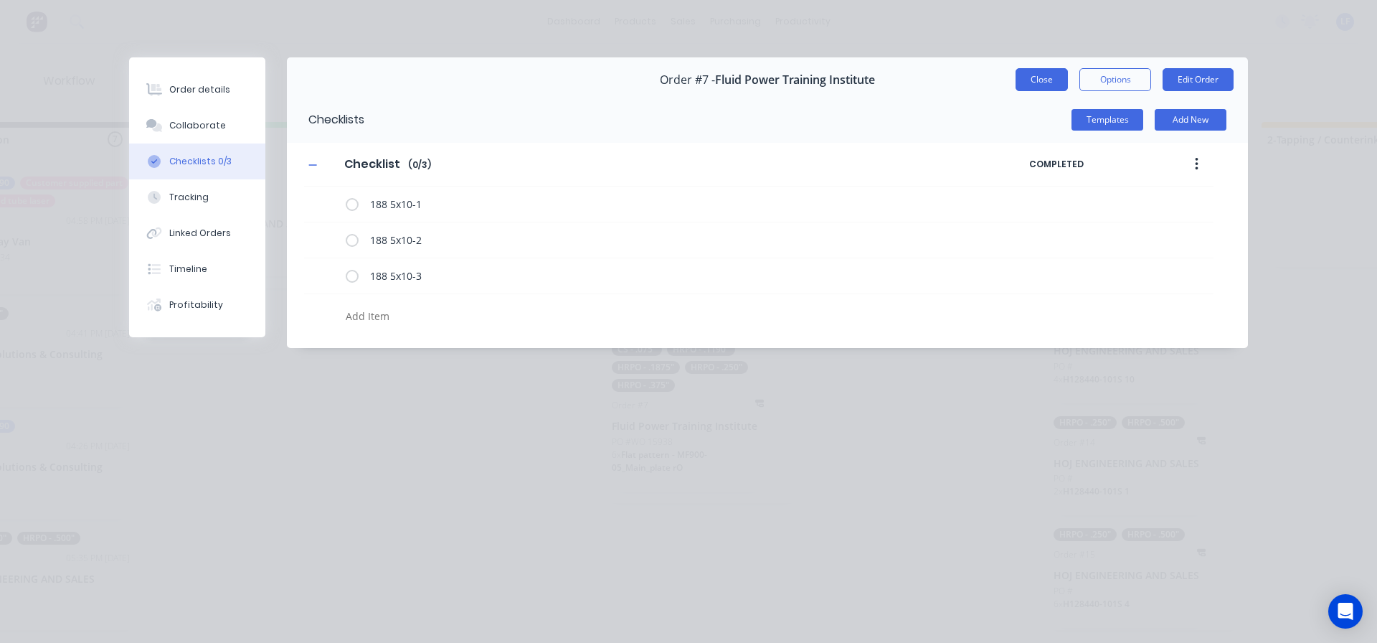
click at [1038, 82] on button "Close" at bounding box center [1042, 79] width 52 height 23
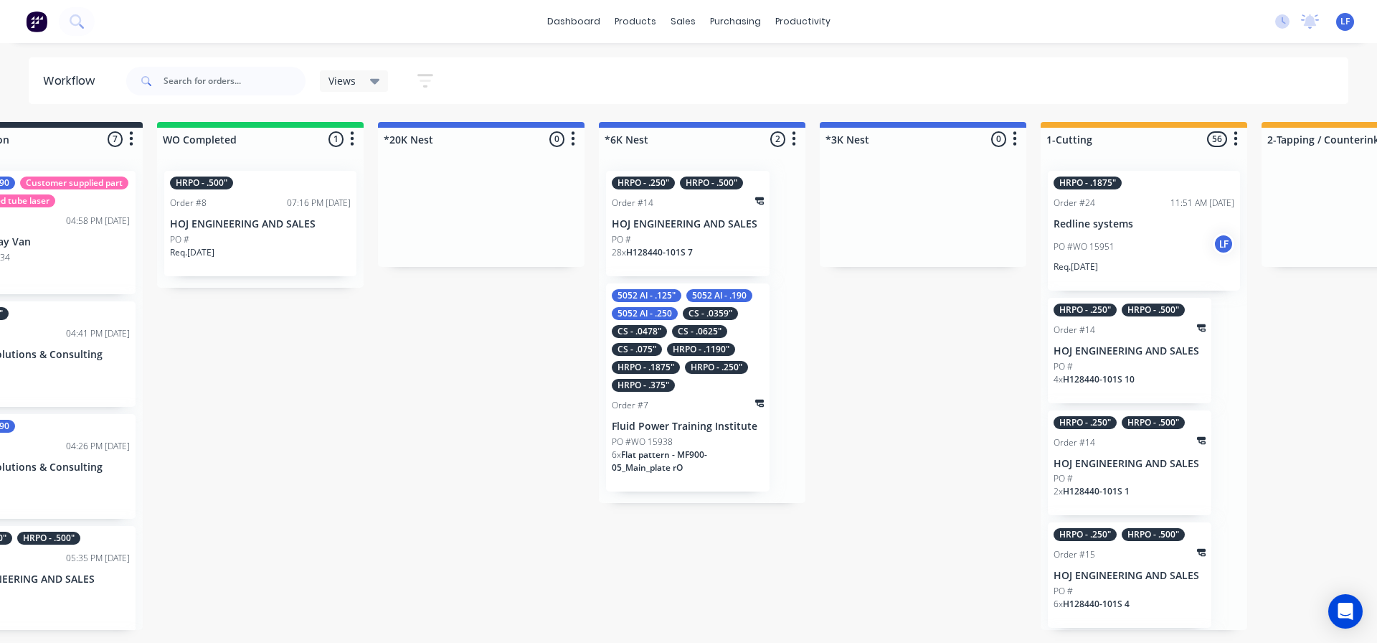
click at [693, 214] on div "HRPO - .250" HRPO - .500" Order #14 HOJ ENGINEERING AND SALES PO # 28 x H128440…" at bounding box center [688, 223] width 164 height 105
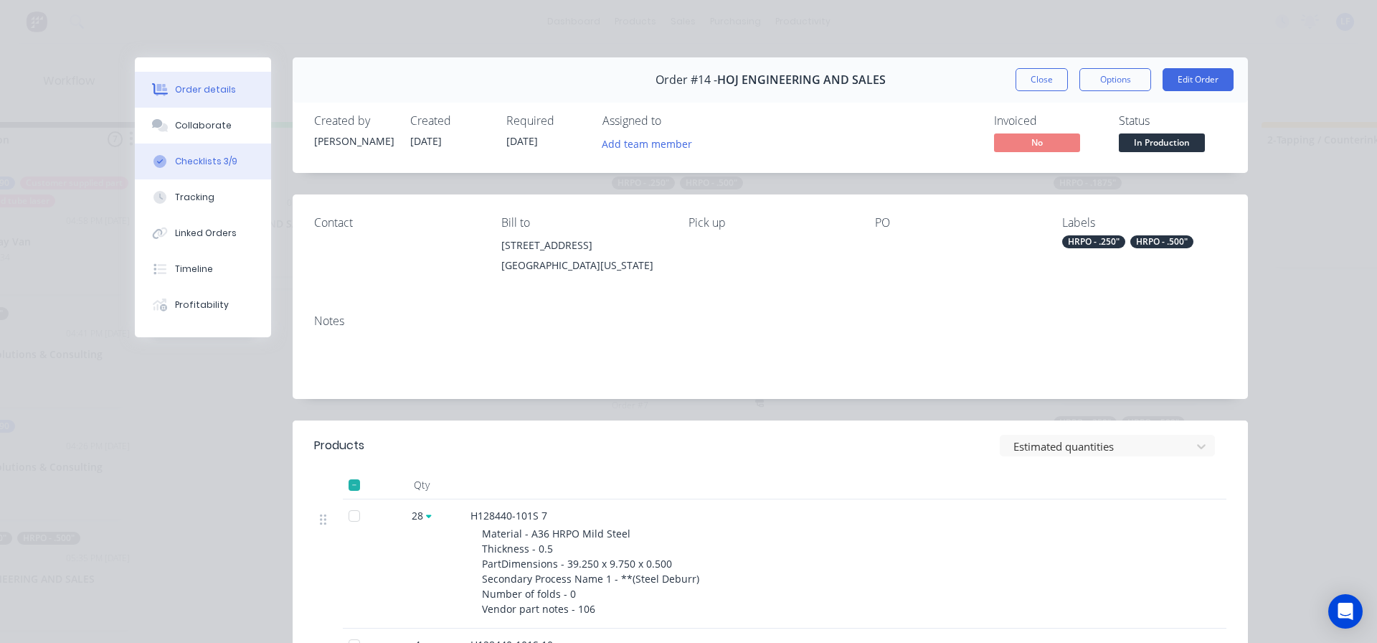
click at [191, 169] on button "Checklists 3/9" at bounding box center [203, 161] width 136 height 36
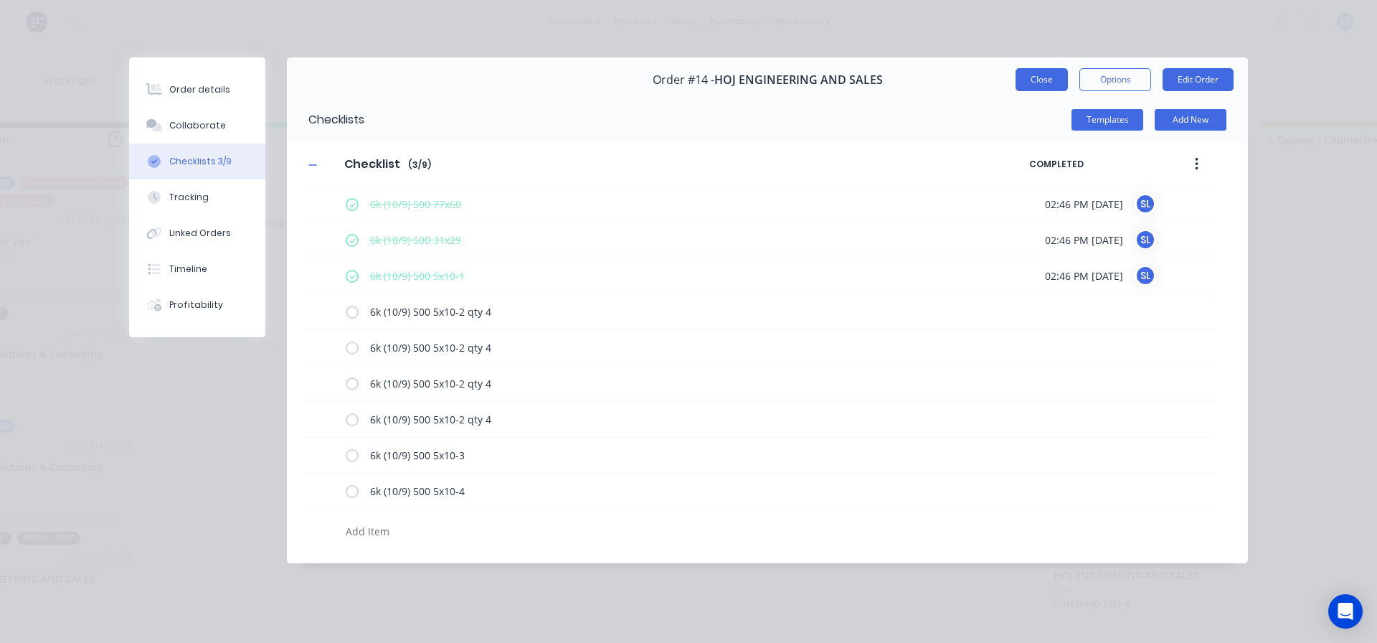
click at [1033, 75] on button "Close" at bounding box center [1042, 79] width 52 height 23
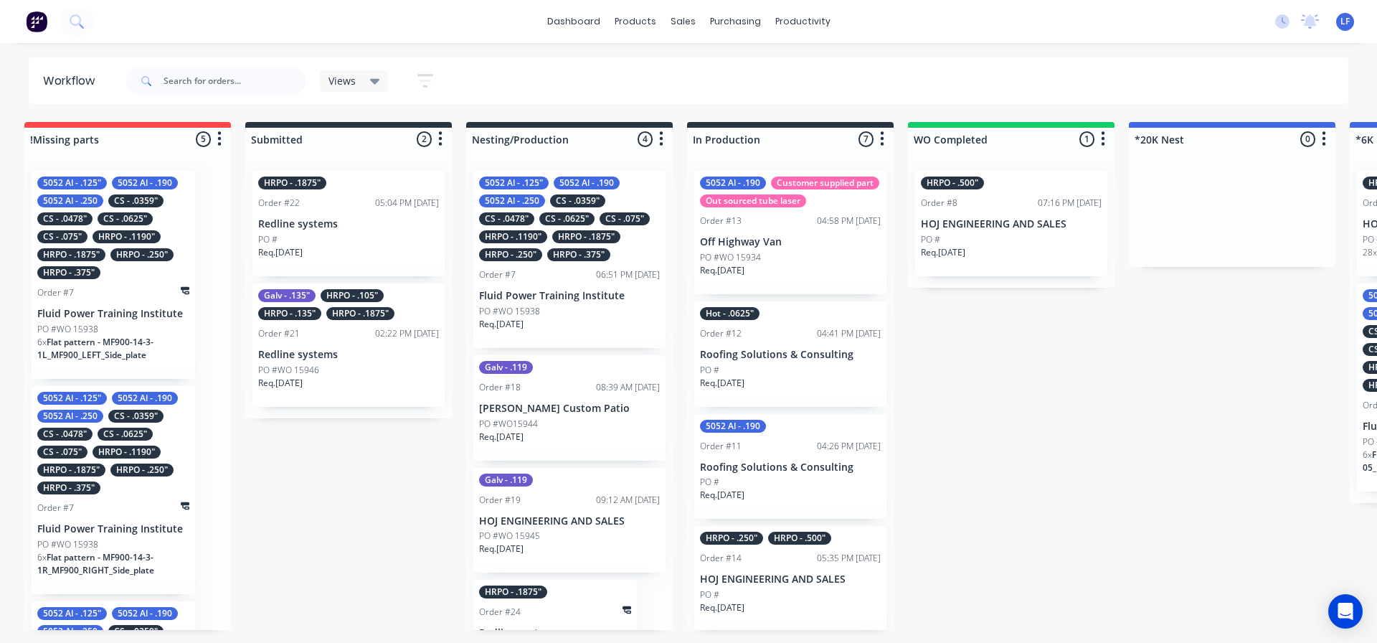
scroll to position [0, 0]
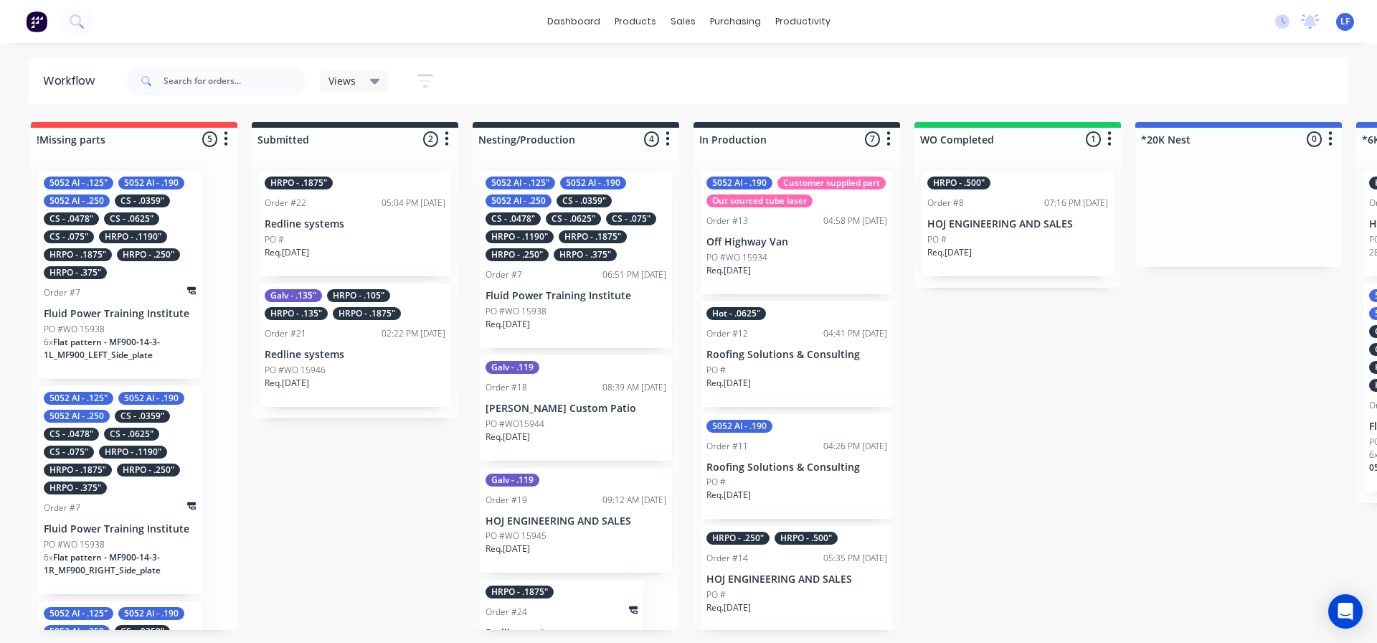
click at [353, 227] on p "Redline systems" at bounding box center [355, 224] width 181 height 12
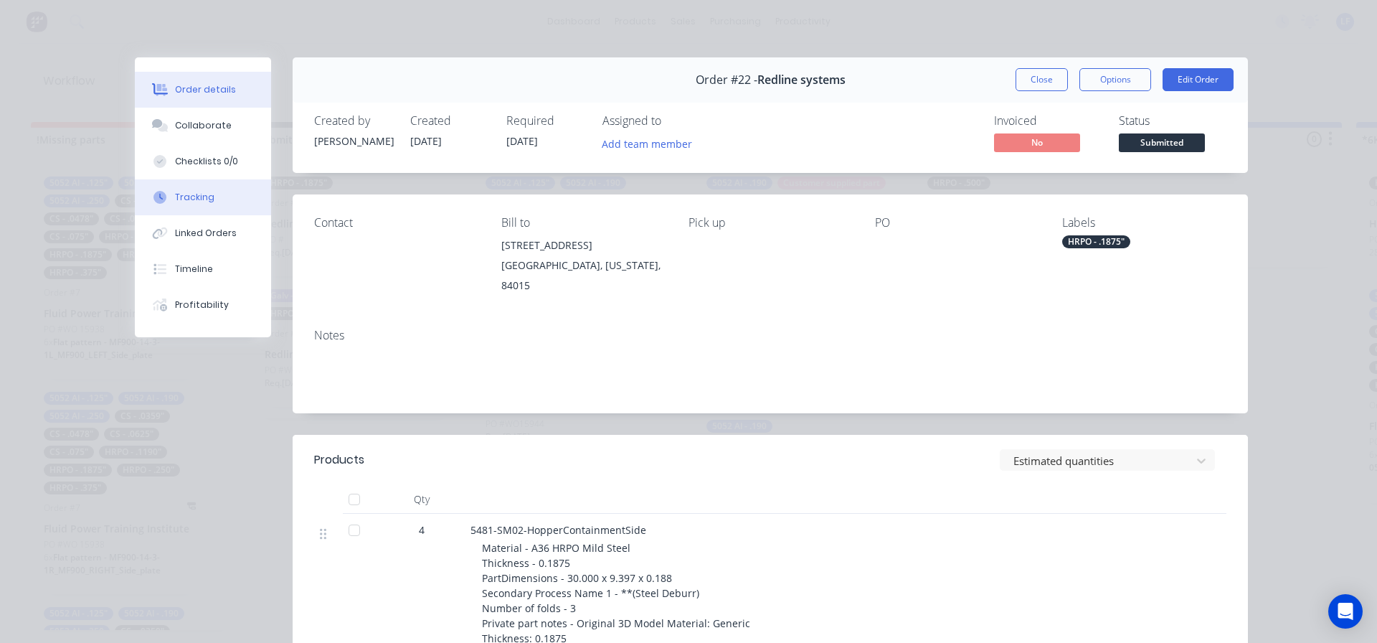
click at [185, 197] on div "Tracking" at bounding box center [194, 197] width 39 height 13
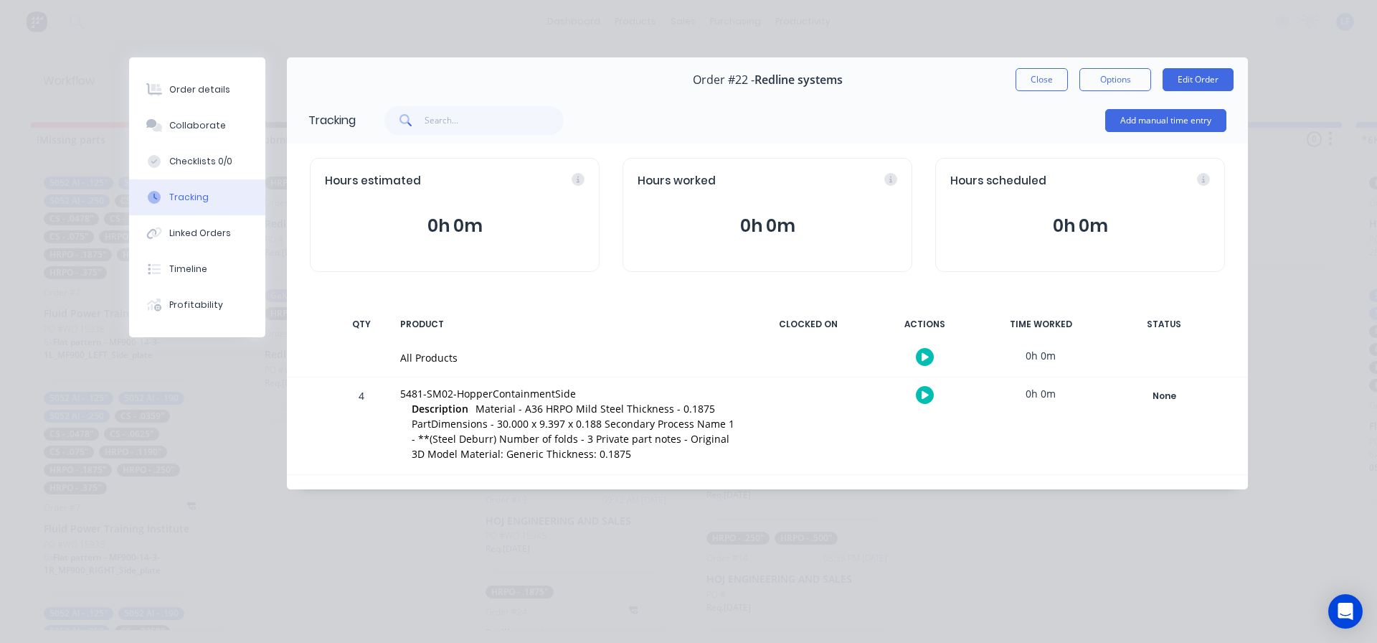
click at [1026, 81] on button "Close" at bounding box center [1042, 79] width 52 height 23
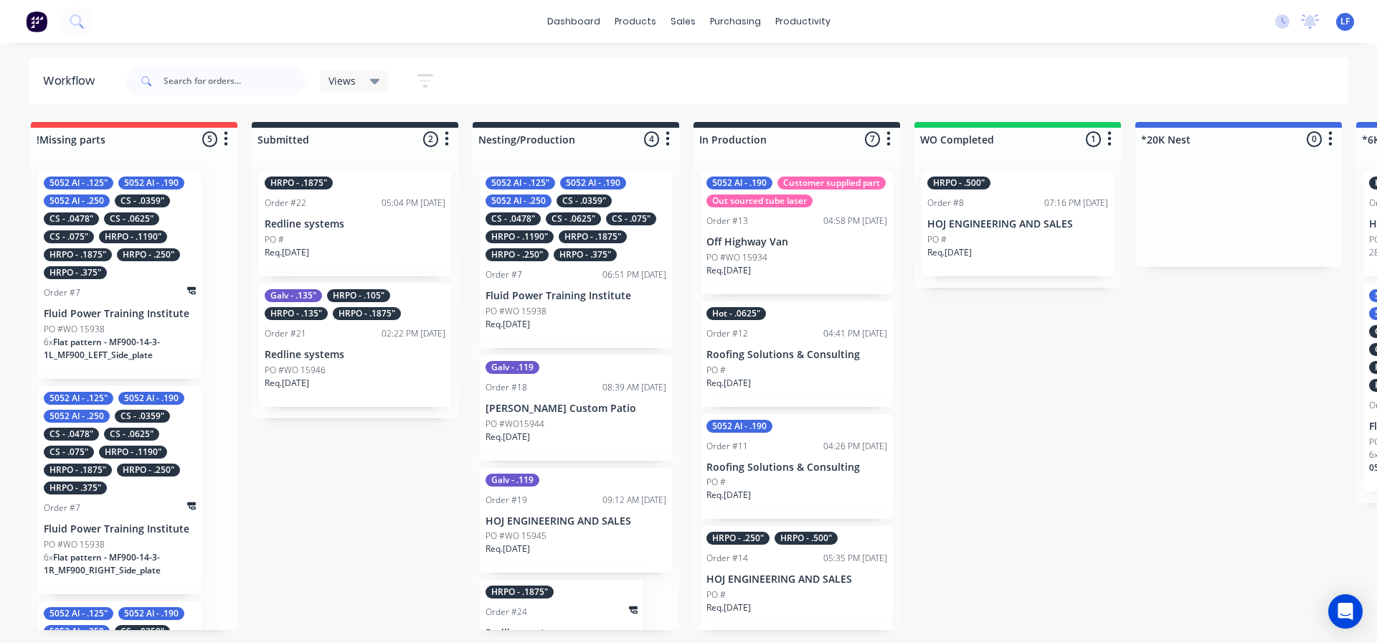
click at [307, 356] on p "Redline systems" at bounding box center [355, 355] width 181 height 12
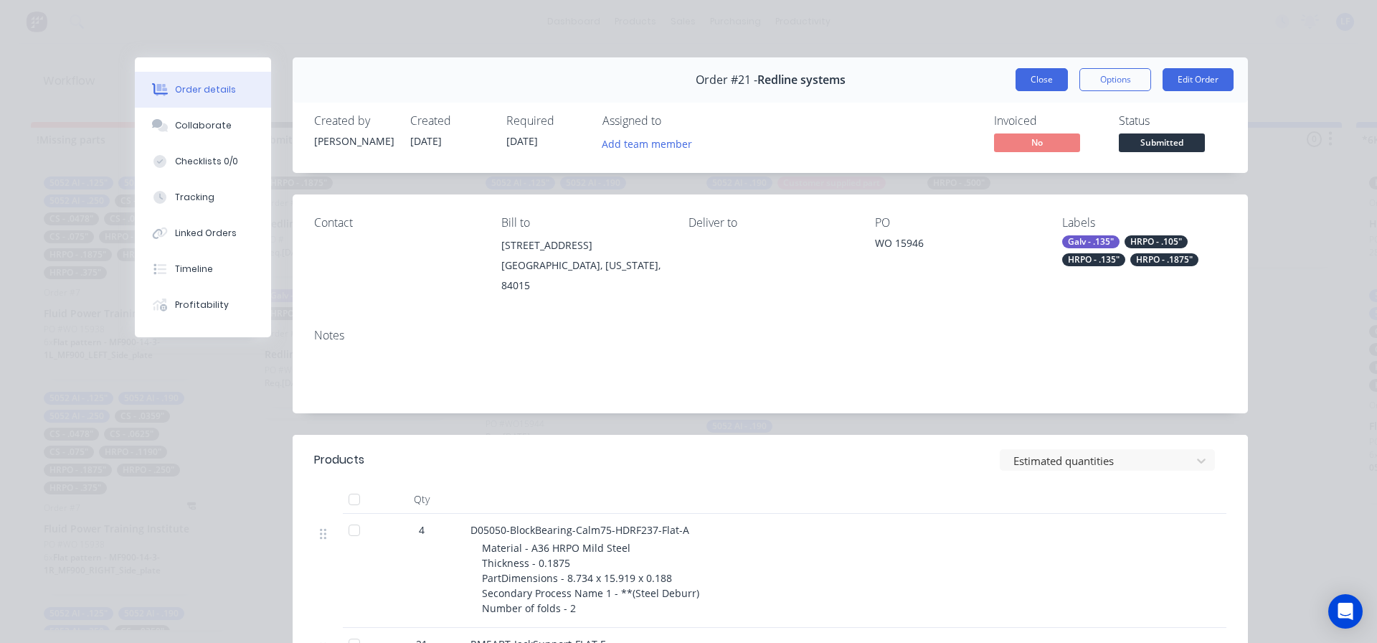
click at [1045, 79] on button "Close" at bounding box center [1042, 79] width 52 height 23
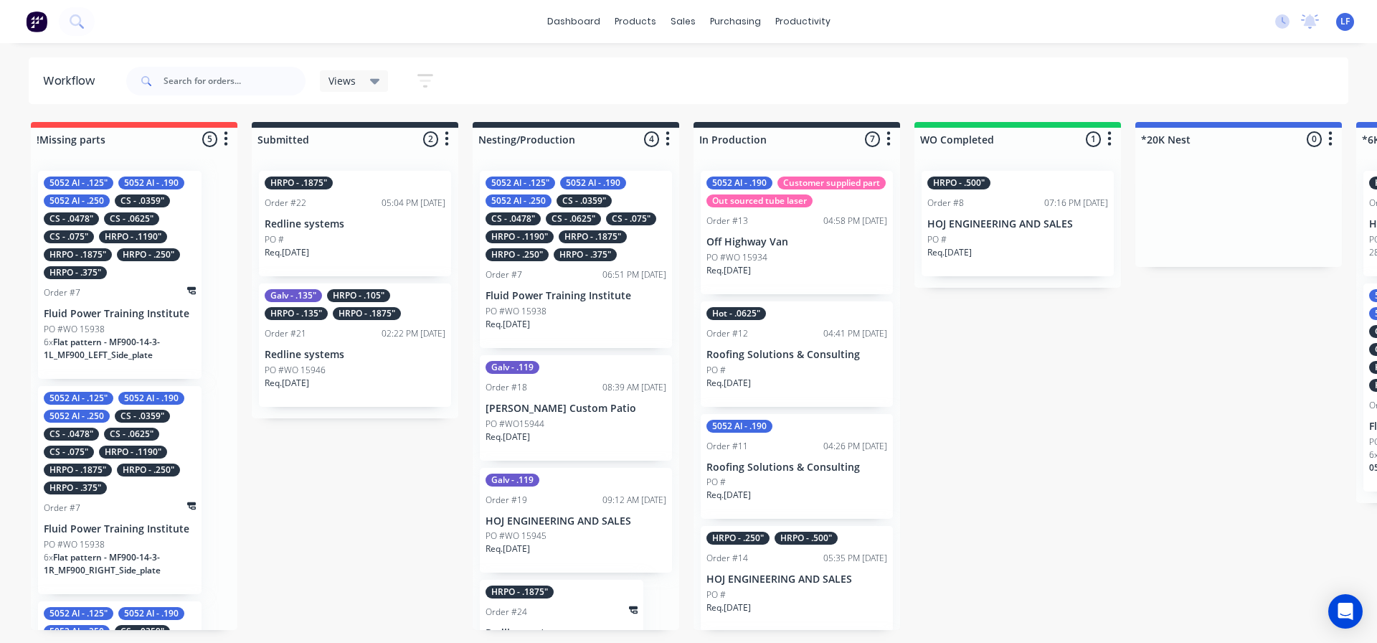
click at [364, 355] on p "Redline systems" at bounding box center [355, 355] width 181 height 12
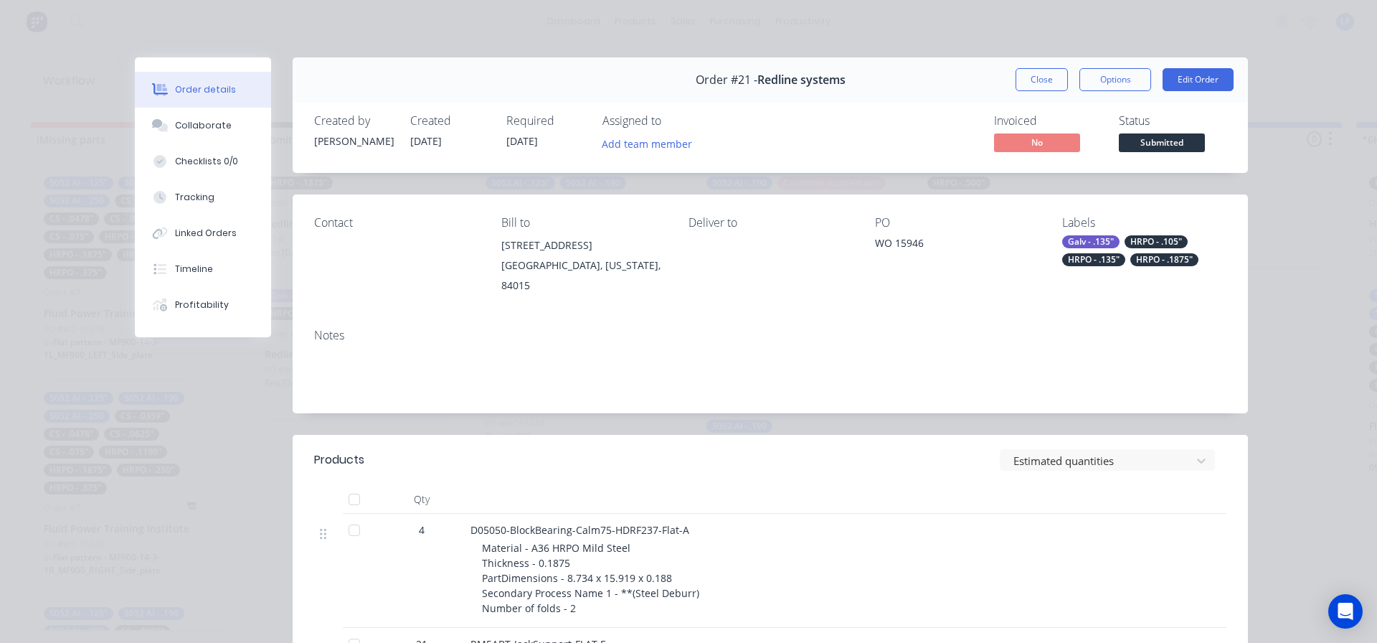
click at [1168, 142] on span "Submitted" at bounding box center [1162, 142] width 86 height 18
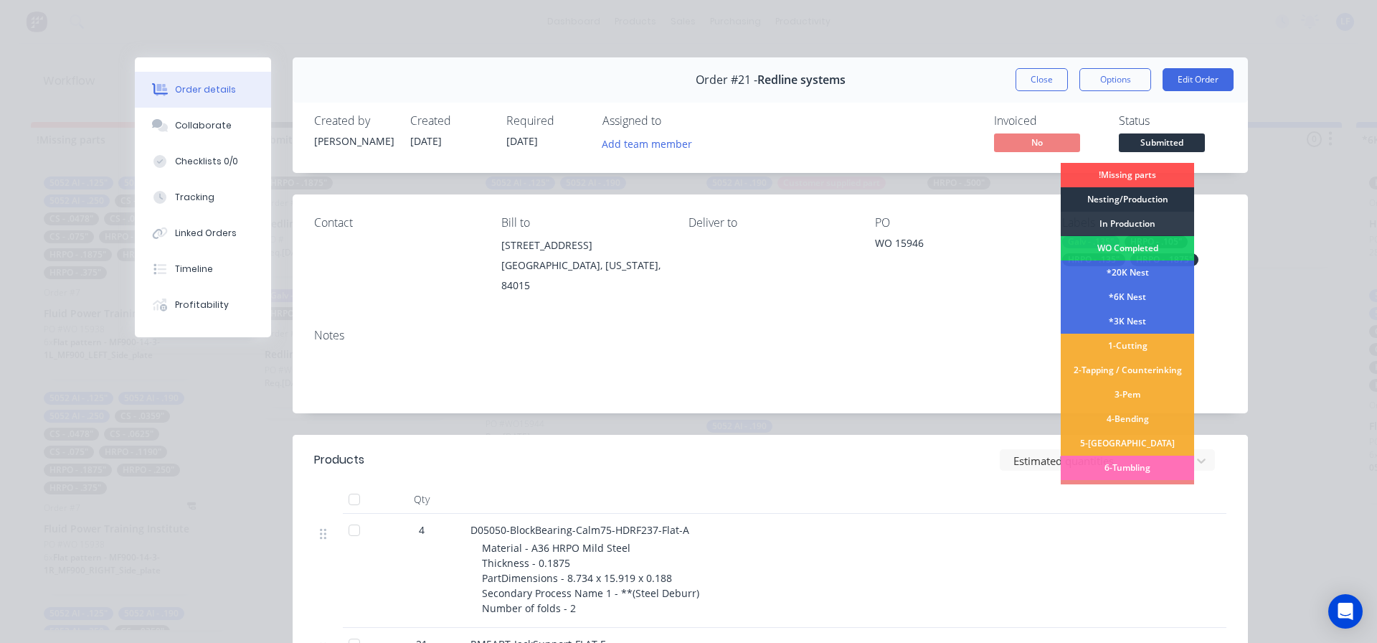
click at [1126, 205] on div "Nesting/Production" at bounding box center [1127, 199] width 133 height 24
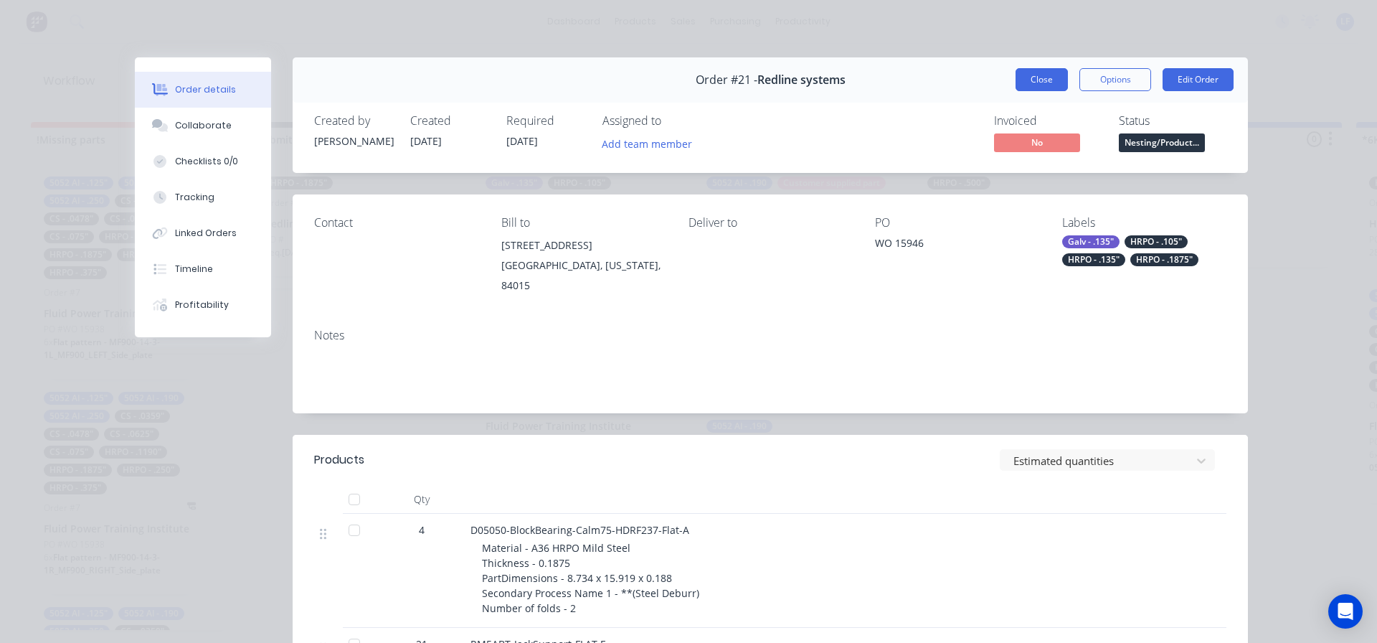
click at [1033, 80] on button "Close" at bounding box center [1042, 79] width 52 height 23
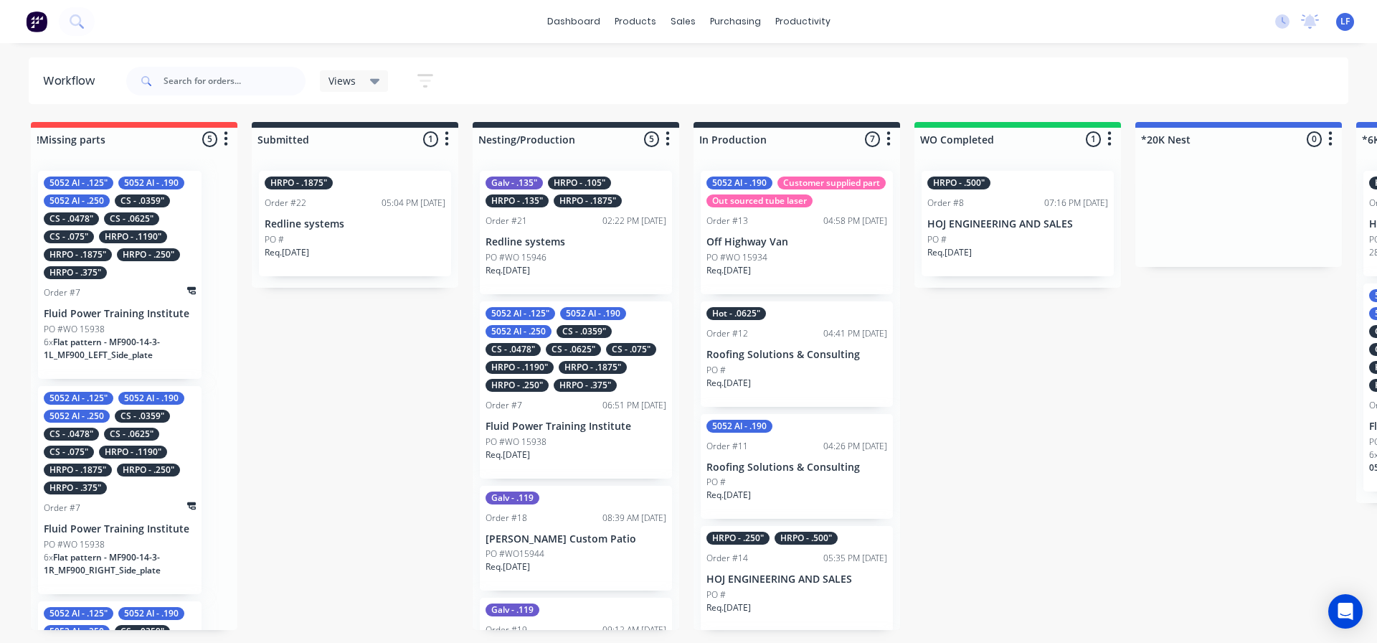
click at [573, 238] on p "Redline systems" at bounding box center [576, 242] width 181 height 12
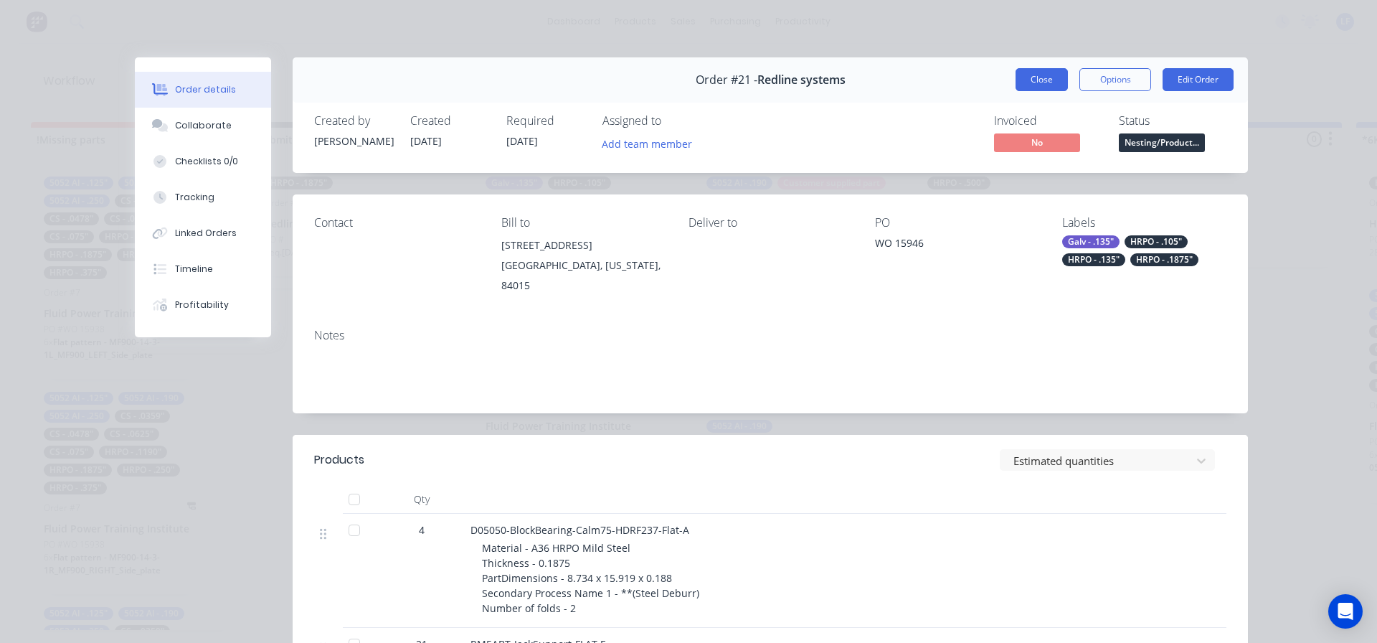
click at [1041, 76] on button "Close" at bounding box center [1042, 79] width 52 height 23
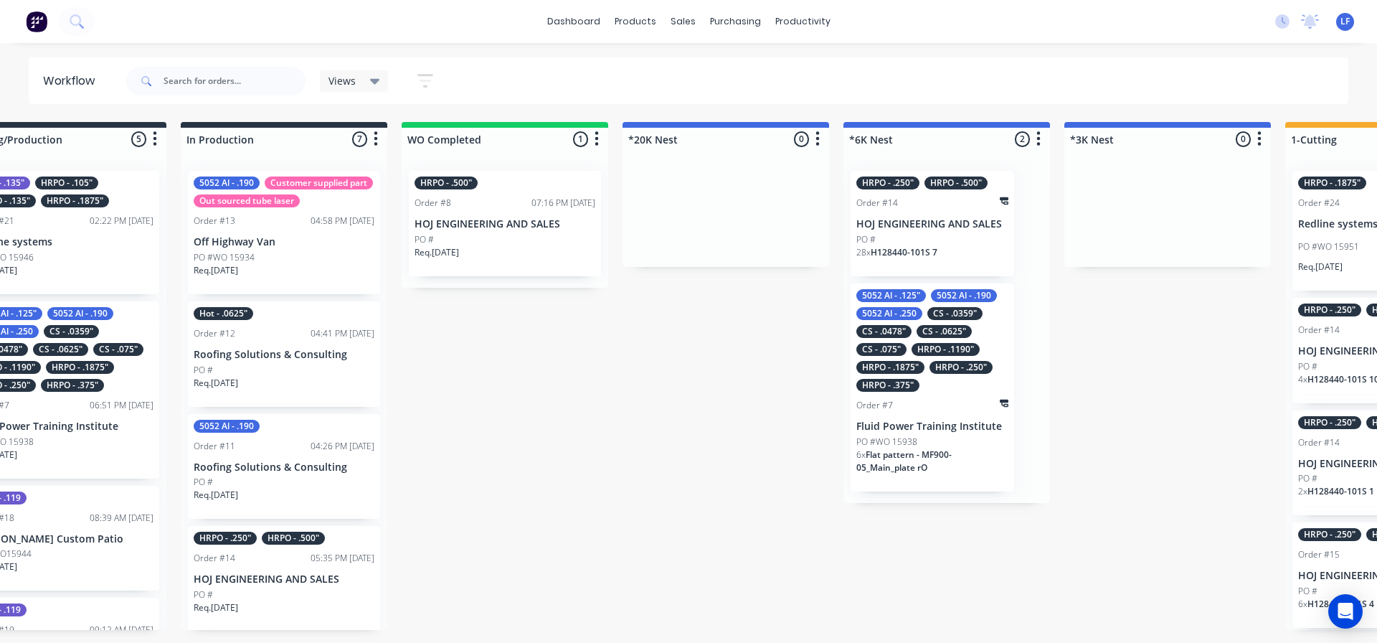
scroll to position [0, 569]
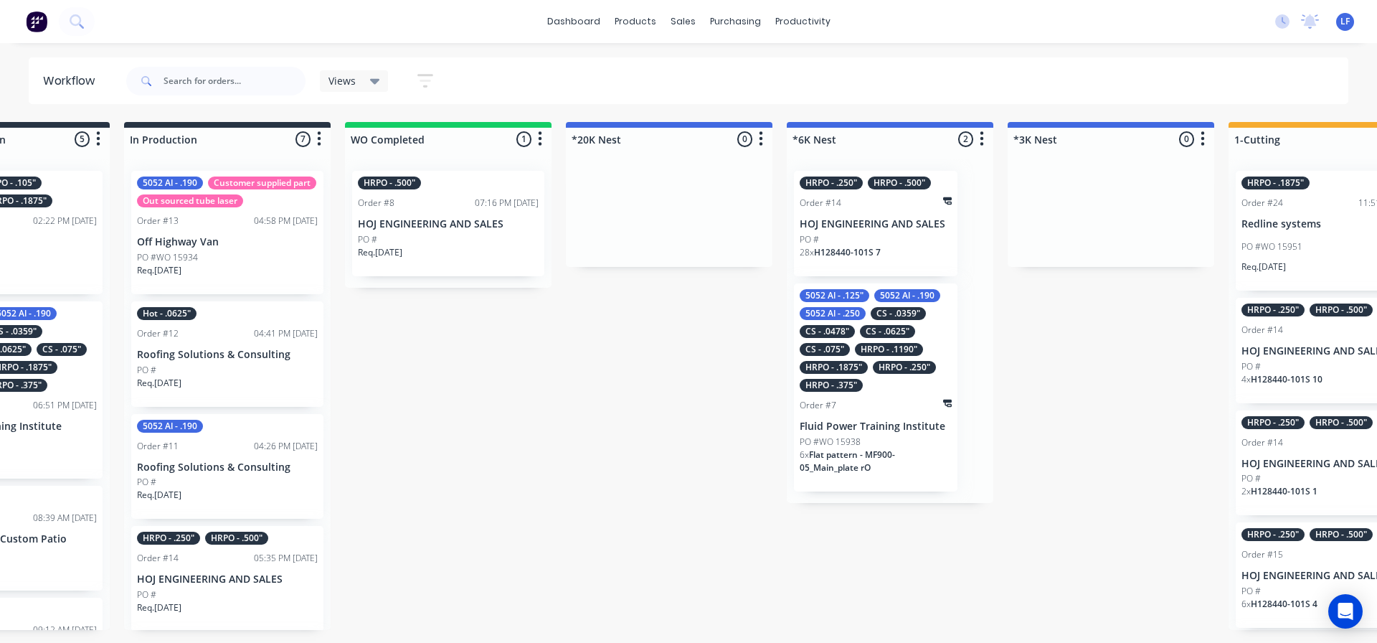
click at [895, 336] on div "CS - .0625"" at bounding box center [887, 331] width 55 height 13
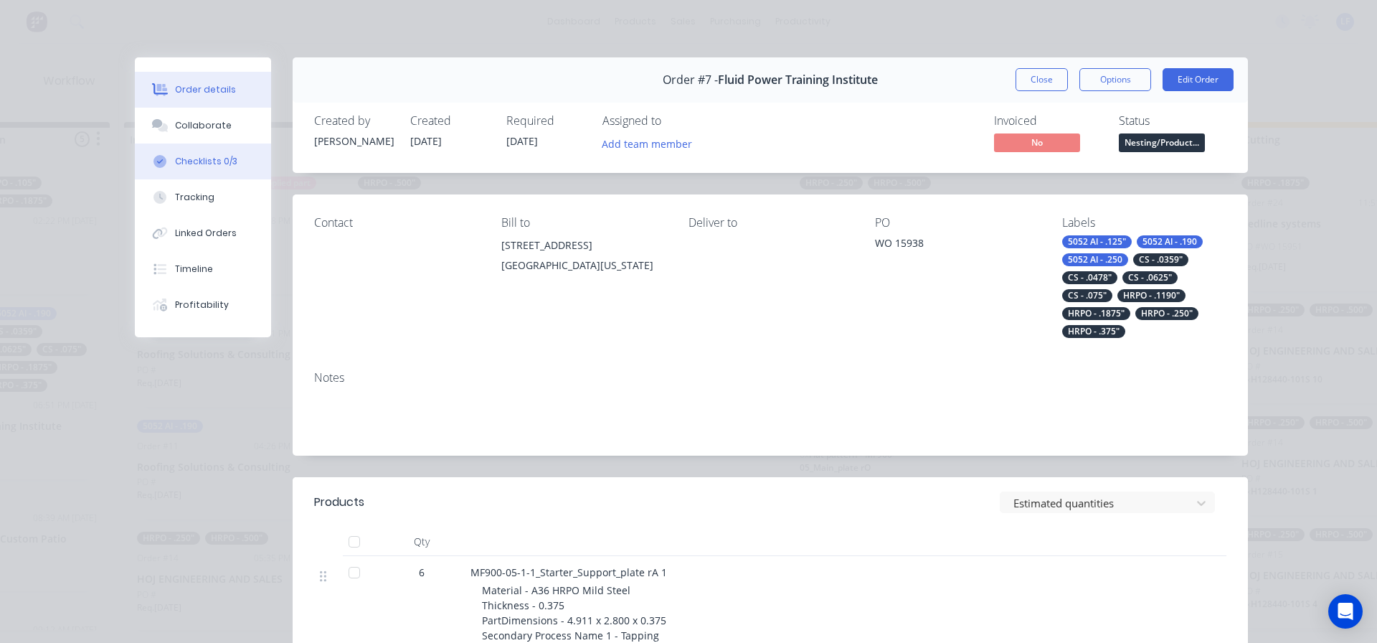
click at [187, 166] on div "Checklists 0/3" at bounding box center [206, 161] width 62 height 13
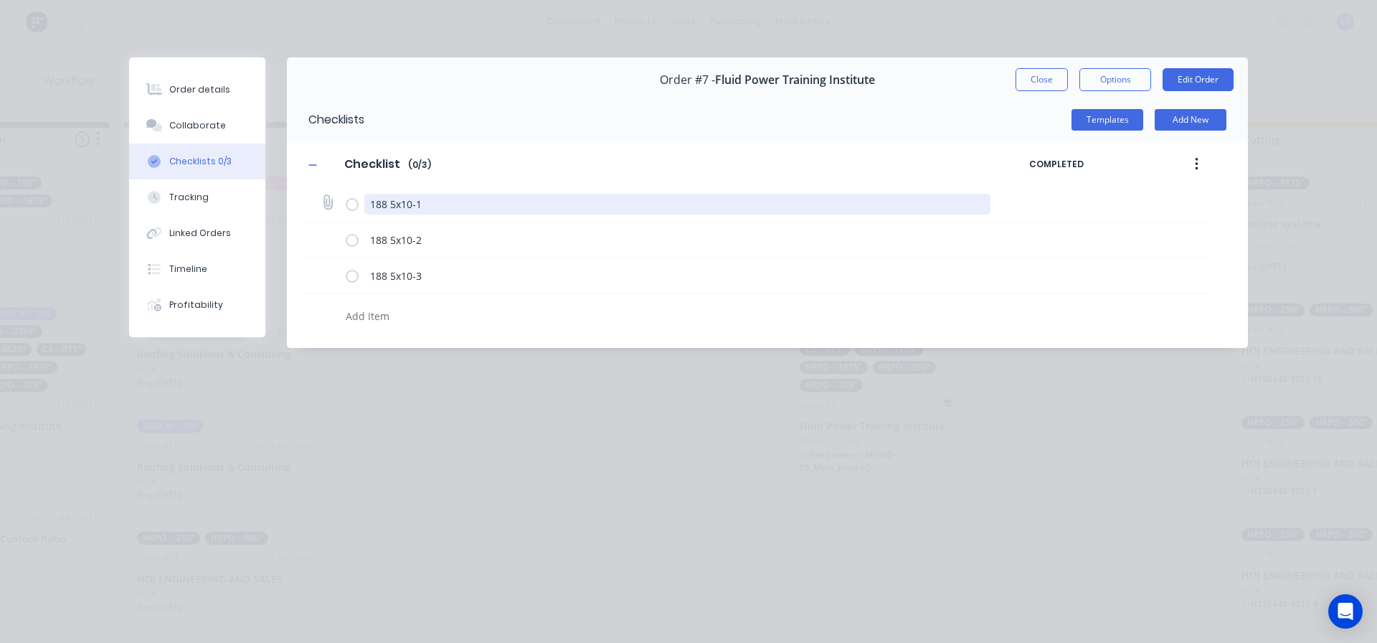
click at [372, 205] on textarea "188 5x10-1" at bounding box center [677, 204] width 627 height 21
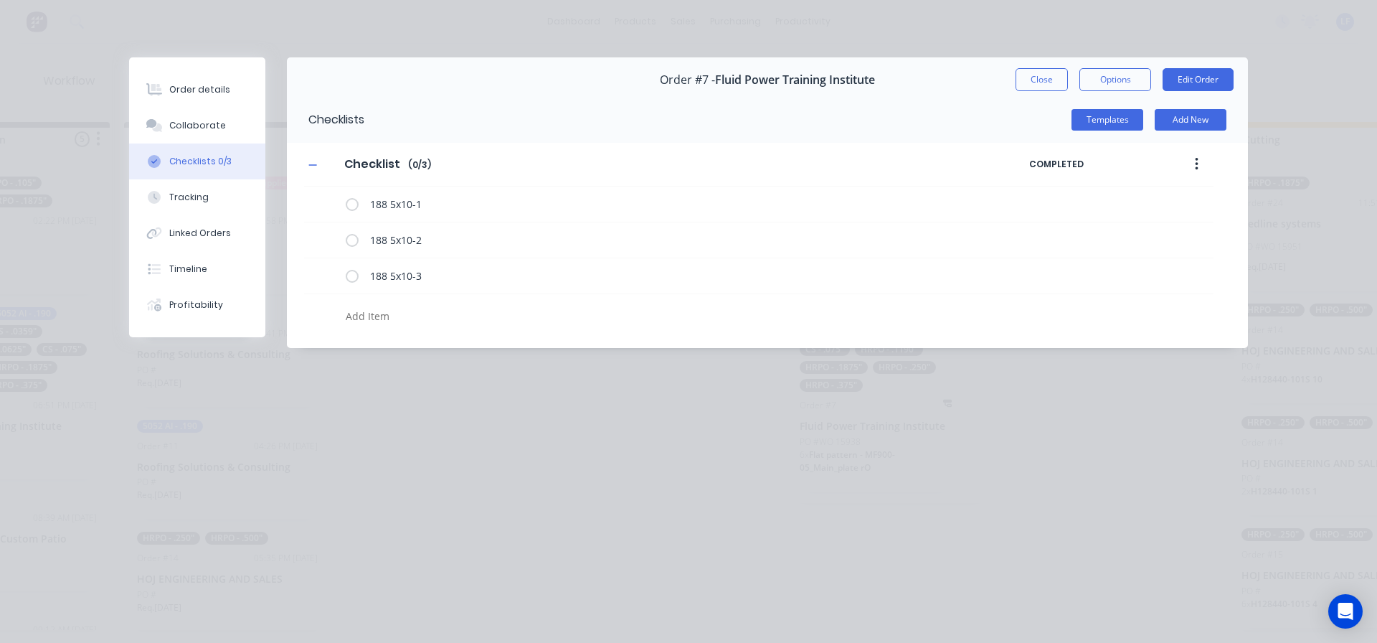
click at [1044, 85] on button "Close" at bounding box center [1042, 79] width 52 height 23
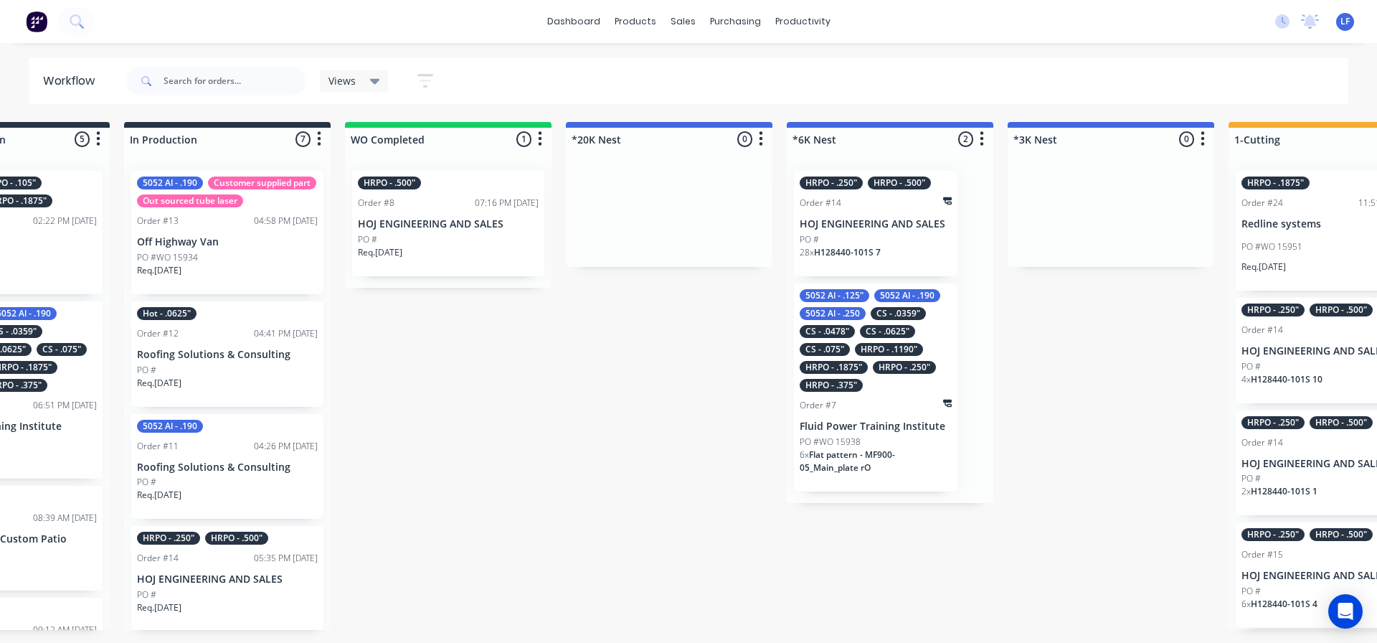
click at [852, 341] on div "5052 Al - .125" 5052 Al - .190 5052 Al - .250 CS - .0359" CS - .0478" CS - .062…" at bounding box center [876, 340] width 152 height 103
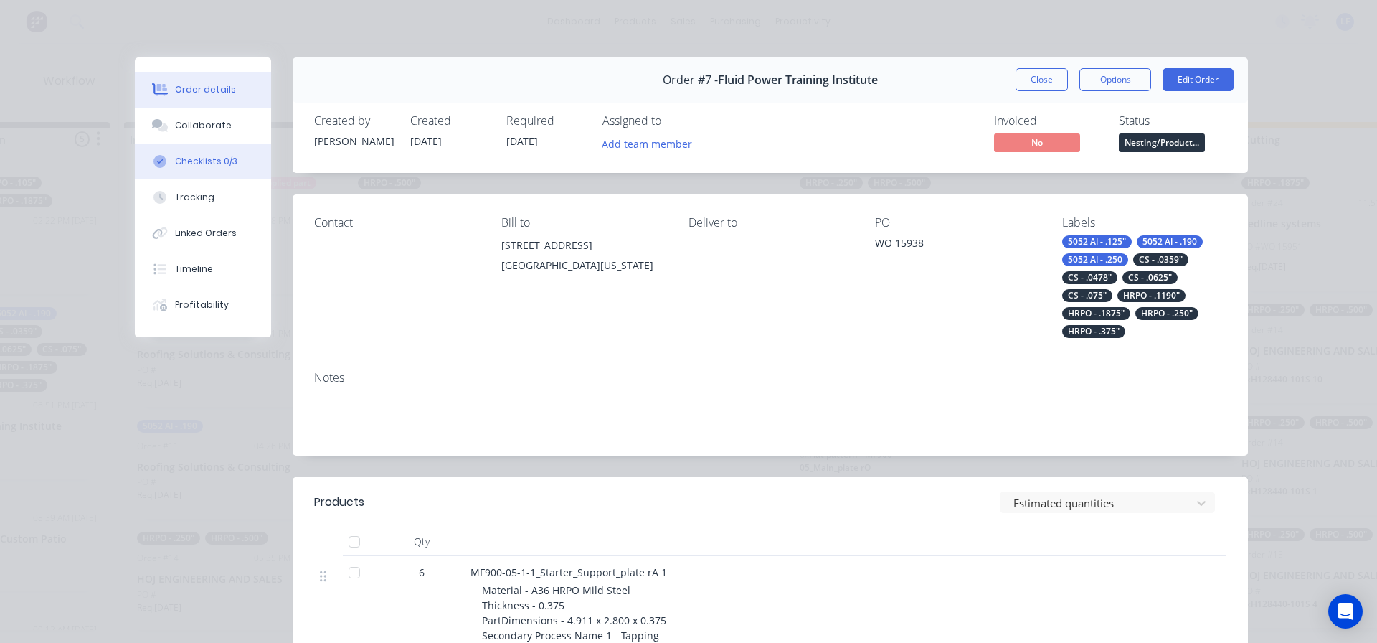
click at [190, 162] on div "Checklists 0/3" at bounding box center [206, 161] width 62 height 13
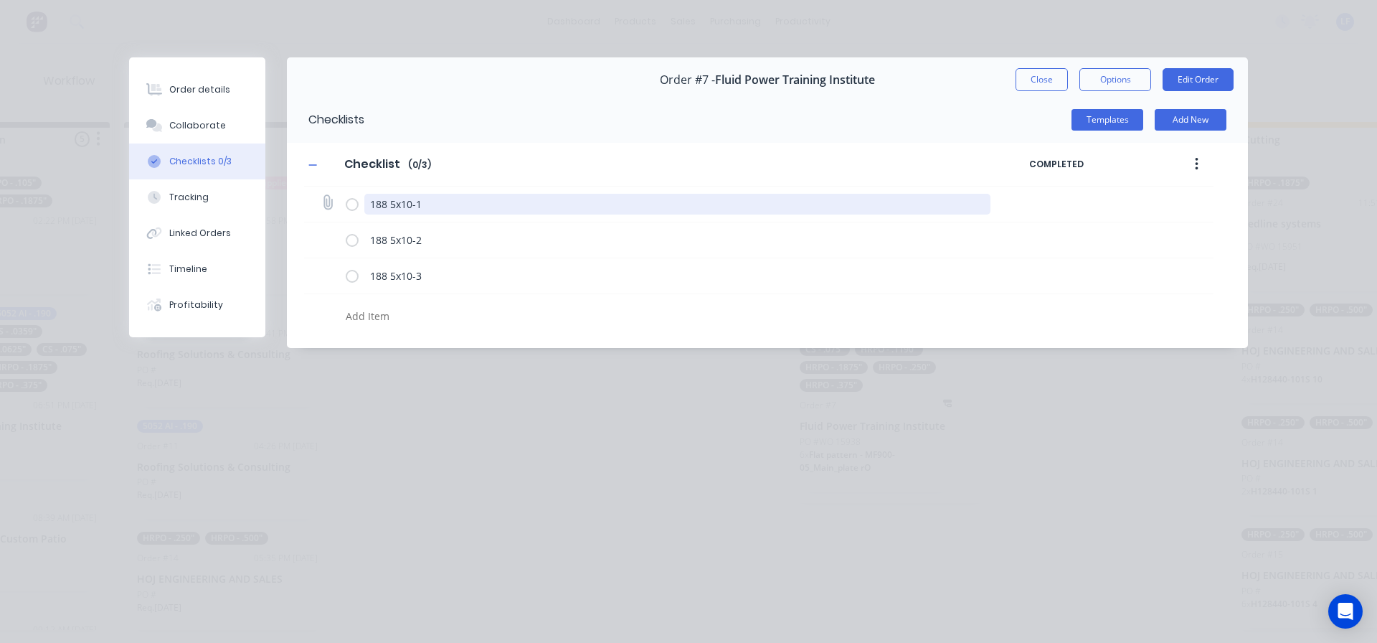
click at [372, 203] on textarea "188 5x10-1" at bounding box center [677, 204] width 627 height 21
type textarea "x"
type textarea "6188 5x10-1"
type textarea "x"
type textarea "6k188 5x10-1"
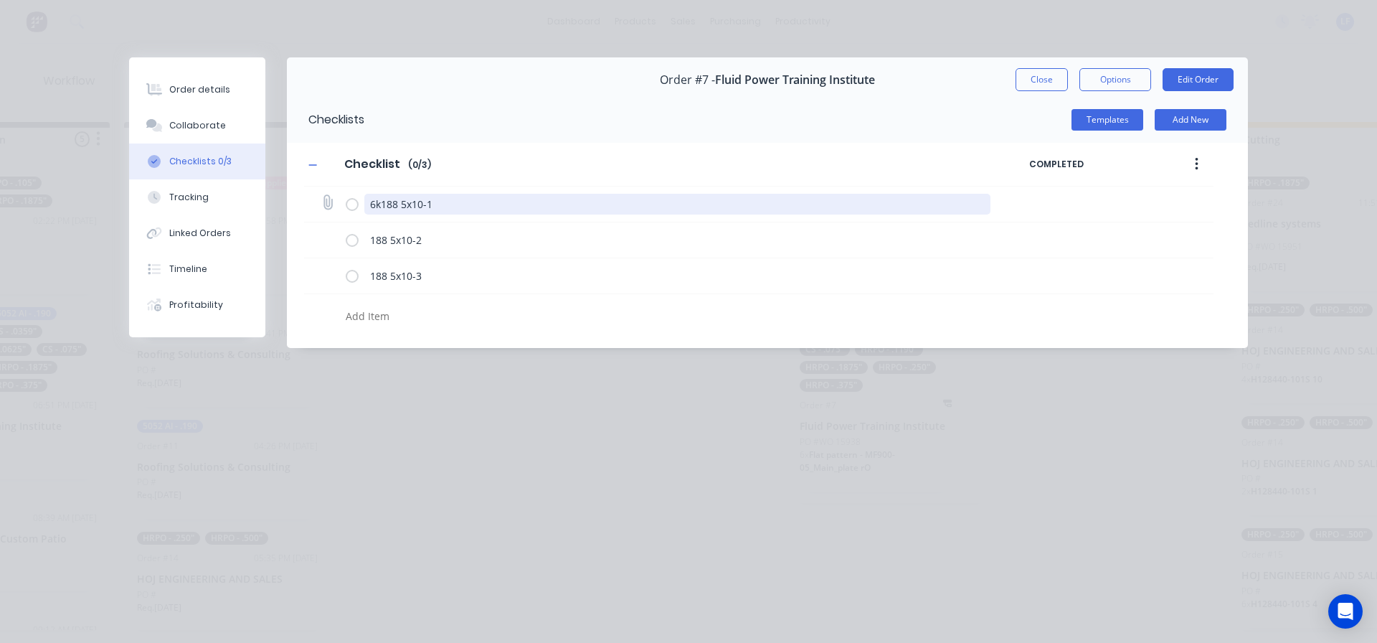
type textarea "x"
type textarea "6k 188 5x10-1"
type textarea "x"
type textarea "6k (188 5x10-1"
type textarea "x"
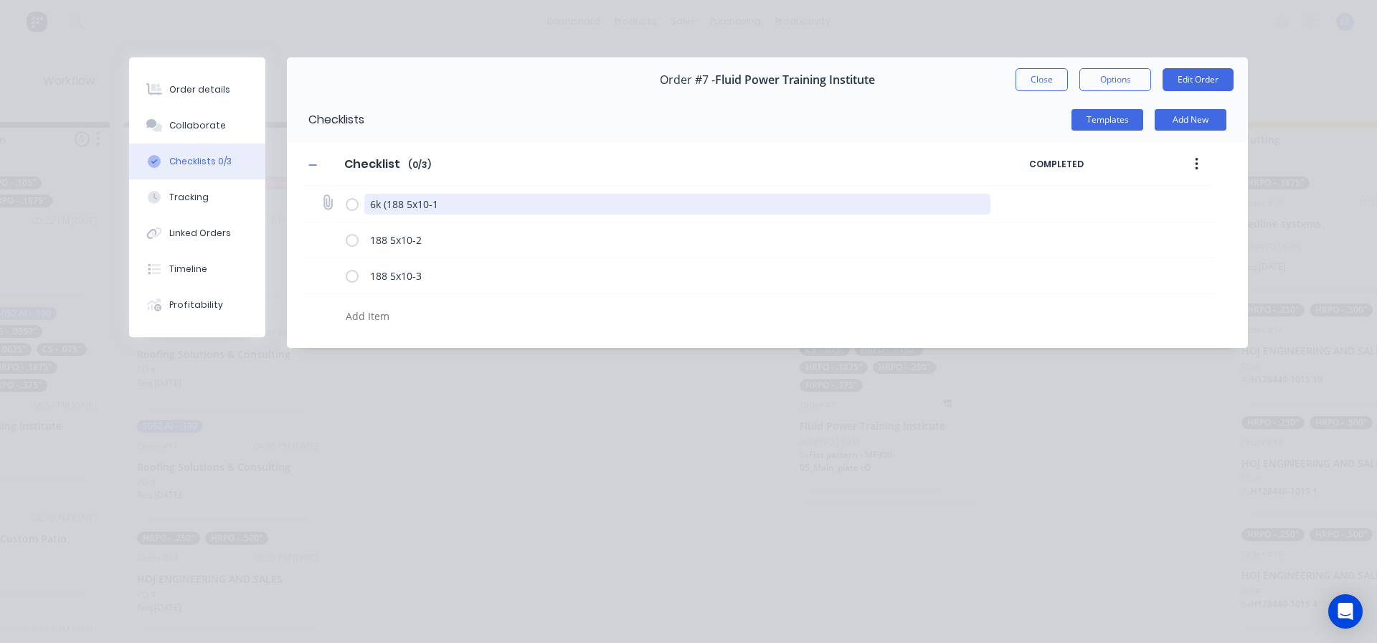
type textarea "6k ()188 5x10-1"
type textarea "x"
type textarea "6k (1)188 5x10-1"
type textarea "x"
type textarea "6k (10)188 5x10-1"
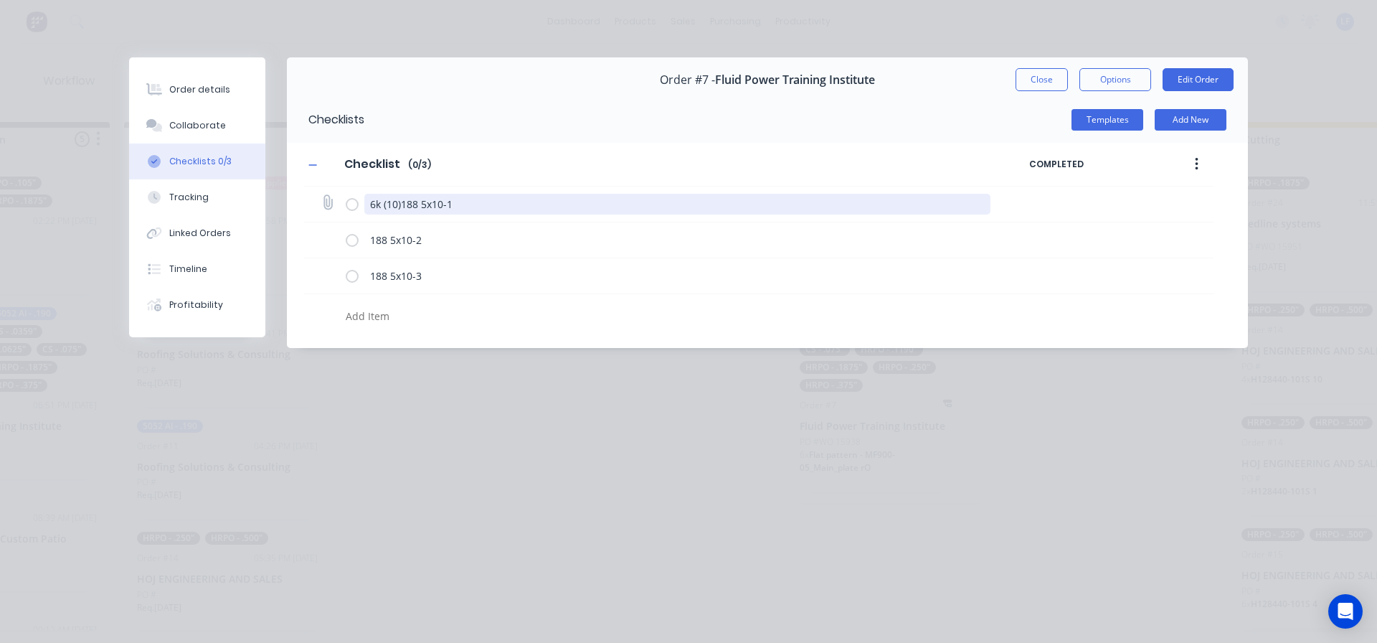
type textarea "x"
type textarea "6k (10-)188 5x10-1"
type textarea "x"
type textarea "6k (10-1)188 5x10-1"
type textarea "x"
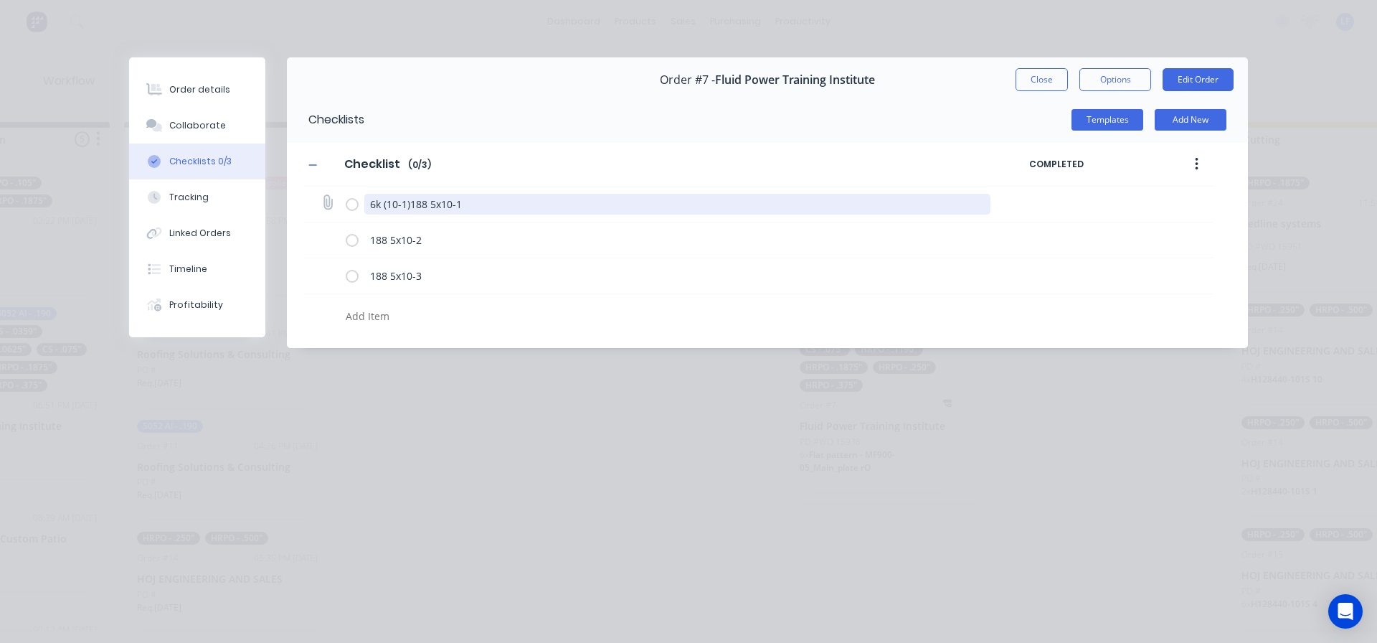
type textarea "6k (10-10)188 5x10-1"
type textarea "x"
type textarea "6k (10-10 )188 5x10-1"
type textarea "x"
type textarea "6k (10-10)188 5x10-1"
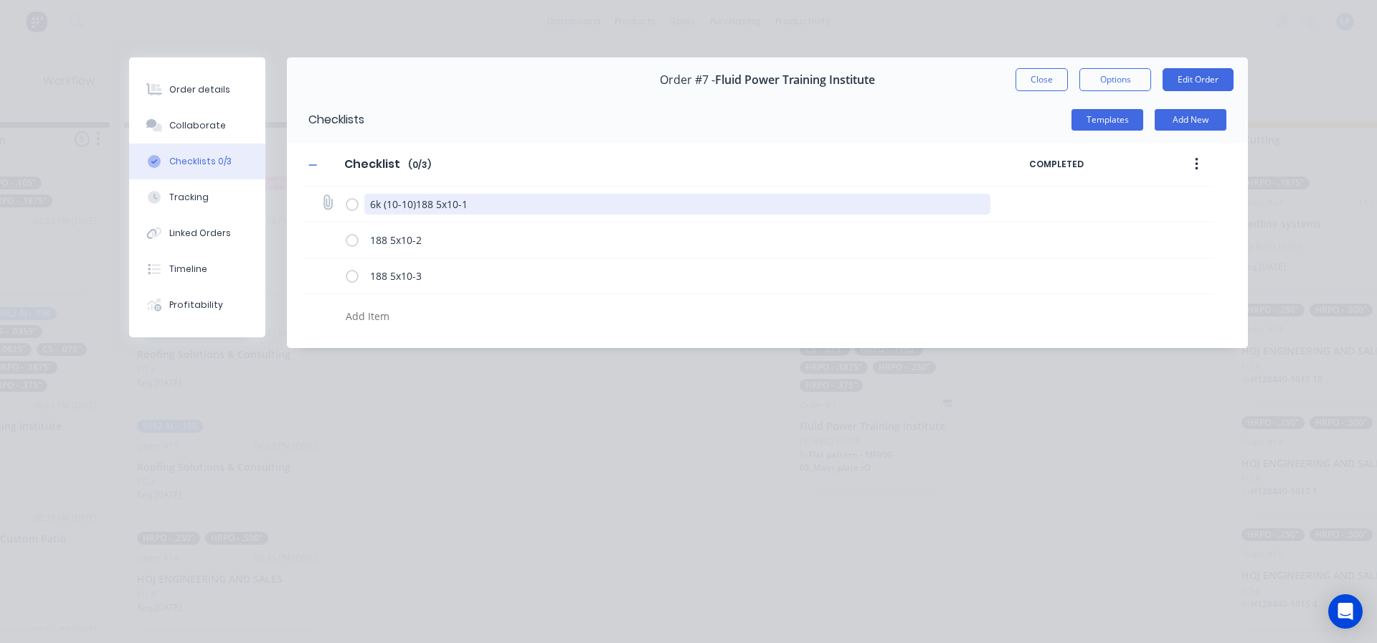
type textarea "x"
type textarea "6k (10-10) 188 5x10-1"
click at [400, 203] on textarea "6k (10-10) 188 5x10-1" at bounding box center [677, 204] width 627 height 21
type textarea "x"
type textarea "6k (1010) 188 5x10-1"
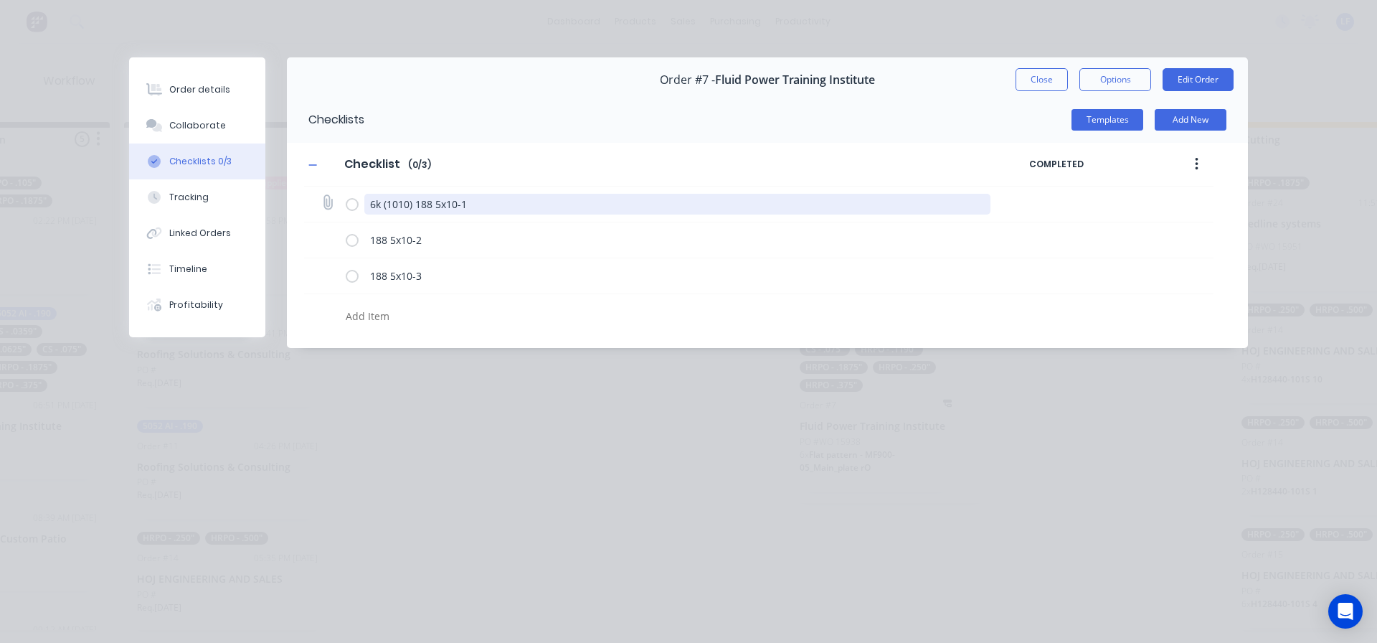
type textarea "x"
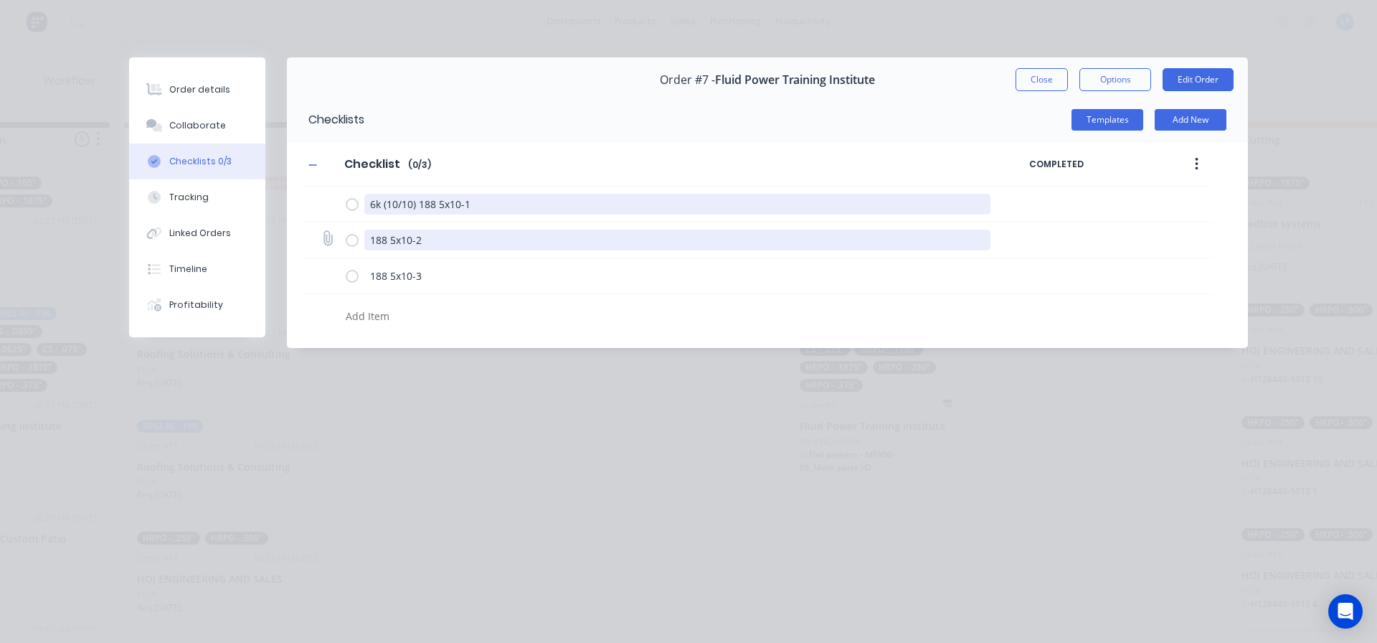
type textarea "6k (10/10) 188 5x10-1"
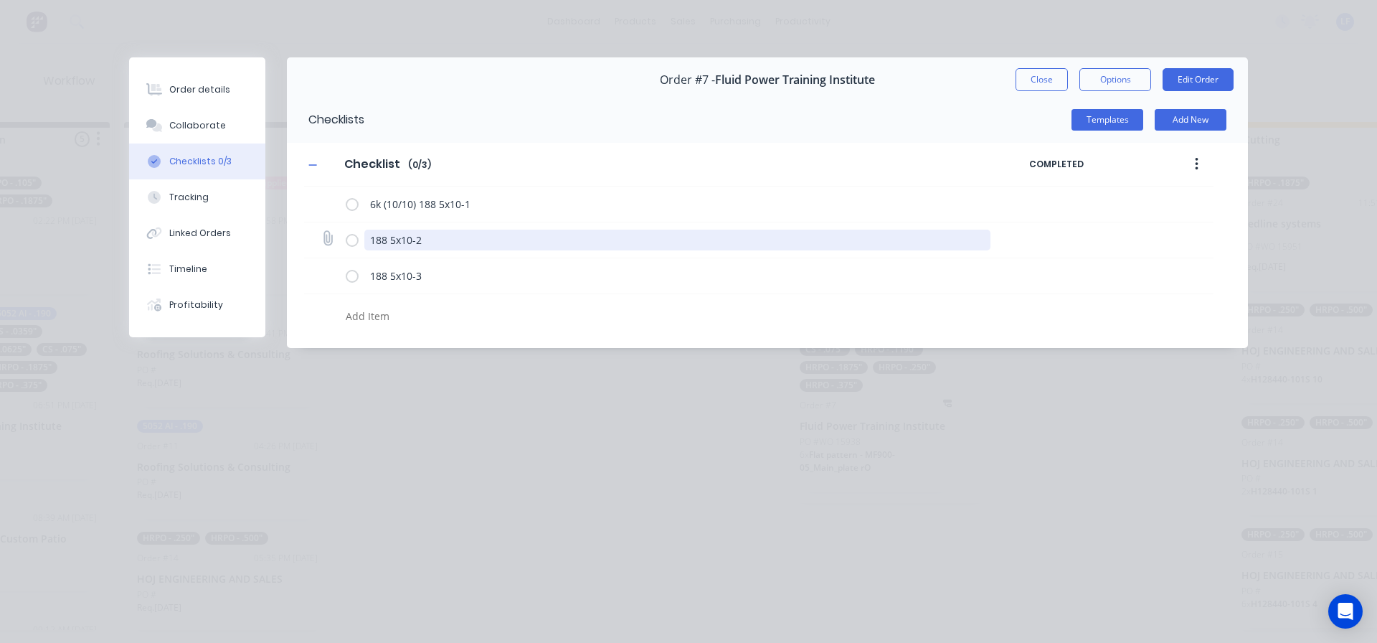
click at [370, 237] on textarea "188 5x10-2" at bounding box center [677, 240] width 627 height 21
type textarea "x"
type textarea "6188 5x10-2"
type textarea "x"
type textarea "6k188 5x10-2"
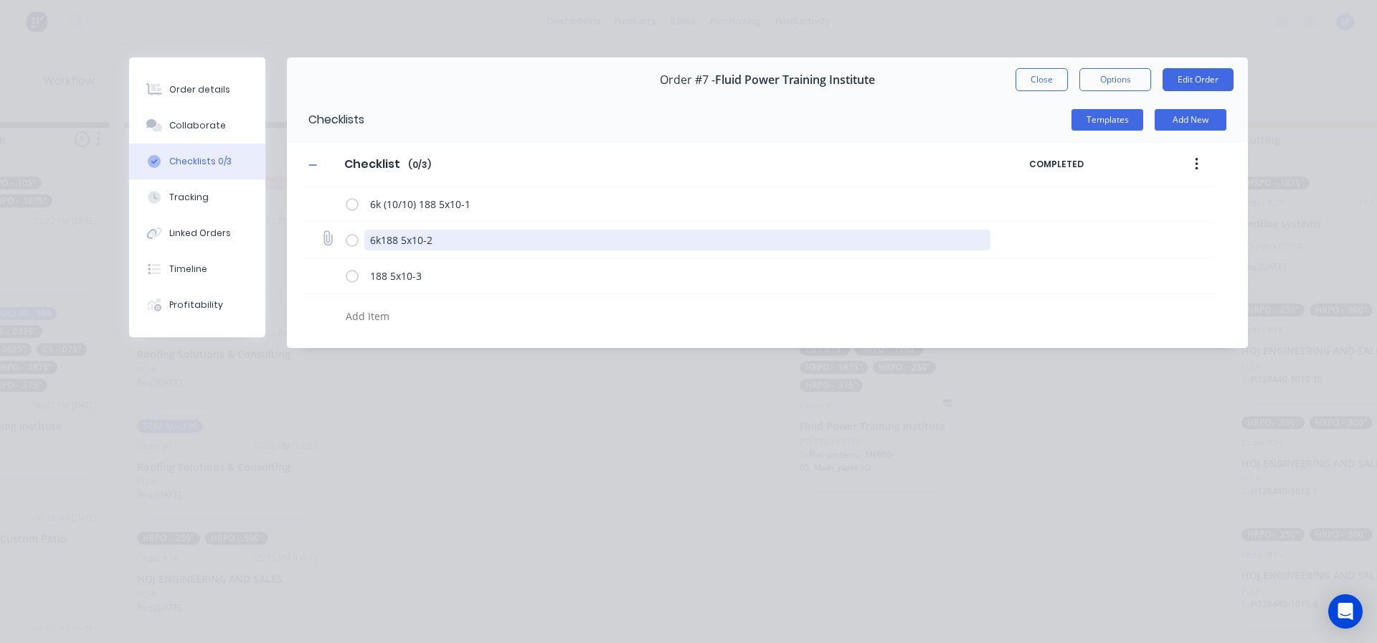
type textarea "x"
type textarea "6k 188 5x10-2"
type textarea "x"
type textarea "6k (188 5x10-2"
type textarea "x"
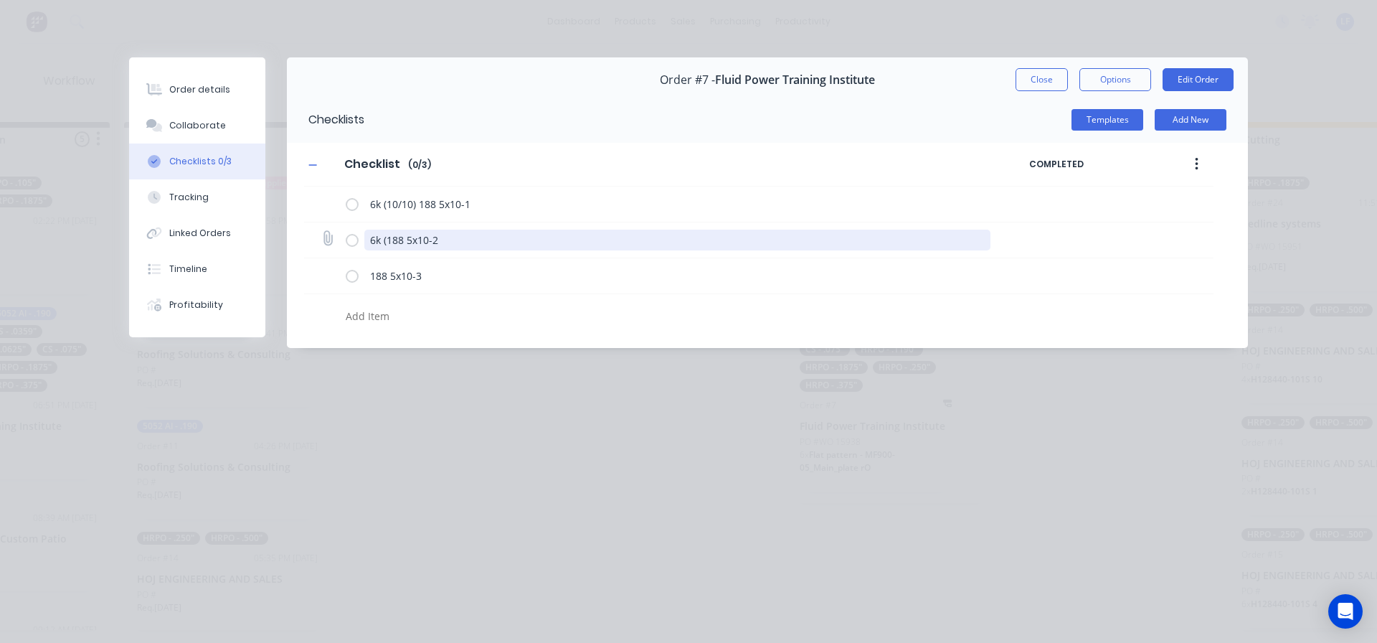
type textarea "6k ()188 5x10-2"
type textarea "x"
type textarea "6k (1)188 5x10-2"
type textarea "x"
type textarea "6k (10)188 5x10-2"
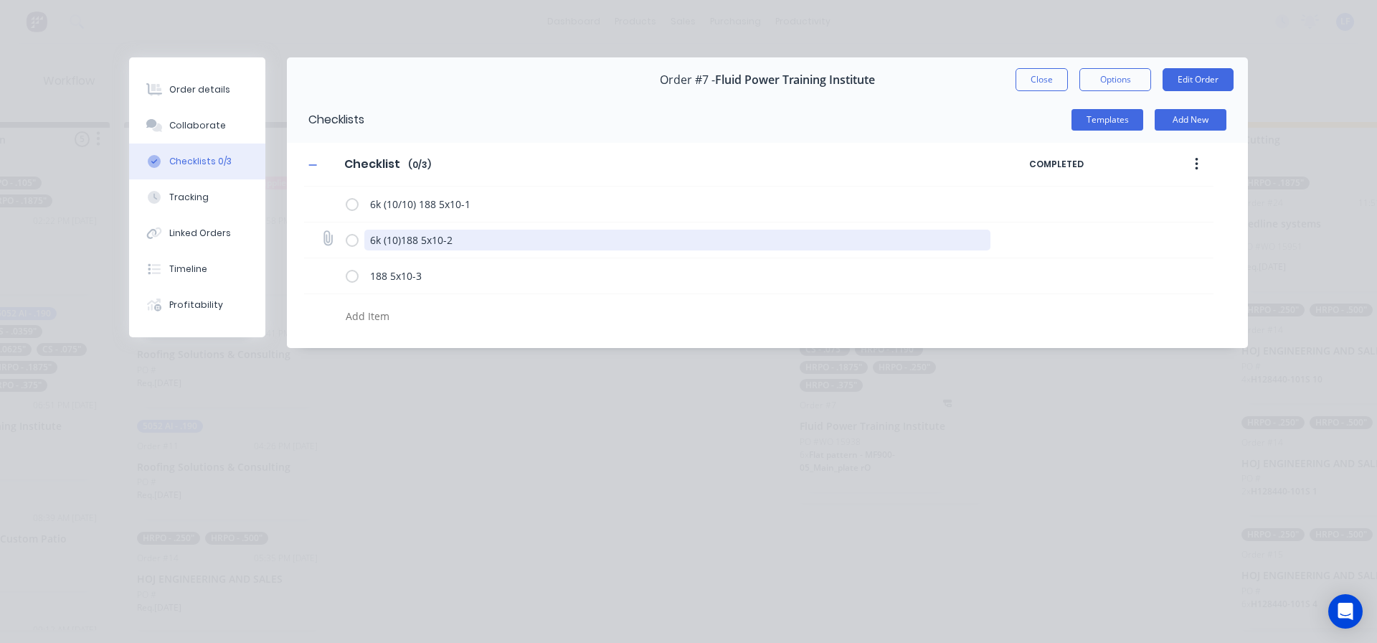
type textarea "x"
type textarea "6k (10/)188 5x10-2"
type textarea "x"
type textarea "6k (10/1)188 5x10-2"
type textarea "x"
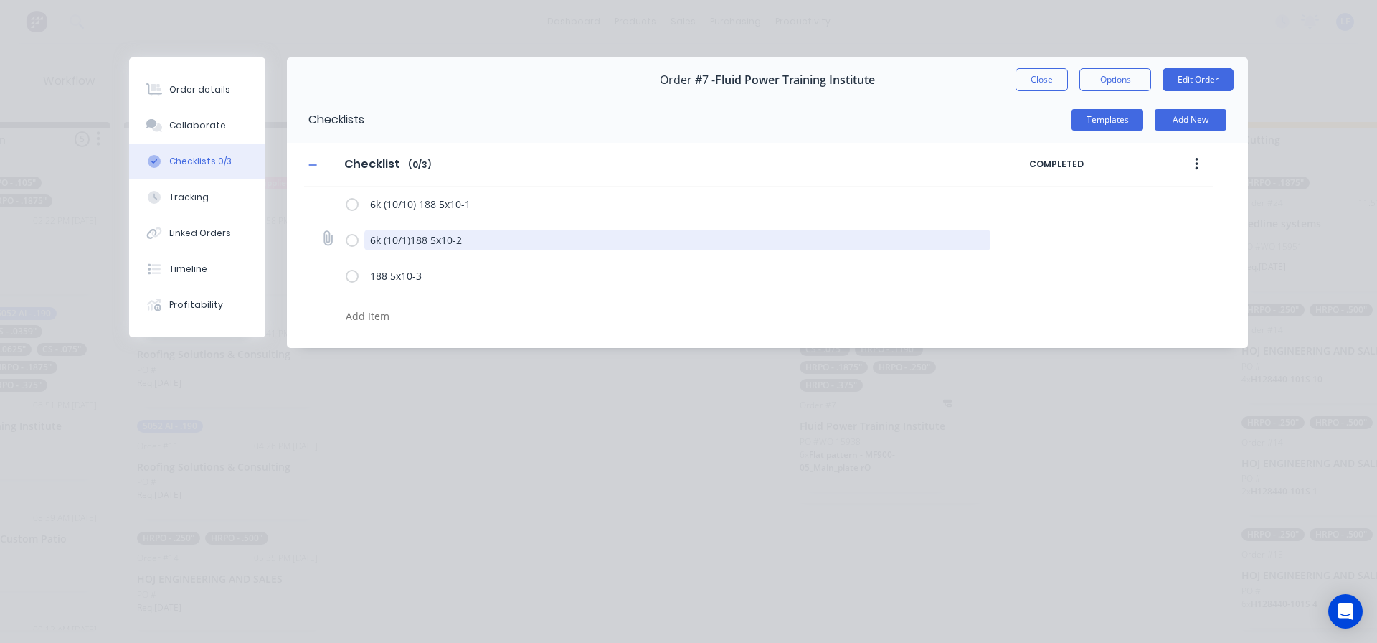
type textarea "6k (10/10)188 5x10-2"
click at [418, 240] on textarea "6k (10/10)188 5x10-2" at bounding box center [677, 240] width 627 height 21
type textarea "x"
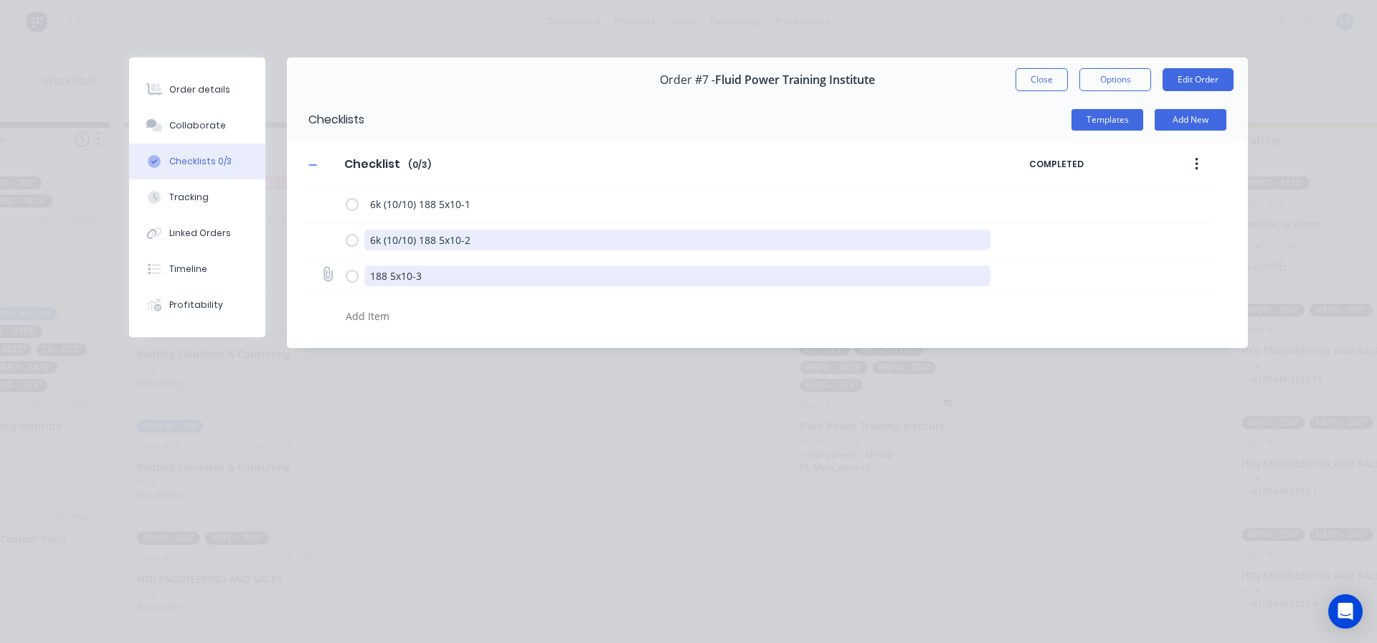
type textarea "6k (10/10) 188 5x10-2"
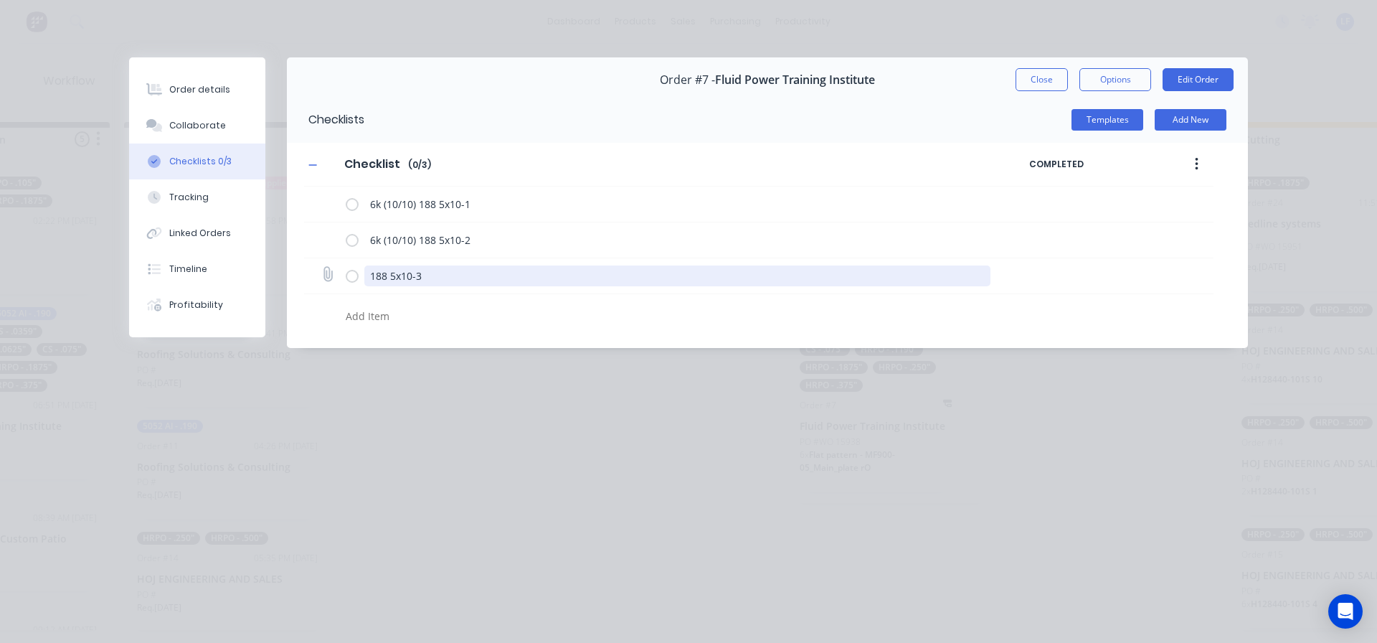
click at [370, 274] on textarea "188 5x10-3" at bounding box center [677, 275] width 627 height 21
type textarea "x"
type textarea "6188 5x10-3"
type textarea "x"
type textarea "6k188 5x10-3"
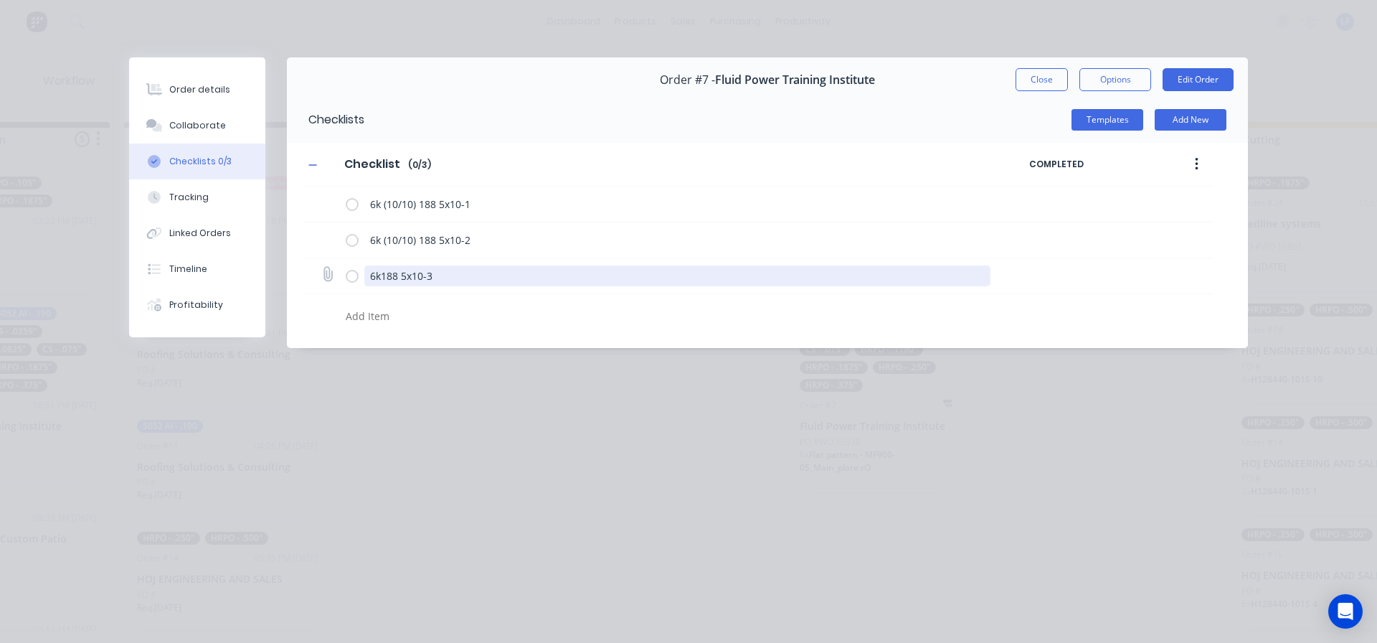
type textarea "x"
type textarea "6k 188 5x10-3"
type textarea "x"
type textarea "6k (188 5x10-3"
type textarea "x"
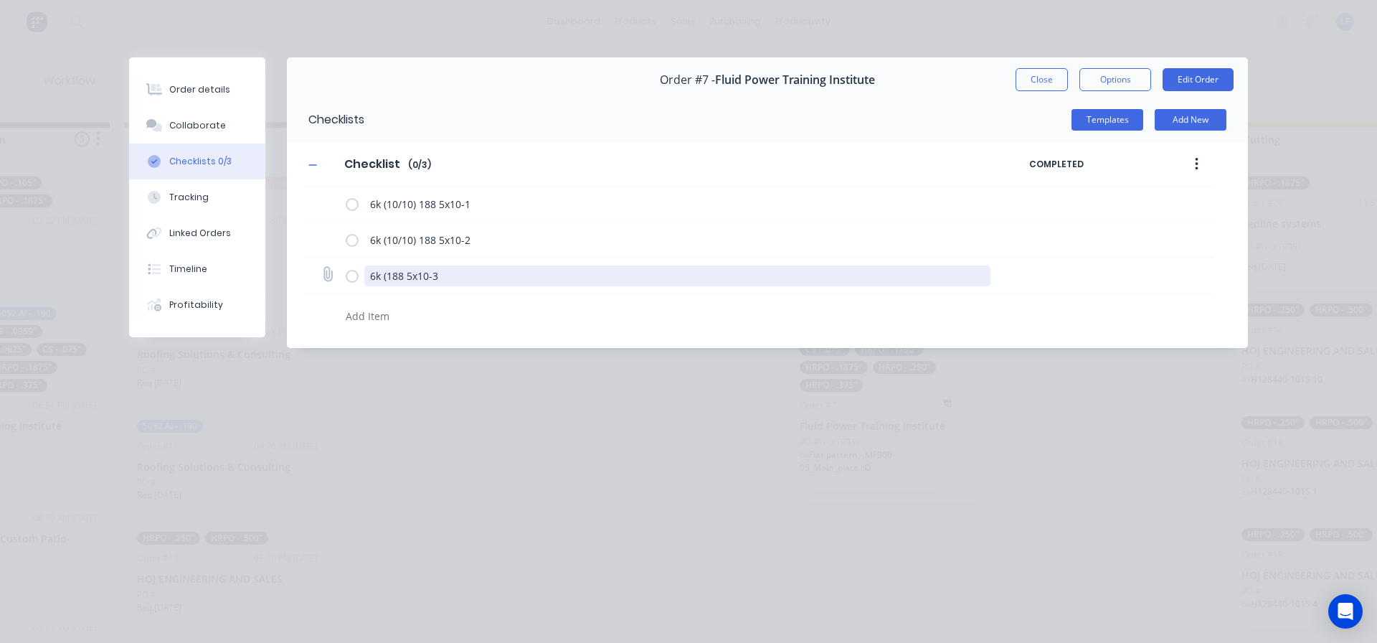
type textarea "6k ()188 5x10-3"
type textarea "x"
type textarea "6k (10)188 5x10-3"
type textarea "x"
type textarea "6k (10/)188 5x10-3"
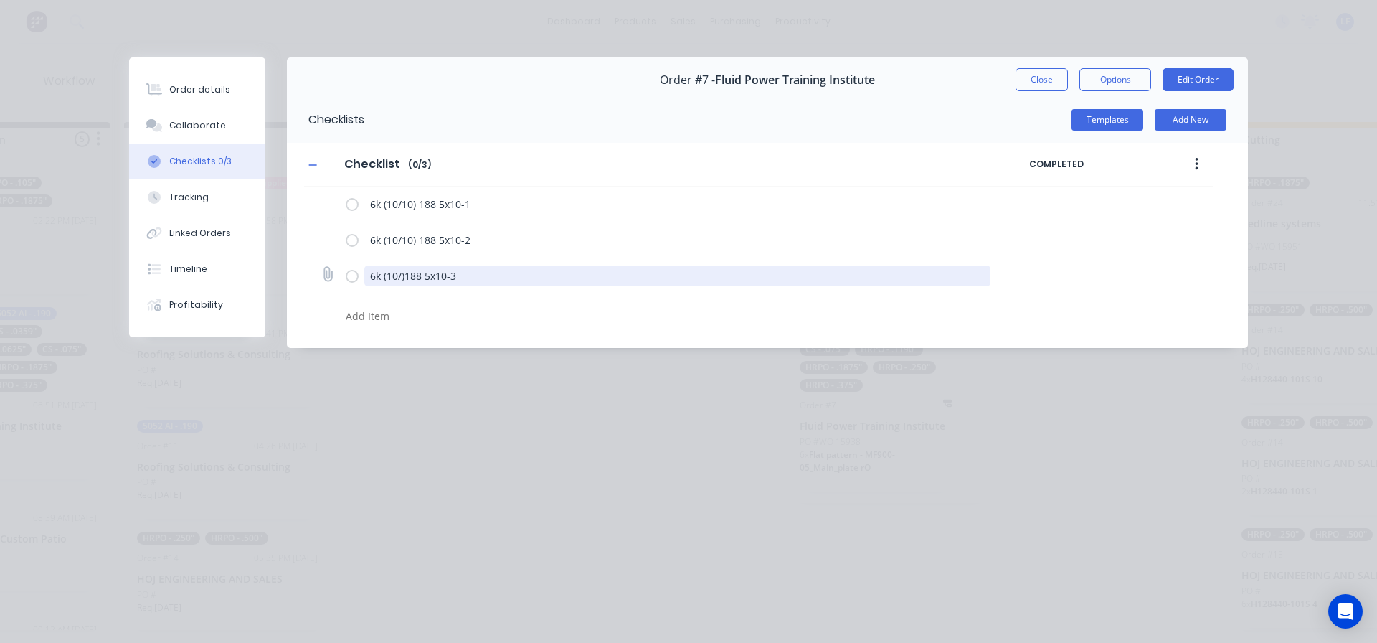
type textarea "x"
type textarea "6k (10/1)188 5x10-3"
type textarea "x"
type textarea "6k (10/10)188 5x10-3"
type textarea "x"
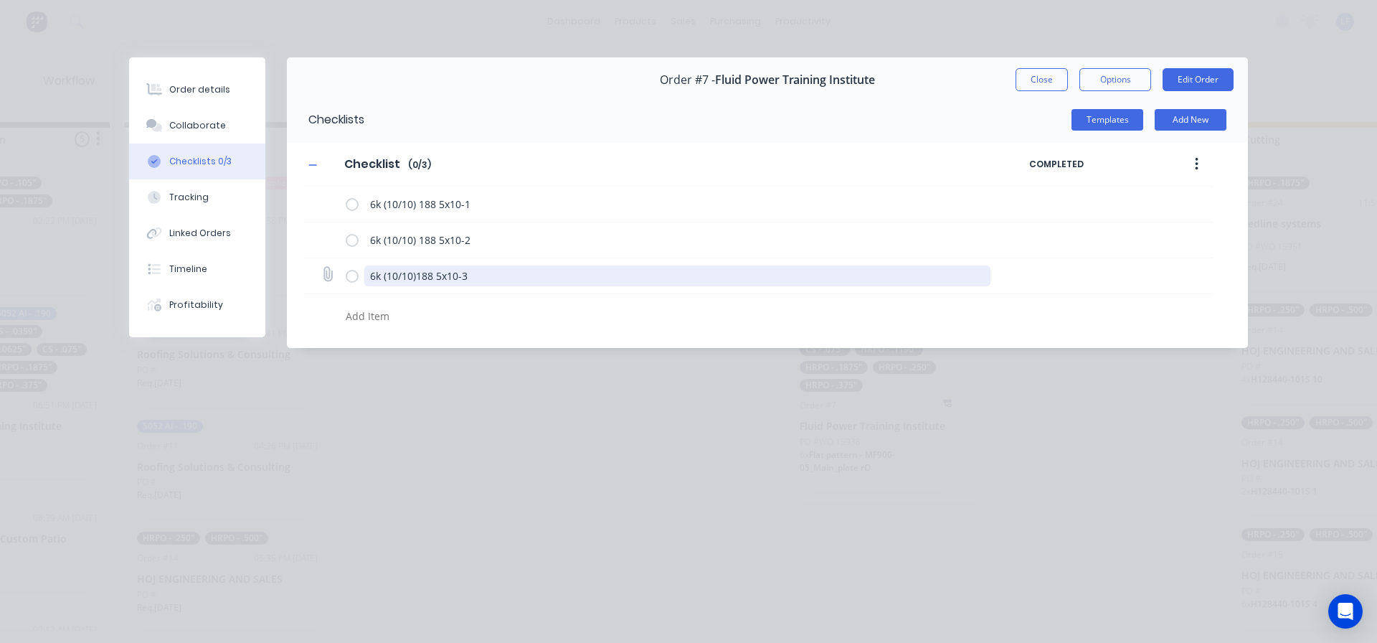
type textarea "6k (10/10) 188 5x10-3"
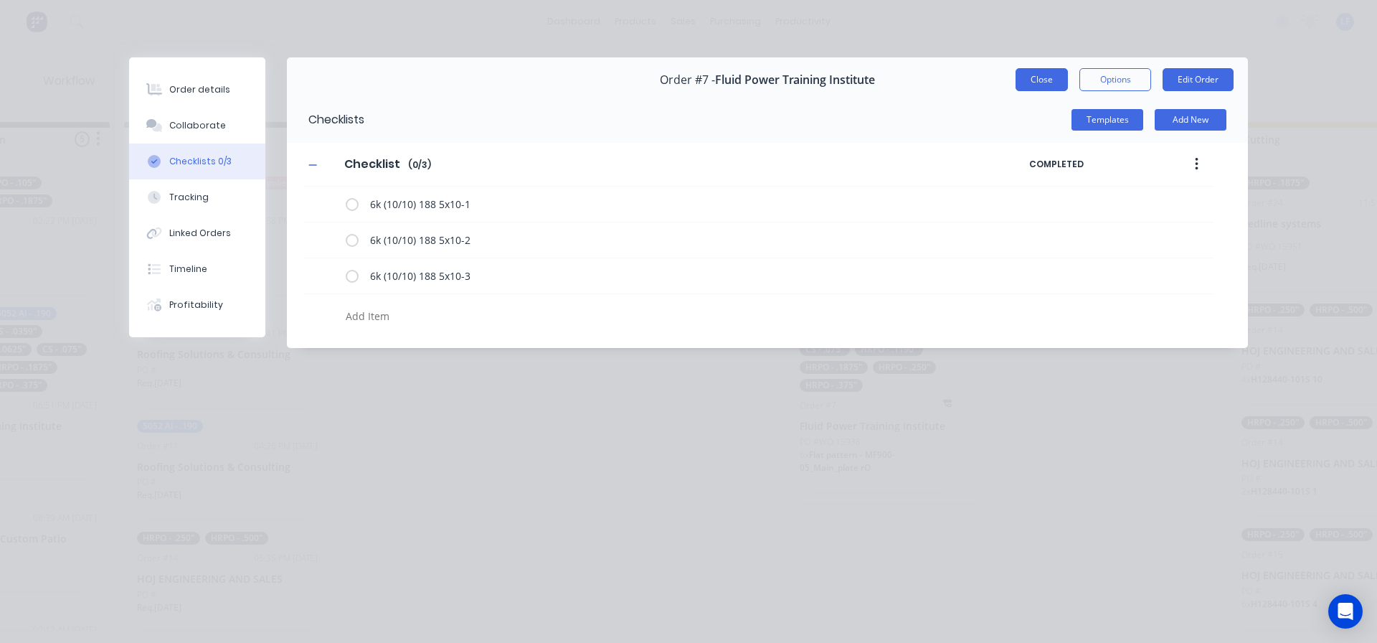
type textarea "x"
click at [1041, 77] on button "Close" at bounding box center [1042, 79] width 52 height 23
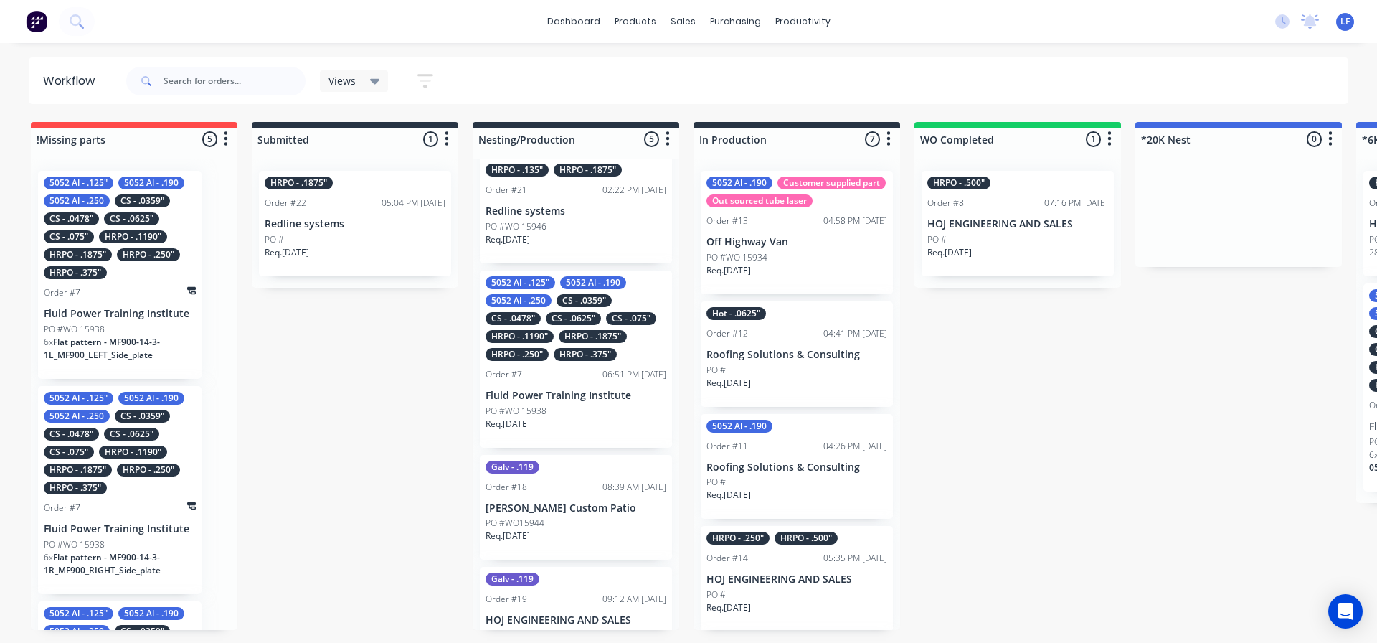
scroll to position [0, 0]
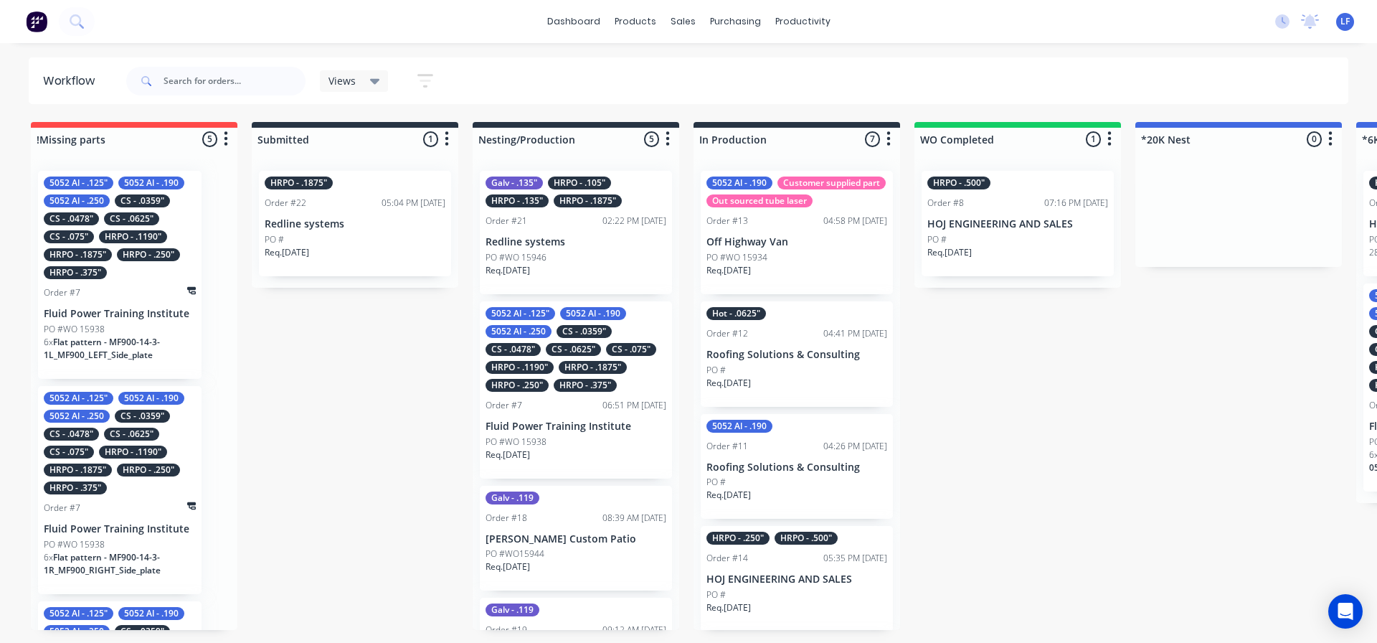
click at [572, 253] on div "PO #WO 15946" at bounding box center [576, 257] width 181 height 13
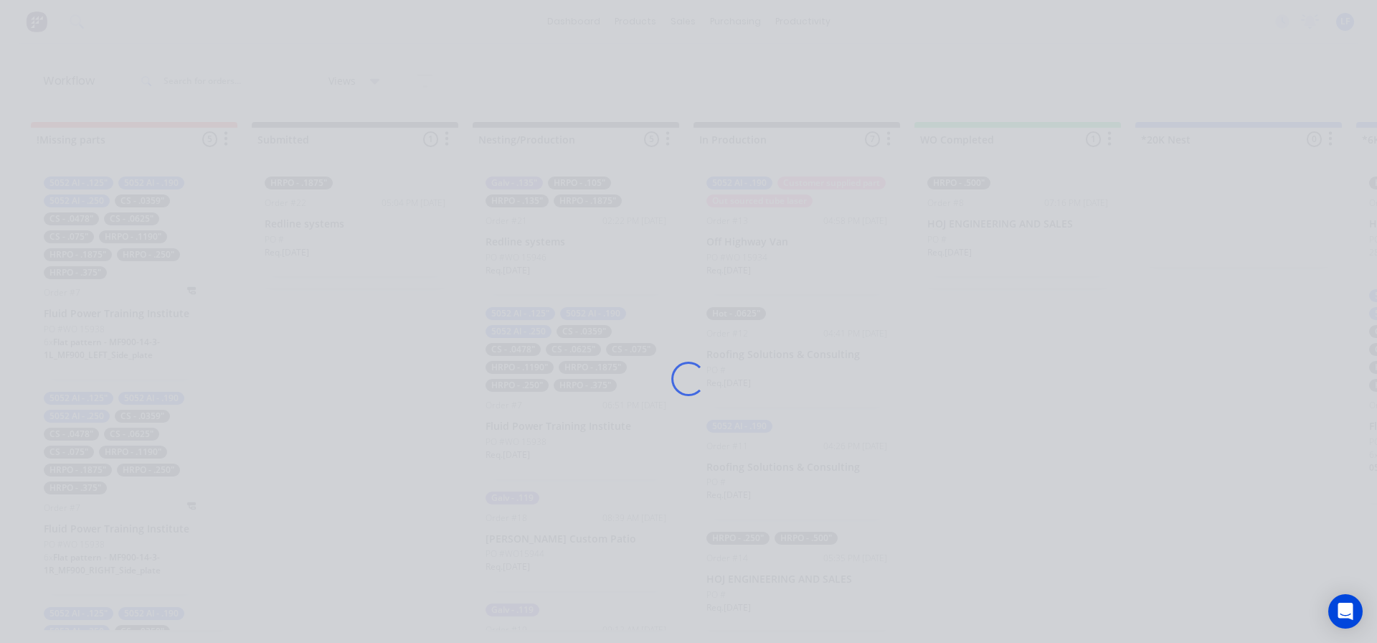
click at [572, 253] on div "Loading..." at bounding box center [689, 378] width 1148 height 643
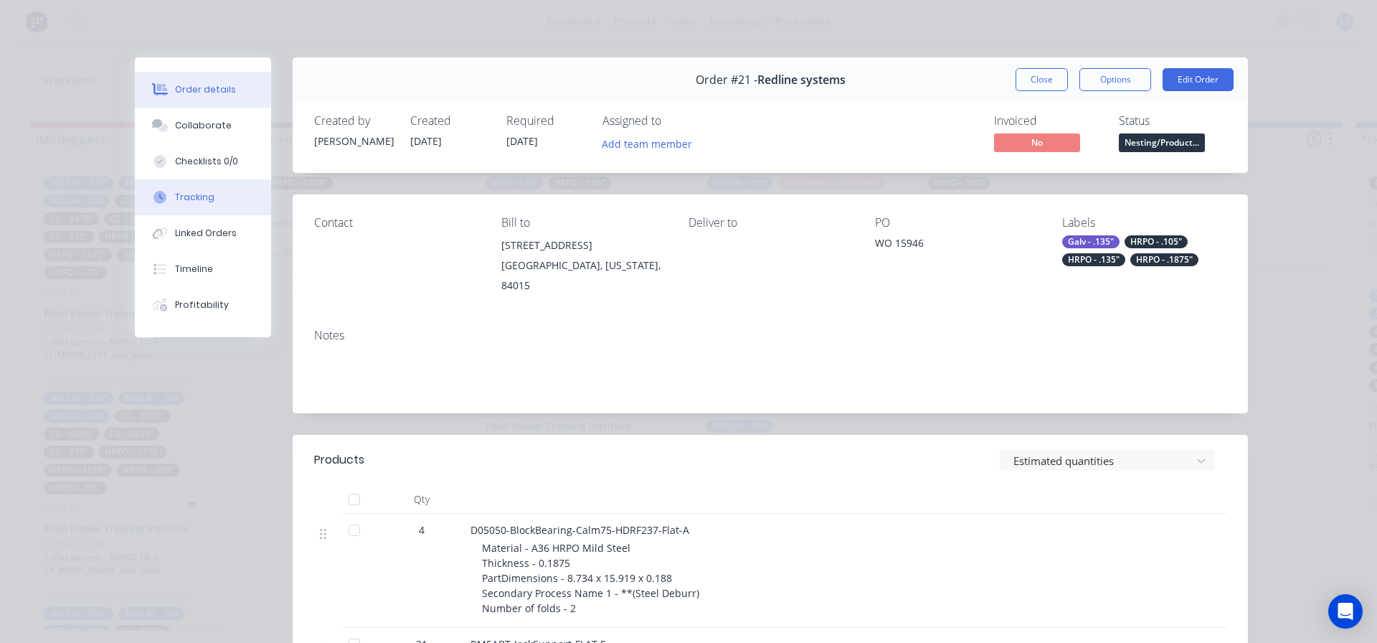
click at [185, 199] on div "Tracking" at bounding box center [194, 197] width 39 height 13
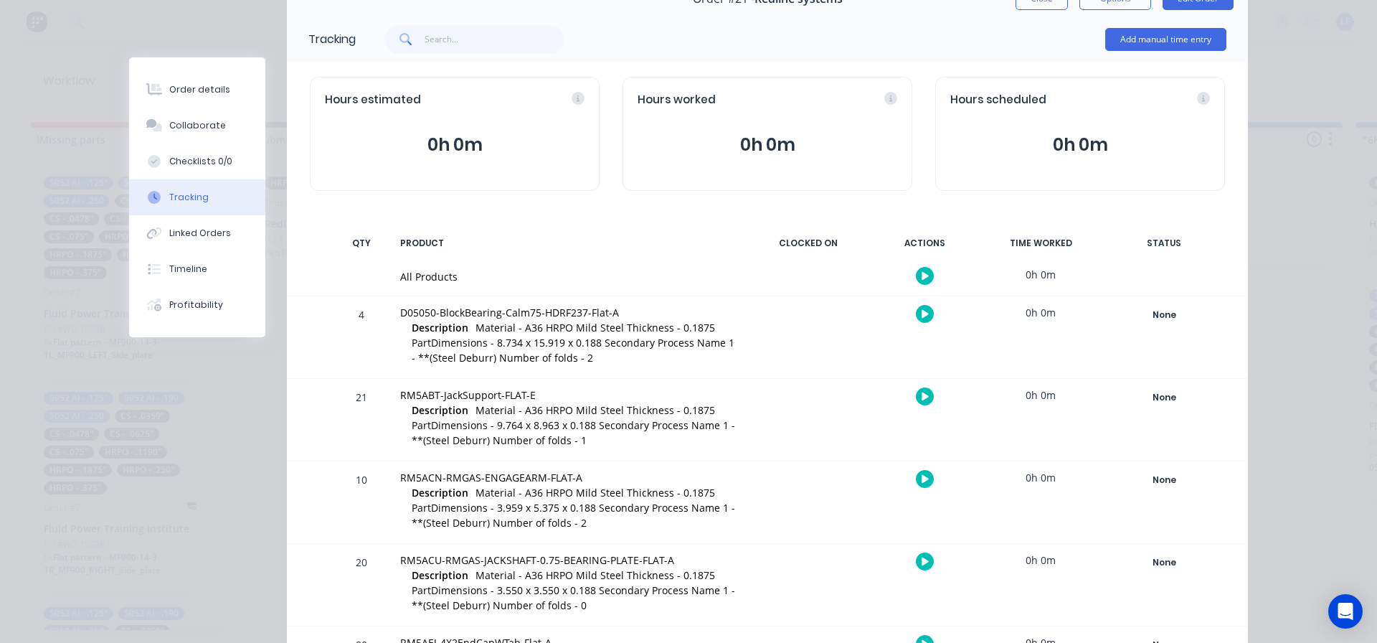
scroll to position [143, 0]
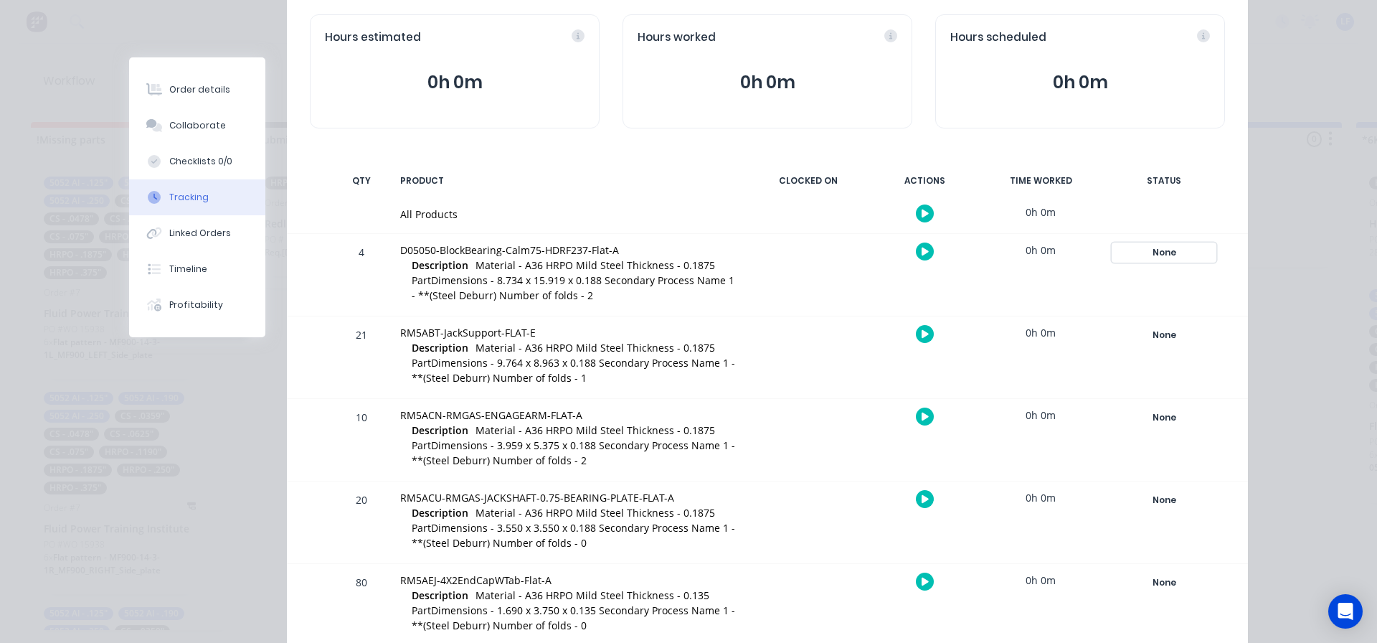
click at [1159, 247] on div "None" at bounding box center [1163, 252] width 103 height 19
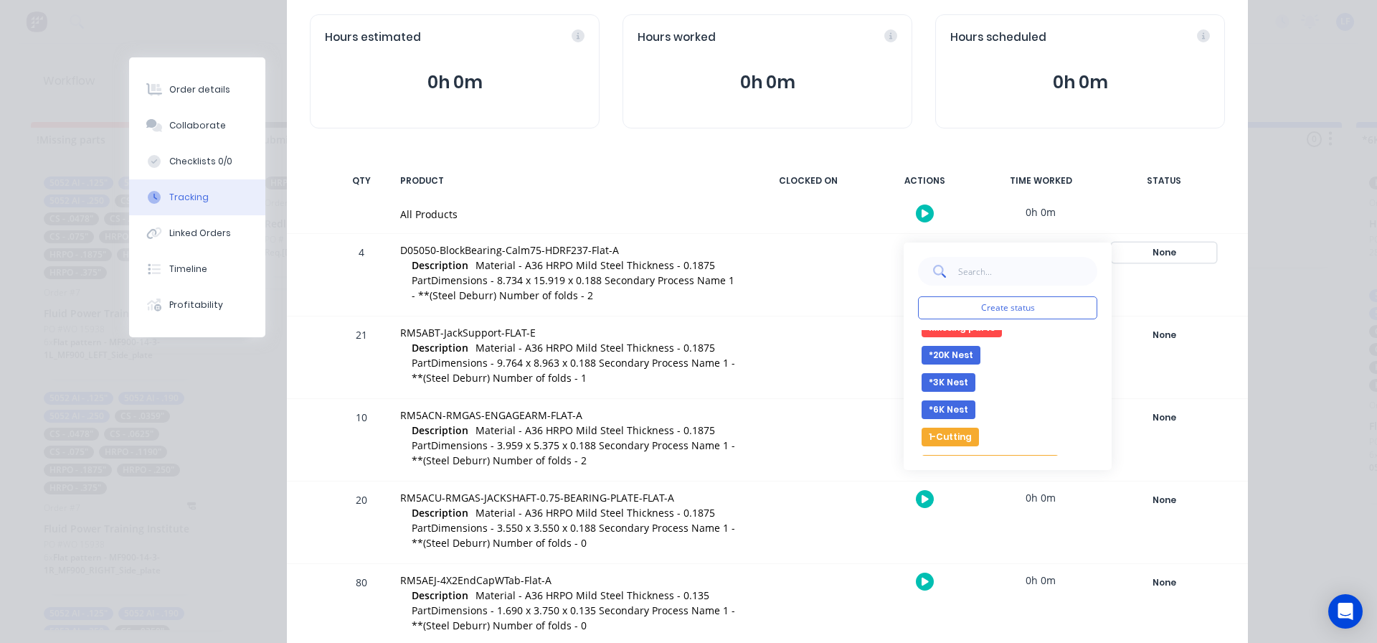
scroll to position [72, 0]
click at [940, 403] on button "1-Cutting" at bounding box center [950, 403] width 57 height 19
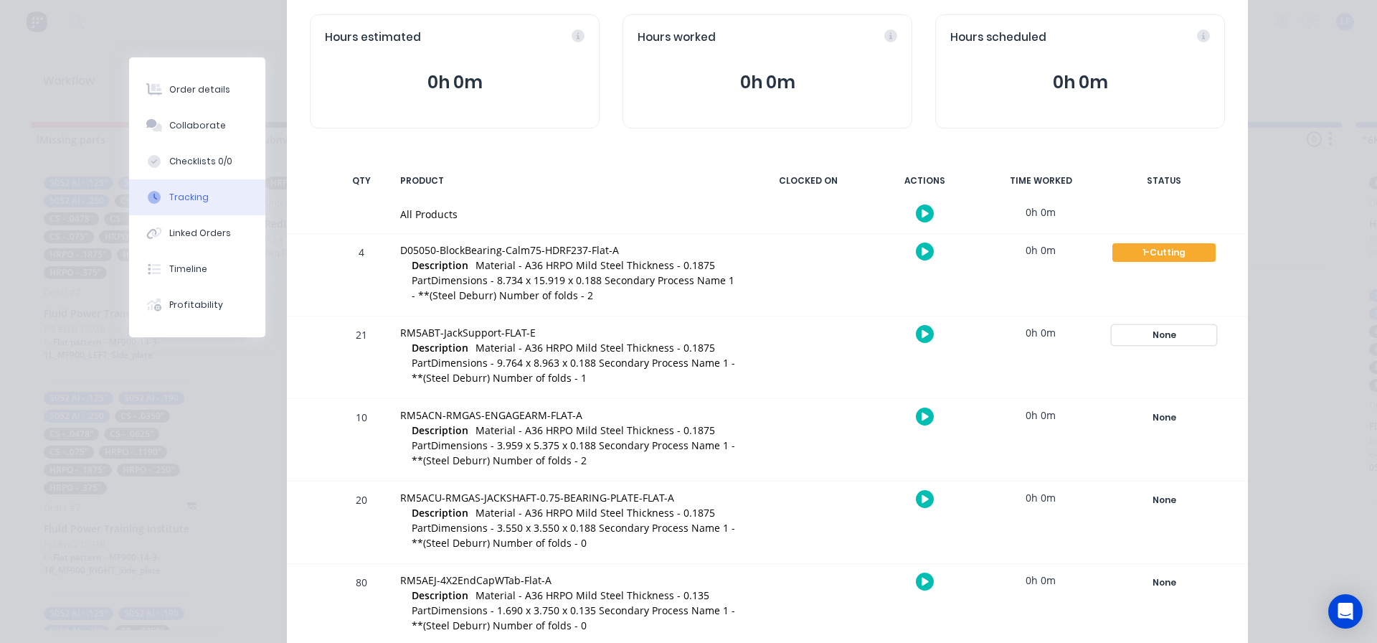
click at [1159, 339] on div "None" at bounding box center [1163, 335] width 103 height 19
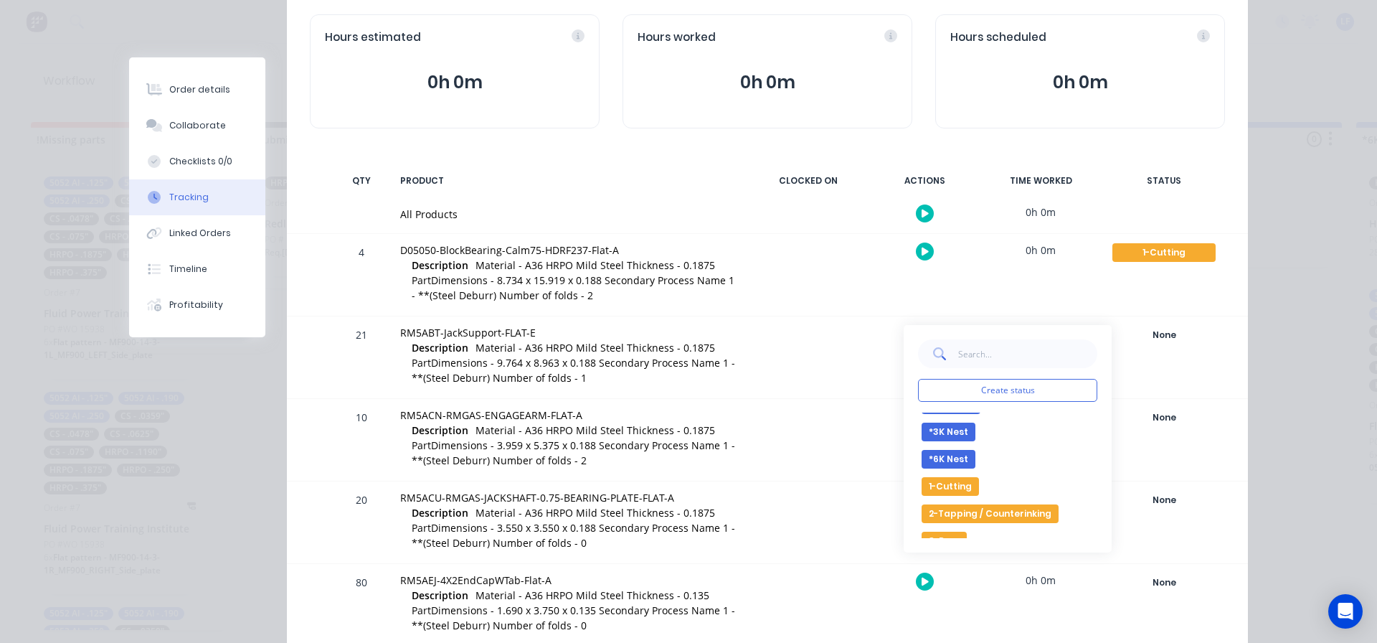
drag, startPoint x: 952, startPoint y: 485, endPoint x: 1077, endPoint y: 465, distance: 127.1
click at [952, 484] on button "1-Cutting" at bounding box center [950, 486] width 57 height 19
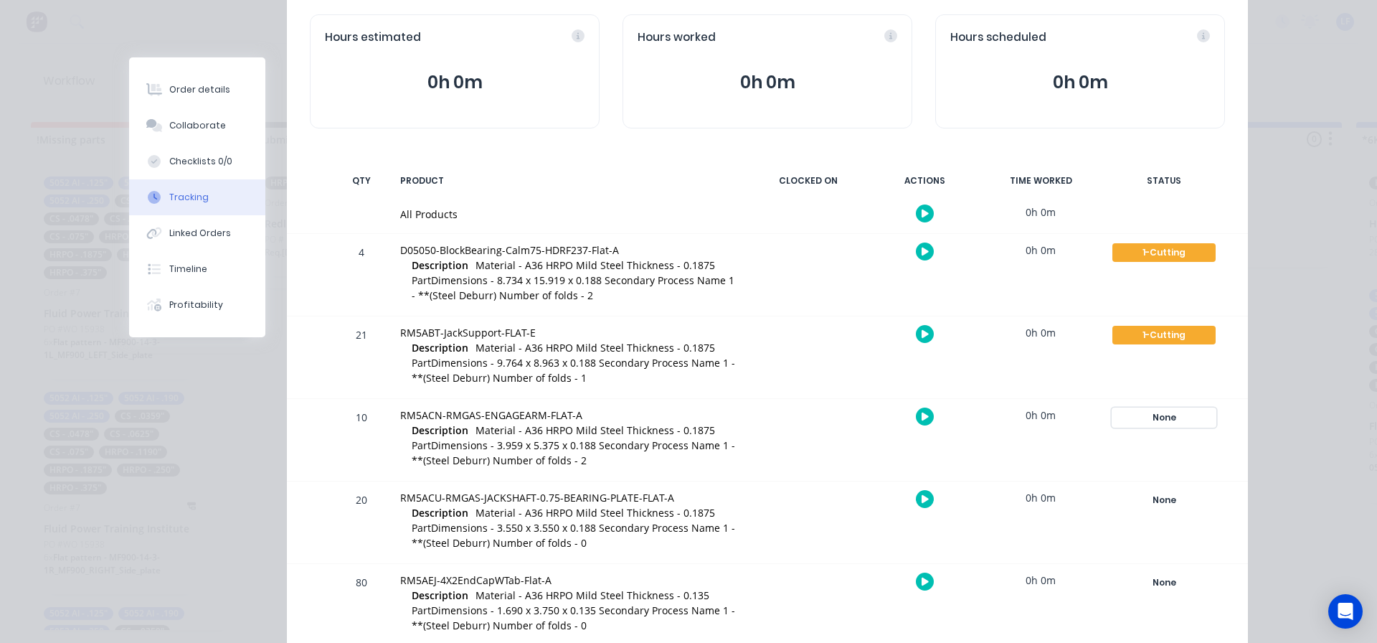
click at [1155, 414] on div "None" at bounding box center [1163, 417] width 103 height 19
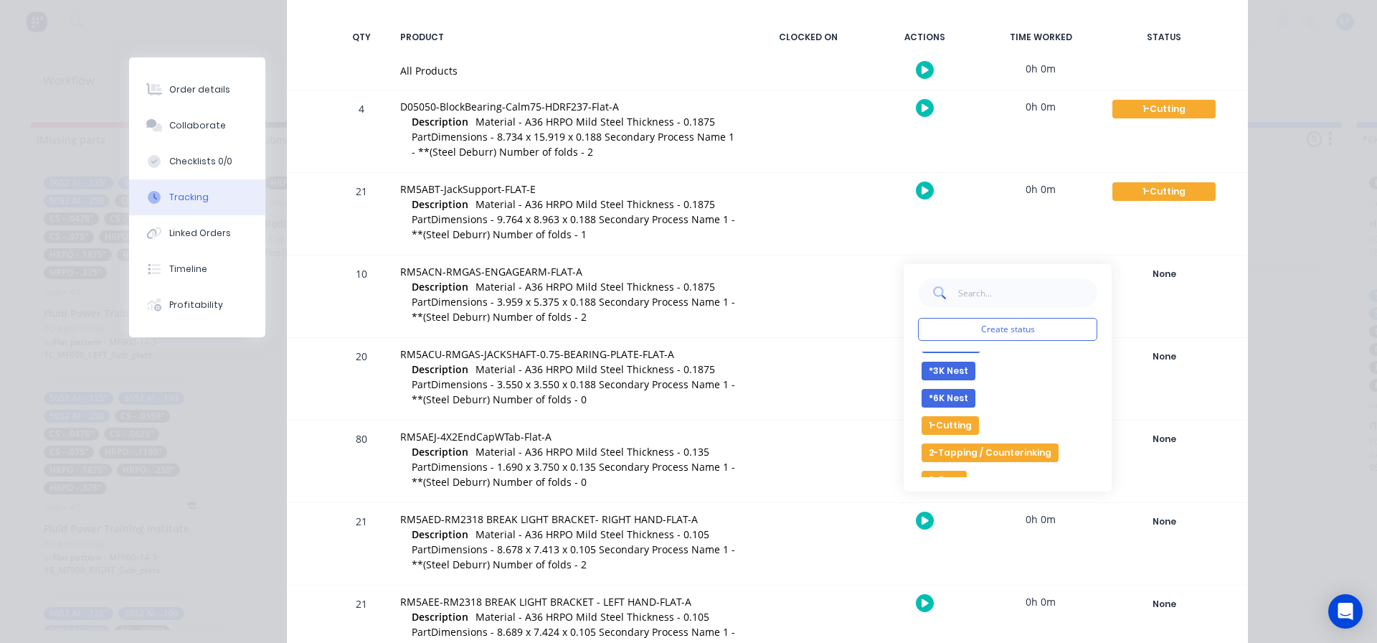
click at [945, 430] on button "1-Cutting" at bounding box center [950, 425] width 57 height 19
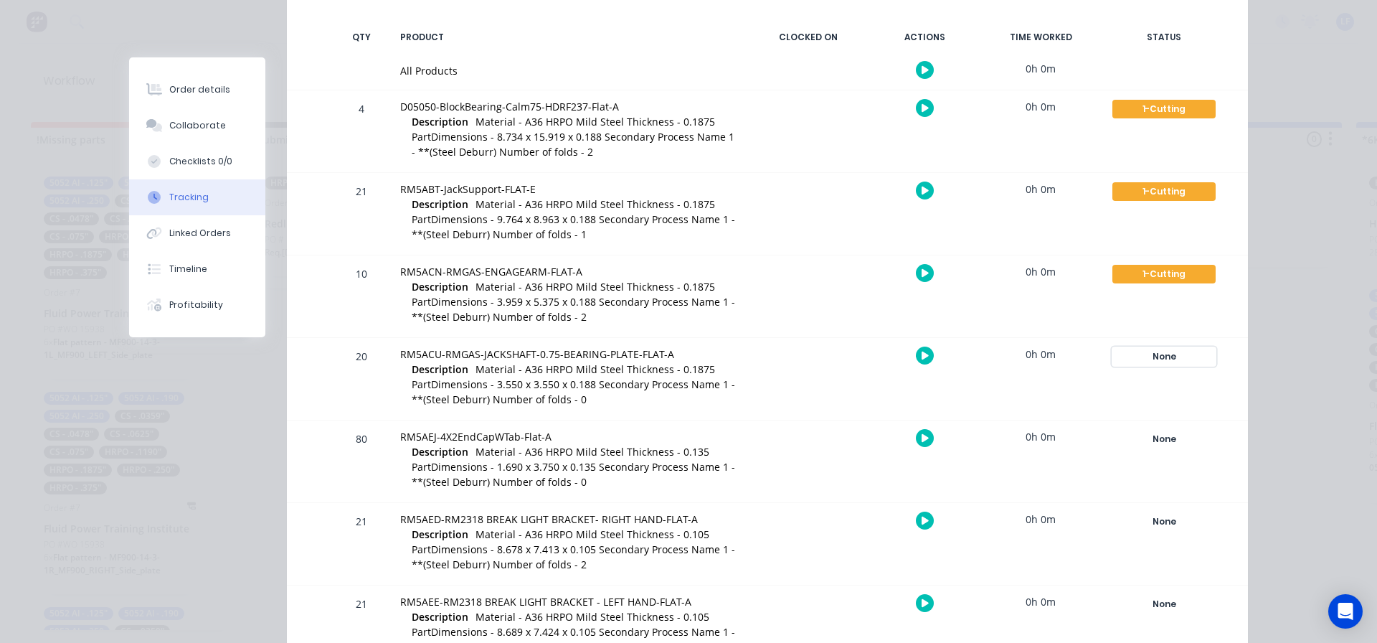
click at [1161, 358] on div "None" at bounding box center [1163, 356] width 103 height 19
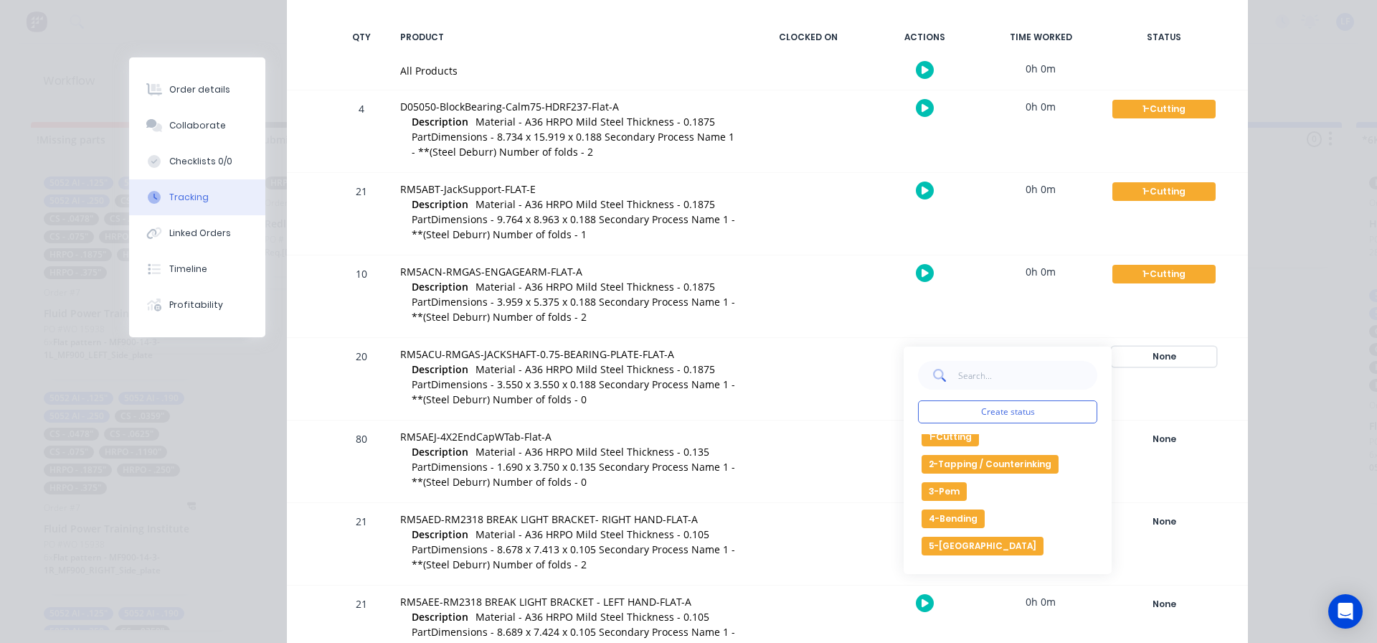
scroll to position [143, 0]
click at [948, 434] on button "1-Cutting" at bounding box center [950, 436] width 57 height 19
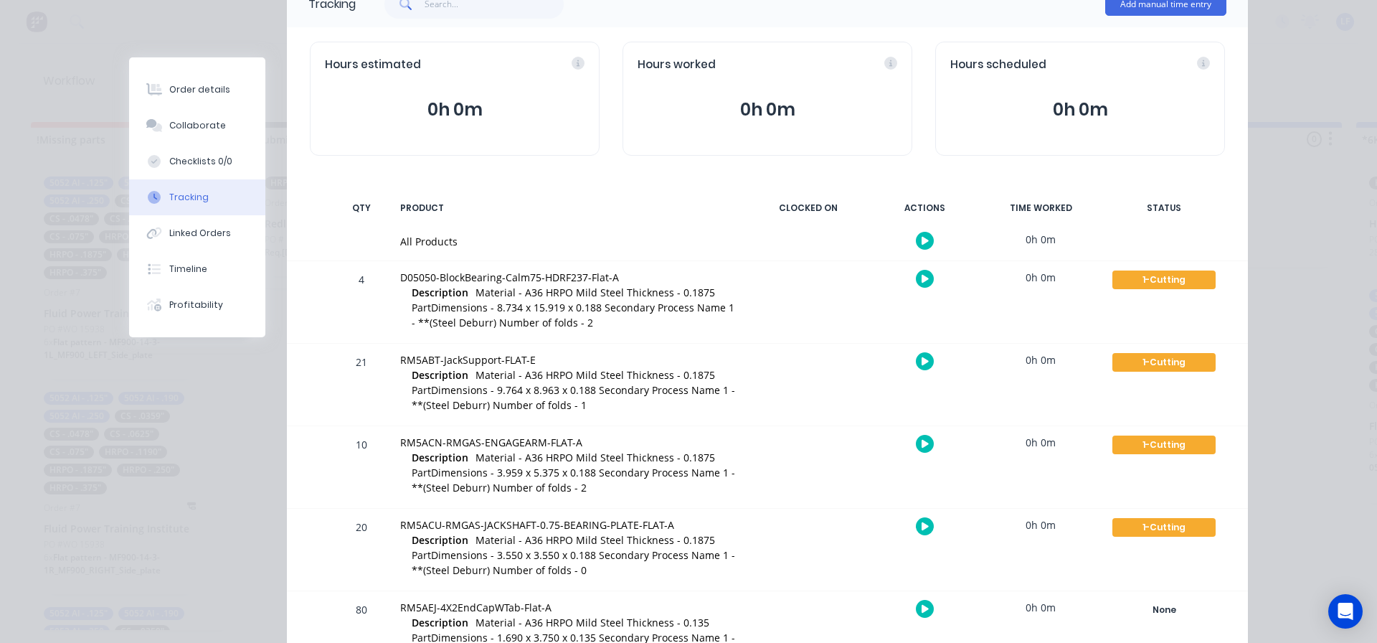
scroll to position [0, 0]
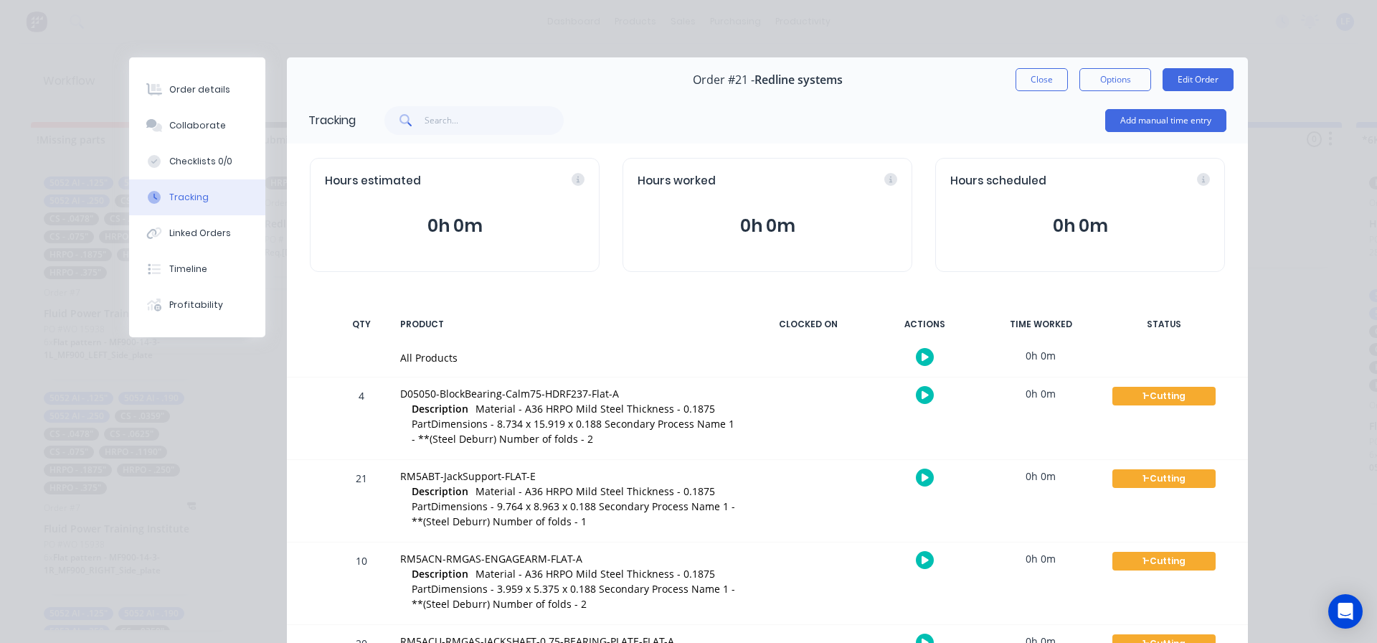
click at [1028, 75] on button "Close" at bounding box center [1042, 79] width 52 height 23
